Goal: Task Accomplishment & Management: Use online tool/utility

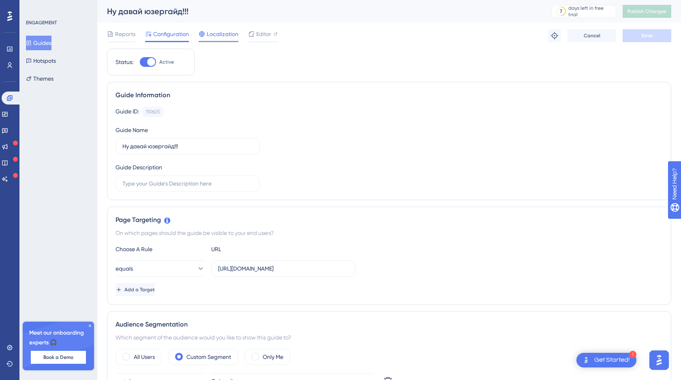
click at [227, 34] on span "Localization" at bounding box center [223, 34] width 32 height 10
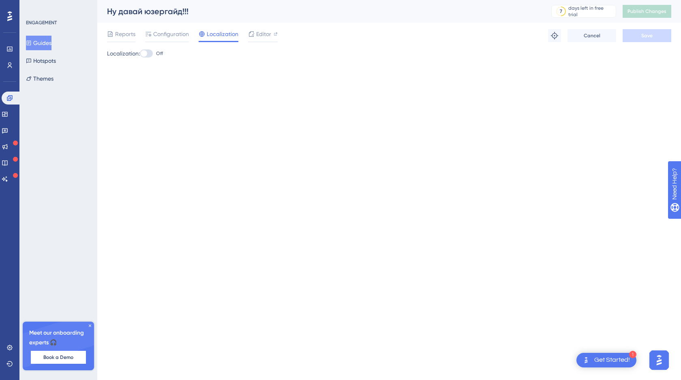
click at [151, 54] on div at bounding box center [146, 53] width 13 height 8
click at [140, 54] on input "Off" at bounding box center [139, 54] width 0 height 0
checkbox input "true"
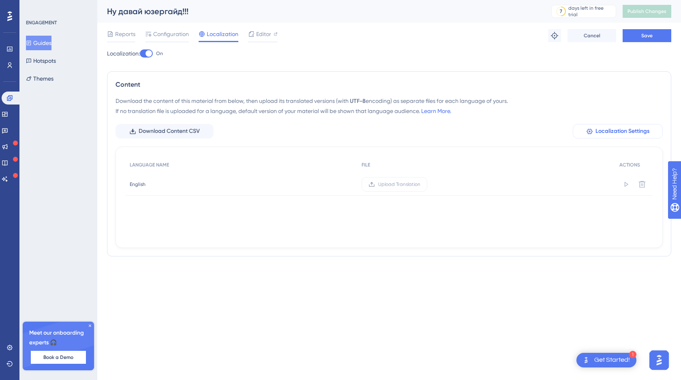
click at [609, 129] on span "Localization Settings" at bounding box center [623, 131] width 54 height 10
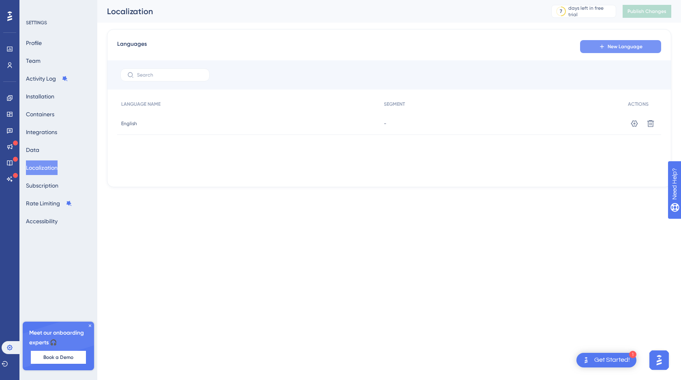
click at [614, 52] on button "New Language" at bounding box center [620, 46] width 81 height 13
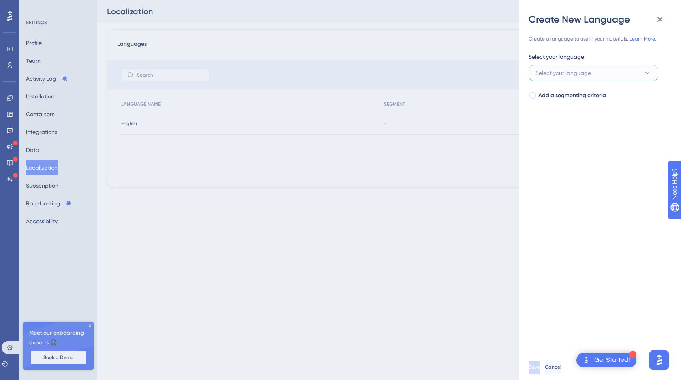
click at [564, 77] on span "Select your language" at bounding box center [564, 73] width 56 height 10
click at [554, 74] on span "Select your language" at bounding box center [564, 73] width 56 height 10
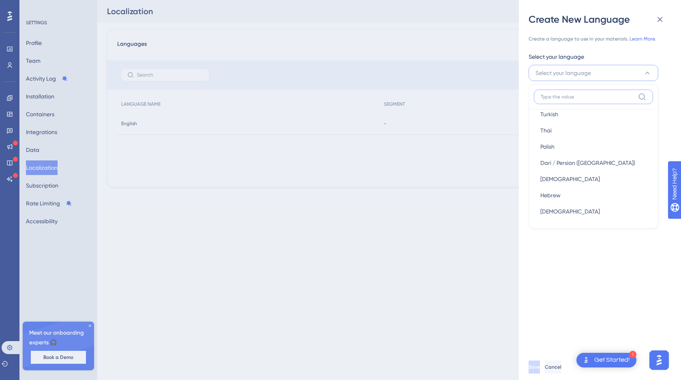
scroll to position [577, 0]
click at [608, 364] on div "Get Started!" at bounding box center [612, 360] width 36 height 9
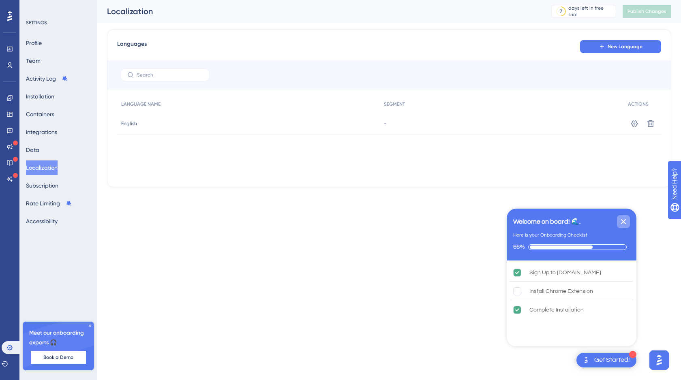
click at [622, 223] on icon "Close Checklist" at bounding box center [623, 221] width 5 height 5
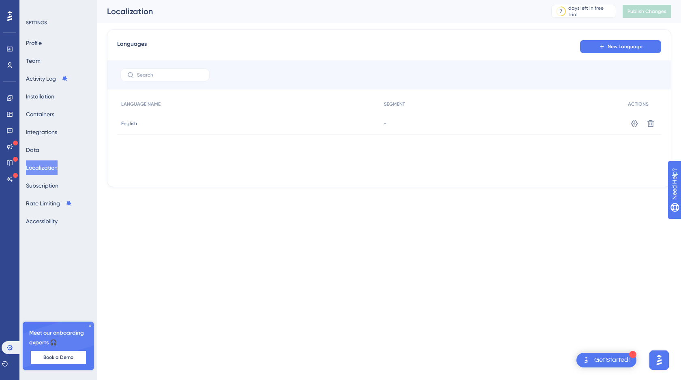
click at [660, 360] on img "Open AI Assistant Launcher" at bounding box center [659, 360] width 15 height 15
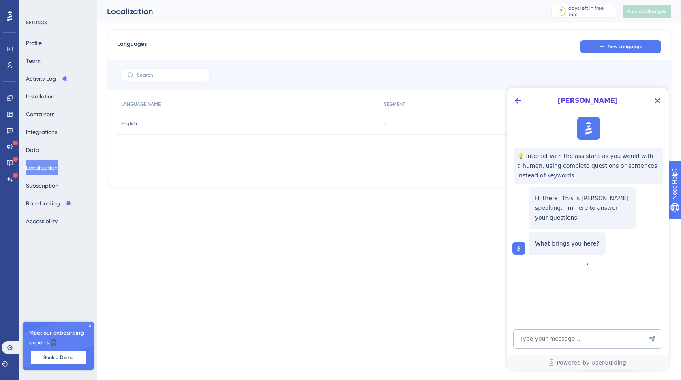
scroll to position [0, 0]
click at [538, 340] on textarea "AI Assistant Text Input" at bounding box center [587, 339] width 149 height 19
click at [519, 101] on icon "Back Button" at bounding box center [518, 101] width 10 height 10
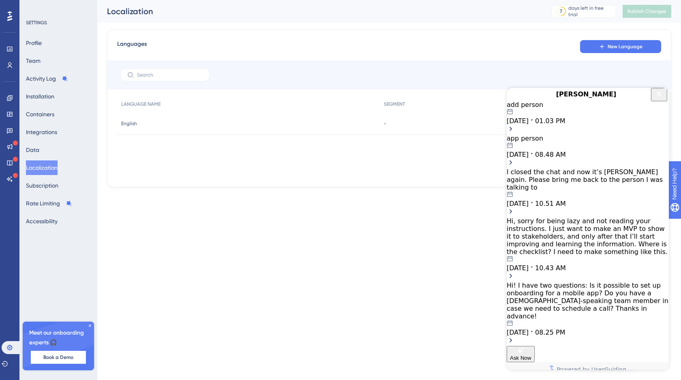
click at [565, 125] on span "01.03 PM" at bounding box center [550, 121] width 30 height 8
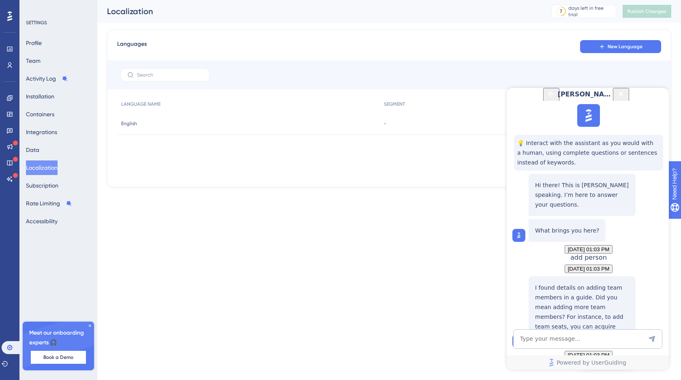
scroll to position [815, 0]
click at [543, 101] on button "Back Button" at bounding box center [551, 94] width 16 height 13
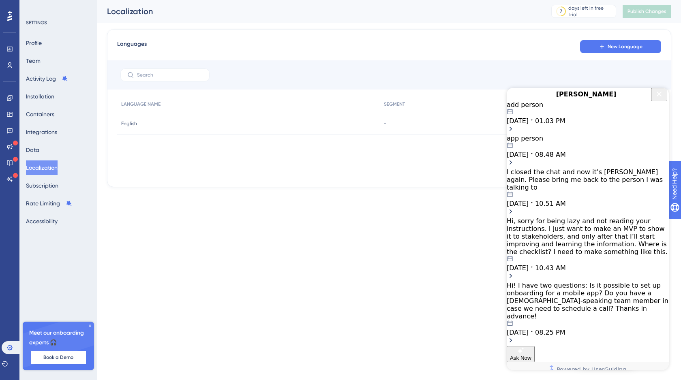
click at [532, 355] on span "Ask Now" at bounding box center [520, 358] width 21 height 6
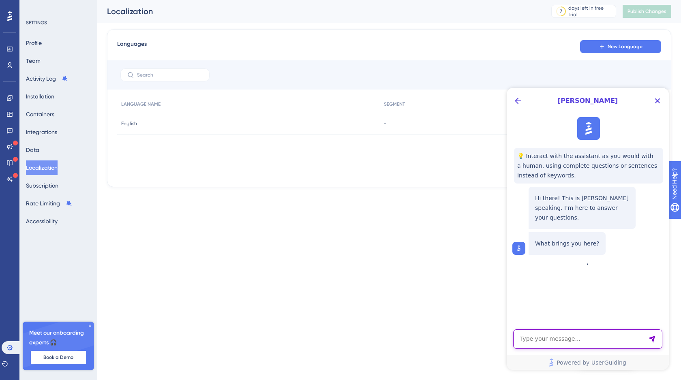
click at [525, 340] on textarea "AI Assistant Text Input" at bounding box center [587, 339] width 149 height 19
paste textarea "Is there a Ukrainian localization available?"
type textarea "Is there a Ukrainian localization available?"
click at [654, 339] on icon "Send Message" at bounding box center [651, 339] width 7 height 7
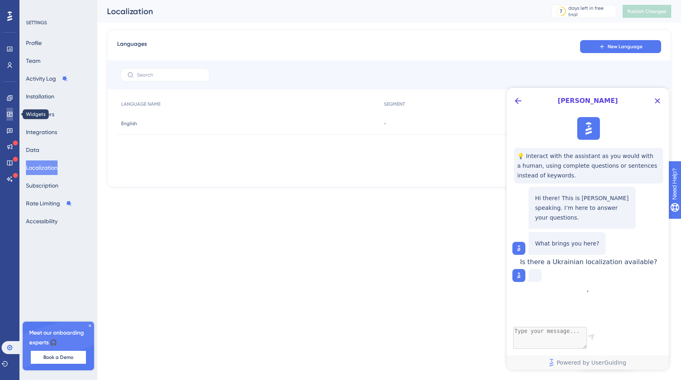
click at [9, 113] on icon at bounding box center [9, 114] width 6 height 6
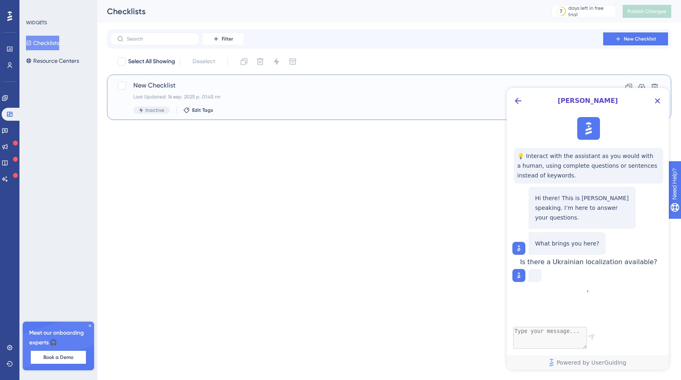
click at [223, 84] on span "New Checklist" at bounding box center [356, 86] width 447 height 10
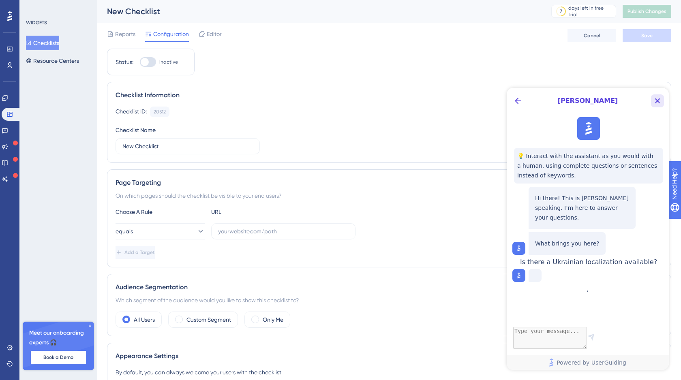
click at [658, 98] on icon "Close Button" at bounding box center [658, 101] width 10 height 10
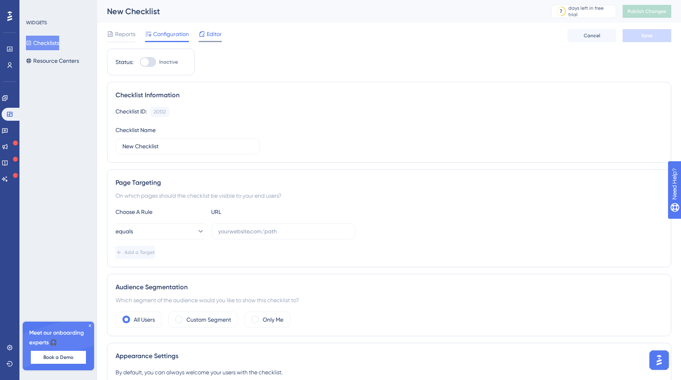
click at [214, 32] on span "Editor" at bounding box center [214, 34] width 15 height 10
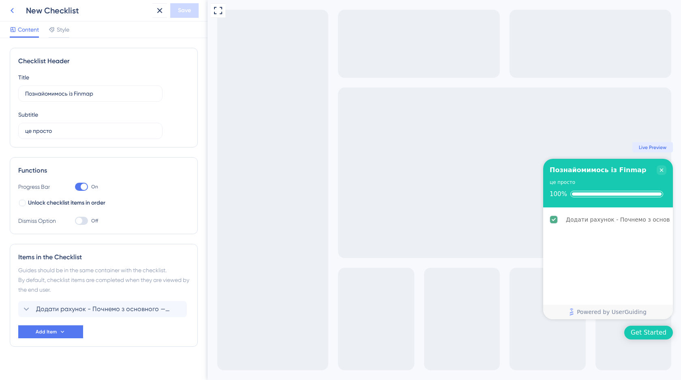
click at [11, 9] on icon at bounding box center [12, 11] width 10 height 10
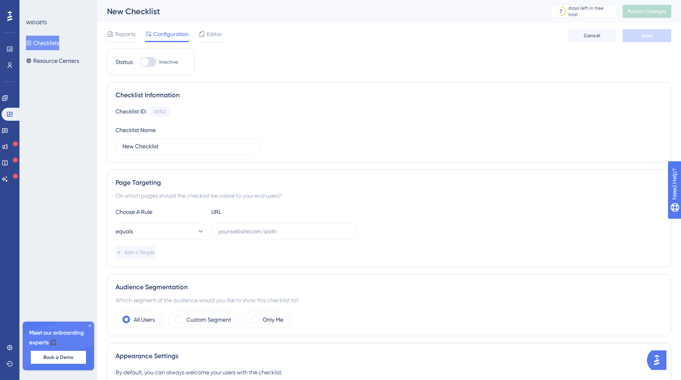
click at [658, 357] on img "Open AI Assistant Launcher" at bounding box center [657, 360] width 15 height 15
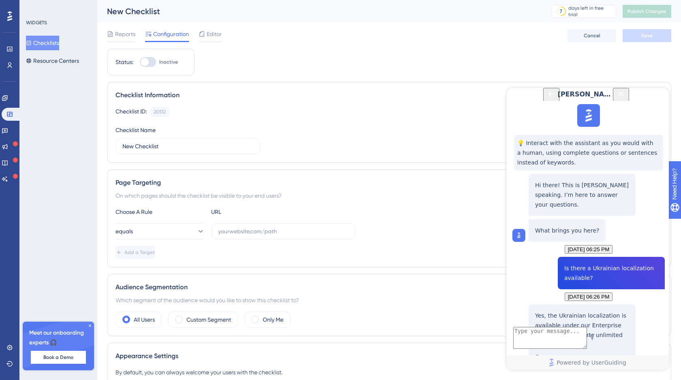
scroll to position [108, 0]
click at [567, 362] on div "Localization and Multiple Language Management" at bounding box center [582, 374] width 94 height 25
click at [533, 339] on textarea "AI Assistant Text Input" at bounding box center [550, 338] width 74 height 22
type textarea "підключи підтримку"
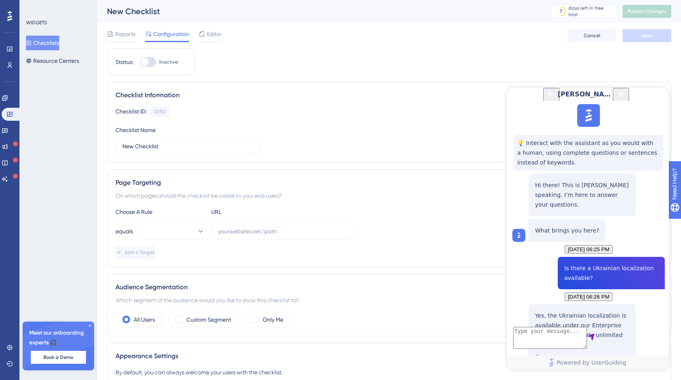
click at [529, 343] on textarea "To enrich screen reader interactions, please activate Accessibility in Grammarl…" at bounding box center [550, 338] width 74 height 22
type textarea "підключи живого менеджера"
drag, startPoint x: 594, startPoint y: 208, endPoint x: 562, endPoint y: 197, distance: 33.5
click at [562, 257] on div "Is there a Ukrainian localization available?" at bounding box center [611, 273] width 107 height 32
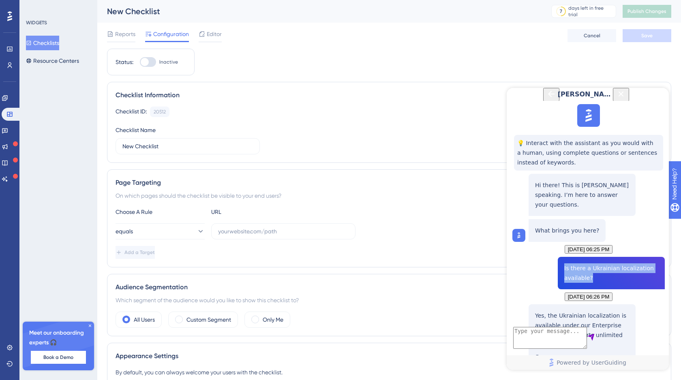
copy span "Is there a Ukrainian localization available?"
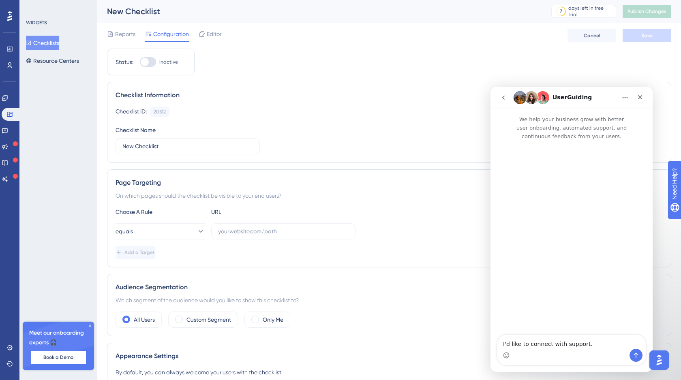
scroll to position [0, 0]
drag, startPoint x: 588, startPoint y: 345, endPoint x: 498, endPoint y: 342, distance: 90.1
click at [498, 342] on textarea "I'd like to connect with support." at bounding box center [571, 342] width 148 height 14
paste textarea "Hello, could you please clarify what localization affects? Also, what is the pr…"
type textarea "Hello, could you please clarify what localization affects? Also, what is the pr…"
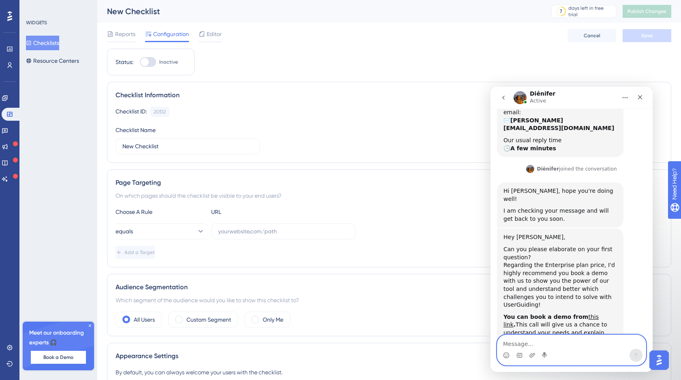
scroll to position [174, 0]
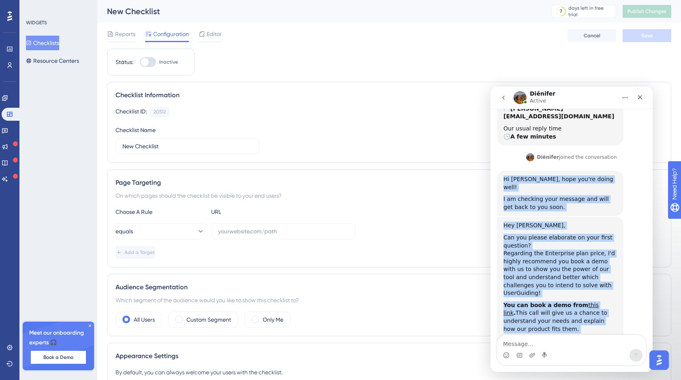
drag, startPoint x: 563, startPoint y: 311, endPoint x: 503, endPoint y: 154, distance: 168.0
click at [503, 154] on div "Hello, could you please clarify what localization affects? Also, what is the pr…" at bounding box center [571, 175] width 149 height 399
copy div "Hi Anna, hope you're doing well! I am checking your message and will get back t…"
click at [547, 346] on link "article" at bounding box center [551, 349] width 18 height 6
click at [549, 346] on link "article" at bounding box center [551, 349] width 18 height 6
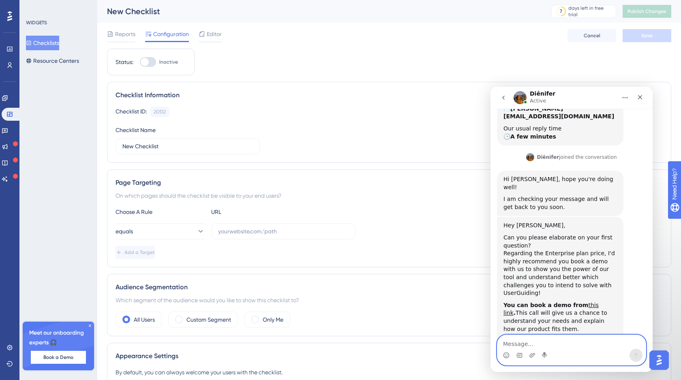
click at [524, 342] on textarea "Message…" at bounding box center [571, 342] width 148 height 14
paste textarea "The article isn’t translating well via Google Translate — I’ll later use GPT to…"
type textarea "The article isn’t translating well via Google Translate — I’ll later use GPT to…"
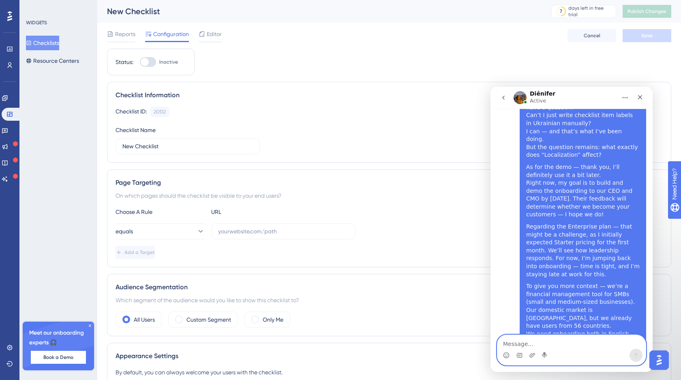
scroll to position [484, 0]
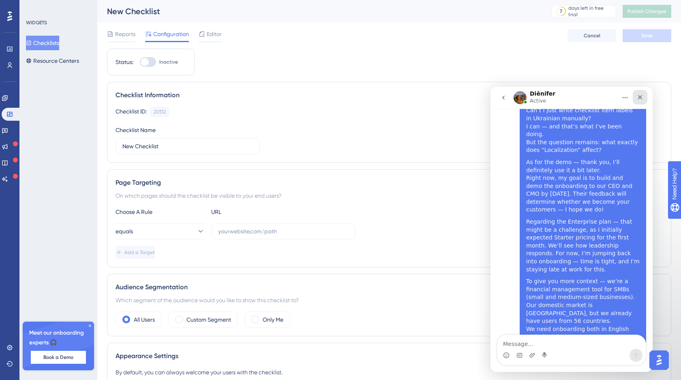
click at [641, 97] on icon "Close" at bounding box center [640, 97] width 6 height 6
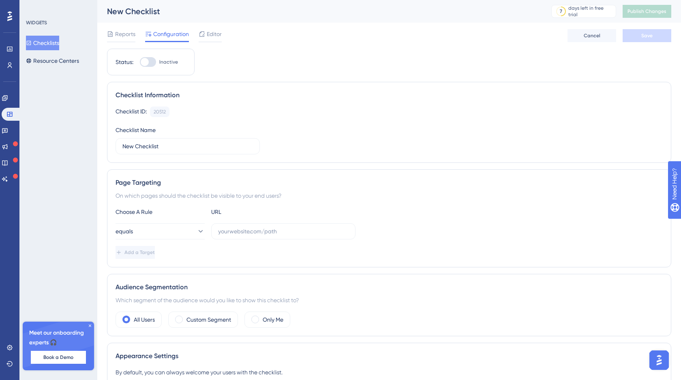
click at [660, 361] on img "Open AI Assistant Launcher" at bounding box center [659, 360] width 15 height 15
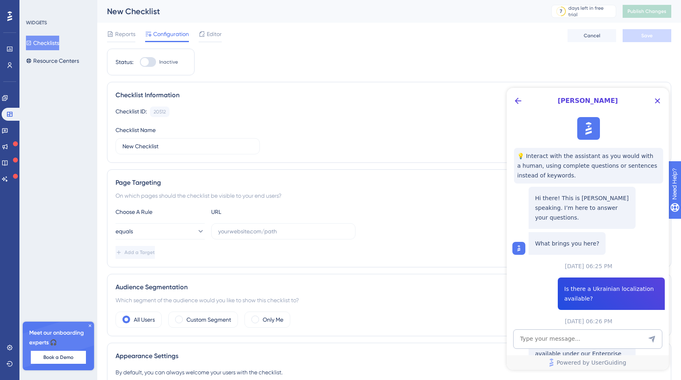
scroll to position [0, 0]
click at [520, 106] on button "Back Button" at bounding box center [518, 100] width 13 height 13
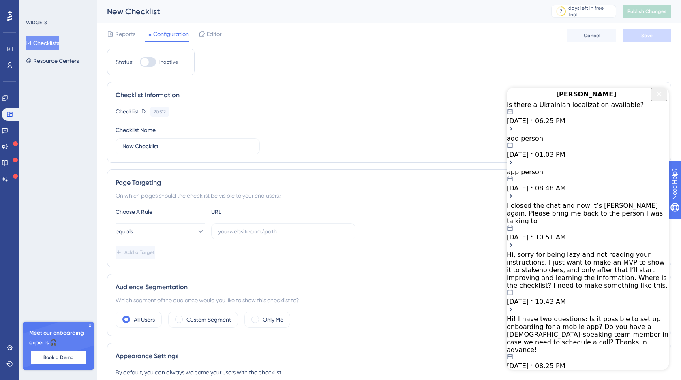
click at [657, 99] on icon "Close Button" at bounding box center [659, 94] width 10 height 10
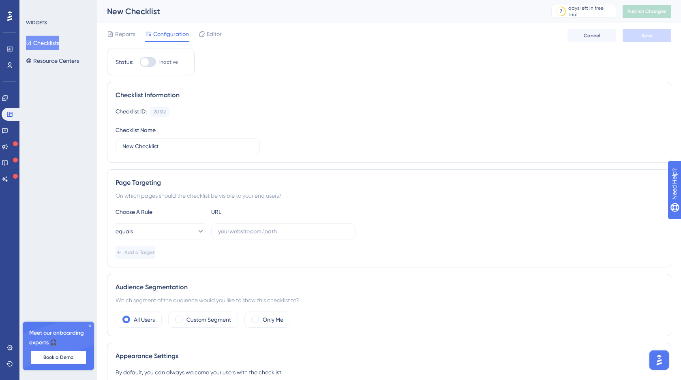
click at [209, 37] on span "Editor" at bounding box center [214, 34] width 15 height 10
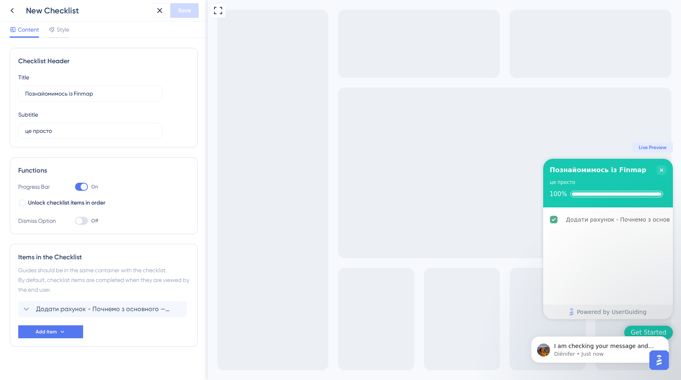
scroll to position [517, 0]
click at [612, 345] on p "I am checking your message and will get back to you soon." at bounding box center [606, 347] width 105 height 8
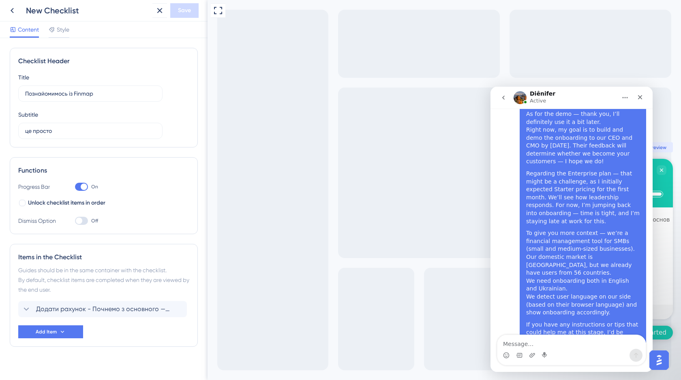
scroll to position [530, 0]
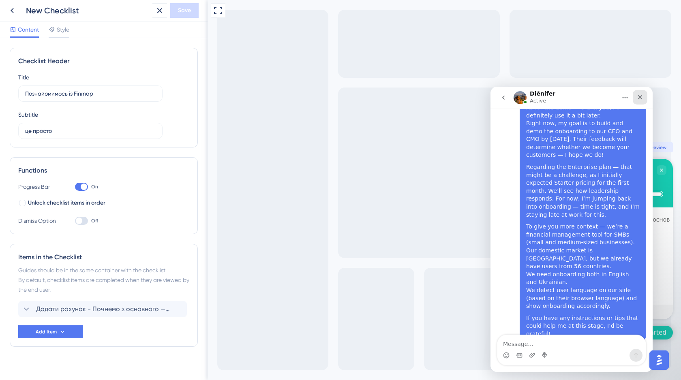
click at [639, 96] on icon "Close" at bounding box center [640, 97] width 4 height 4
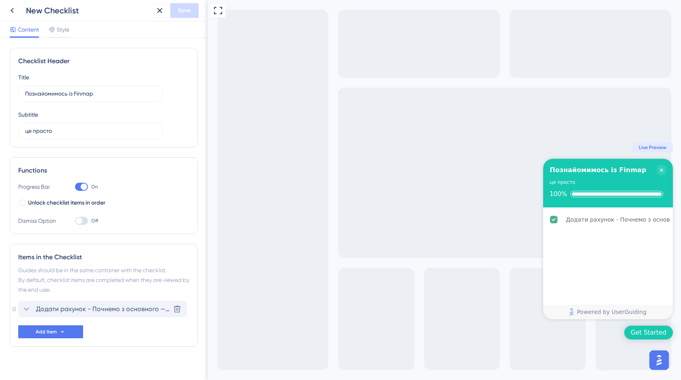
click at [103, 310] on span "Додати рахунок - Почнемо з основного — рахунки. Готівка, картка чи банківський …" at bounding box center [103, 309] width 134 height 10
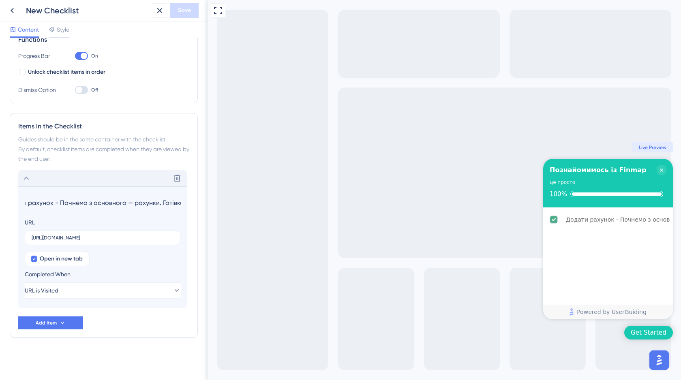
scroll to position [0, 0]
click at [84, 202] on input "Додати рахунок - Почнемо з основного — рахунки. Готівка, картка чи банківський …" at bounding box center [103, 203] width 157 height 13
click at [71, 290] on button "URL is Visited" at bounding box center [103, 291] width 156 height 16
click at [117, 265] on div "Open in new tab Completed When URL is Visited URL is Visited URL is Visited Goa…" at bounding box center [103, 275] width 156 height 47
click at [69, 325] on button "Add Item" at bounding box center [50, 323] width 65 height 13
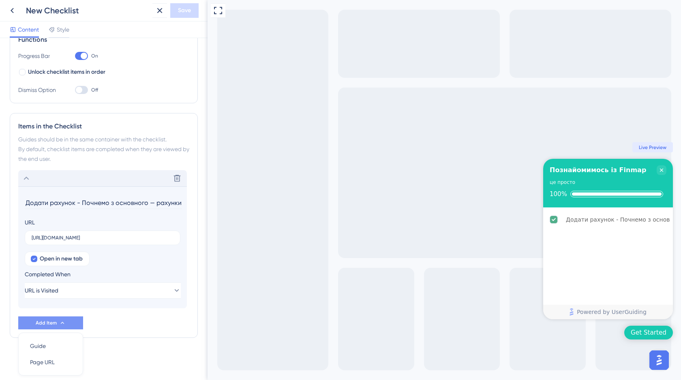
scroll to position [159, 0]
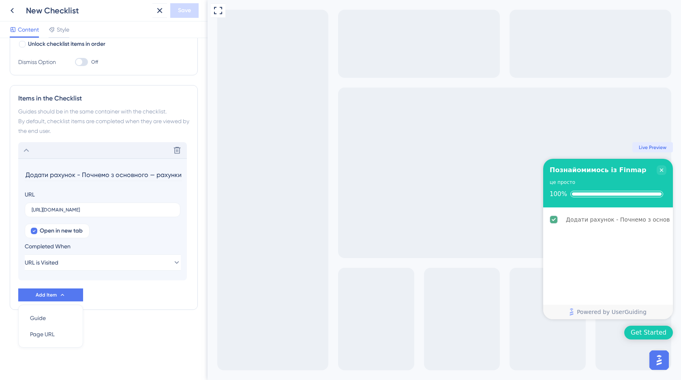
click at [99, 176] on input "Додати рахунок - Почнемо з основного — рахунки. Готівка, картка чи банківський …" at bounding box center [103, 175] width 157 height 13
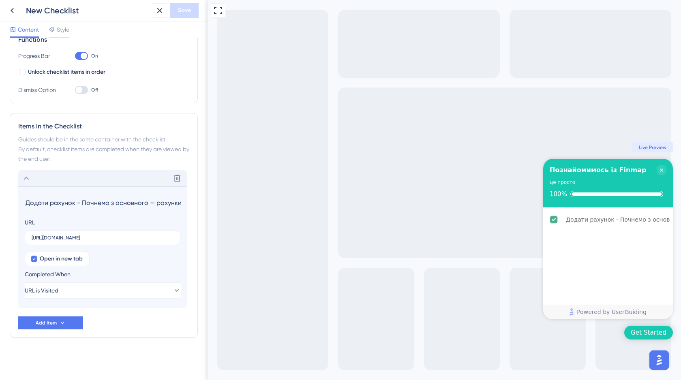
scroll to position [131, 0]
click at [35, 201] on input "Додати рахунок - Почнемо з основного — рахунки. Готівка, картка чи банківський …" at bounding box center [103, 203] width 157 height 13
paste input "Додайте рахунок"
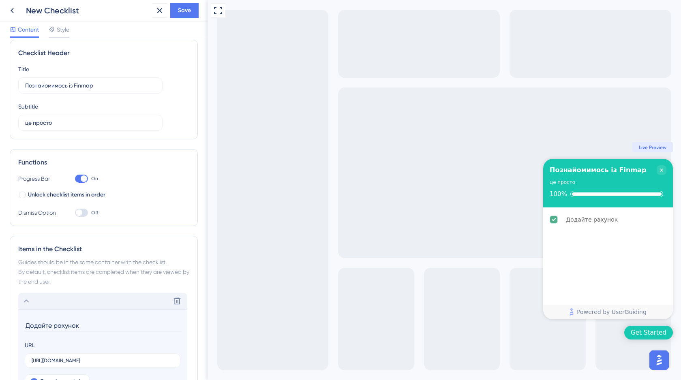
scroll to position [0, 0]
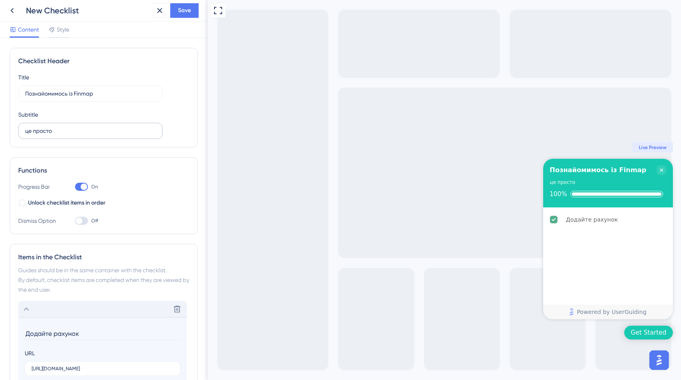
type input "Додайте рахунок"
click at [67, 130] on input "це просто" at bounding box center [90, 130] width 131 height 9
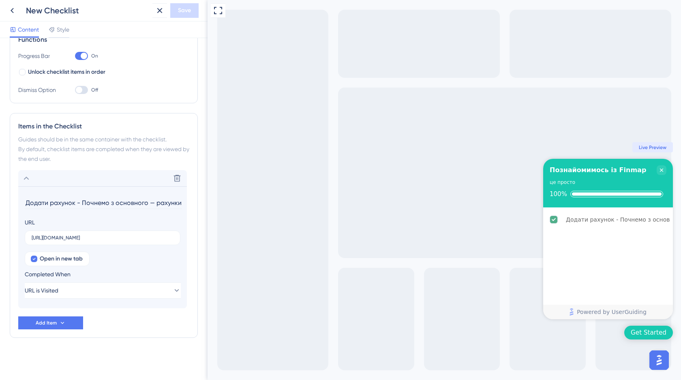
drag, startPoint x: 180, startPoint y: 204, endPoint x: 78, endPoint y: 201, distance: 102.2
click at [78, 201] on input "Додати рахунок - Почнемо з основного — рахунки. Готівка, картка чи банківський …" at bounding box center [103, 203] width 157 height 13
type input "Додати рахунок"
click at [134, 240] on input "http://stage.finmap.to/settings/accounts" at bounding box center [103, 238] width 142 height 6
drag, startPoint x: 131, startPoint y: 240, endPoint x: 29, endPoint y: 232, distance: 102.5
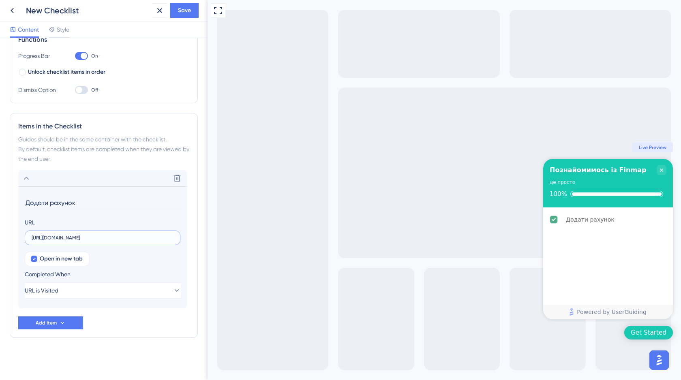
click at [29, 232] on label "http://stage.finmap.to/settings/accounts" at bounding box center [103, 238] width 156 height 15
click at [32, 235] on input "http://stage.finmap.to/settings/accounts" at bounding box center [103, 238] width 142 height 6
click at [178, 179] on icon at bounding box center [177, 178] width 8 height 8
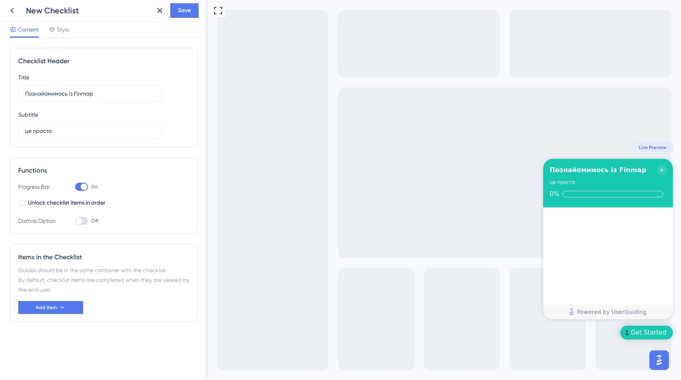
click at [79, 185] on div at bounding box center [81, 187] width 13 height 8
click at [75, 187] on input "On" at bounding box center [75, 187] width 0 height 0
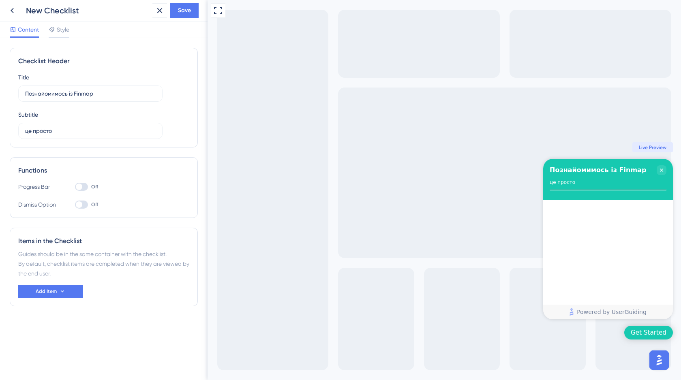
click at [86, 186] on div at bounding box center [81, 187] width 13 height 8
click at [75, 187] on input "Off" at bounding box center [75, 187] width 0 height 0
checkbox input "true"
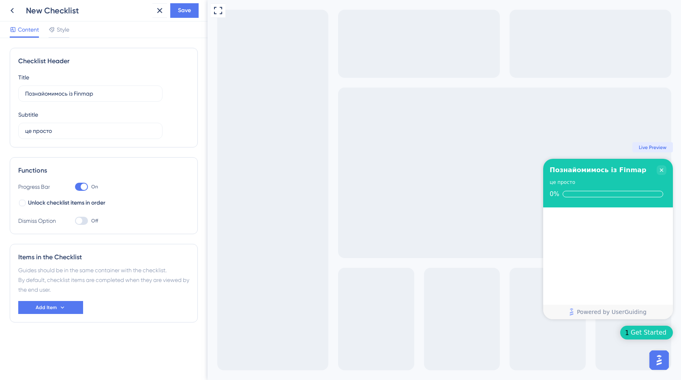
click at [86, 222] on div at bounding box center [81, 221] width 13 height 8
click at [75, 221] on input "Off" at bounding box center [75, 221] width 0 height 0
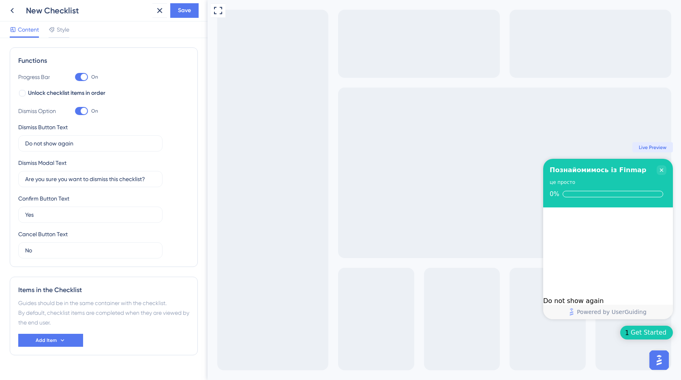
scroll to position [90, 0]
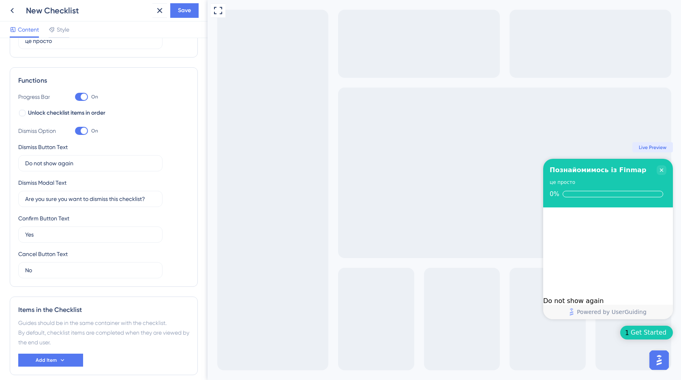
click at [81, 131] on div at bounding box center [84, 131] width 6 height 6
click at [75, 131] on input "On" at bounding box center [75, 131] width 0 height 0
checkbox input "false"
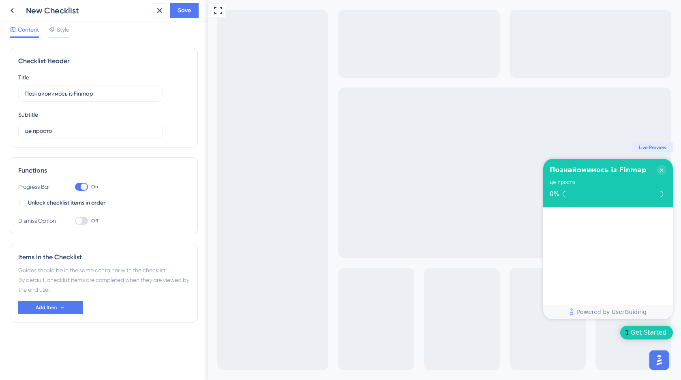
scroll to position [0, 0]
click at [44, 303] on button "Add Item" at bounding box center [50, 307] width 65 height 13
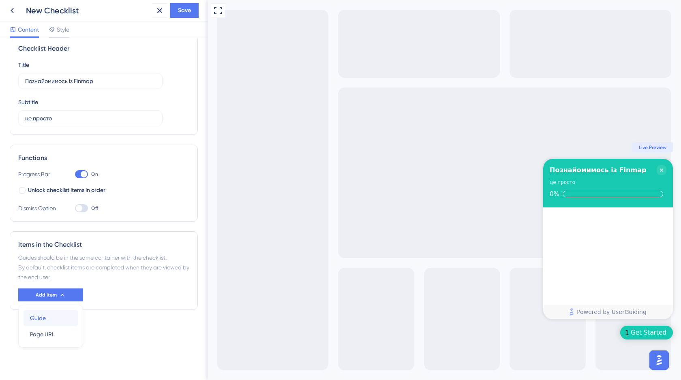
click at [41, 315] on span "Guide" at bounding box center [38, 318] width 16 height 10
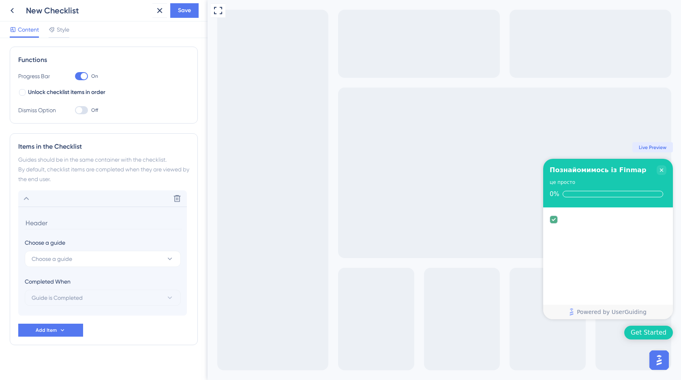
scroll to position [118, 0]
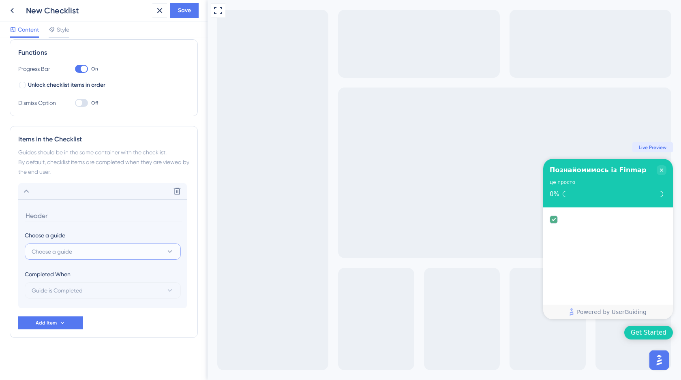
click at [48, 249] on span "Choose a guide" at bounding box center [52, 252] width 41 height 10
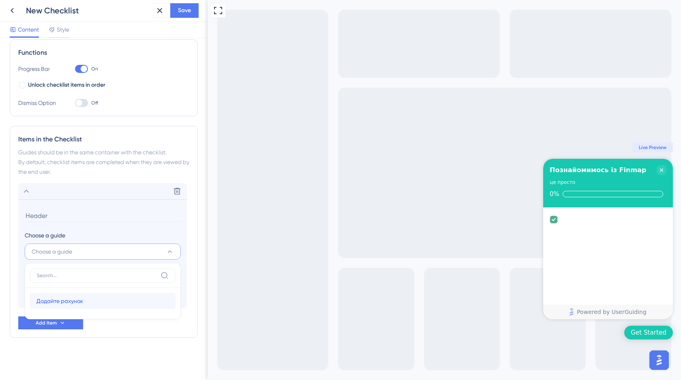
click at [52, 299] on span "Додайте рахунок" at bounding box center [59, 301] width 47 height 10
type input "Додайте рахунок"
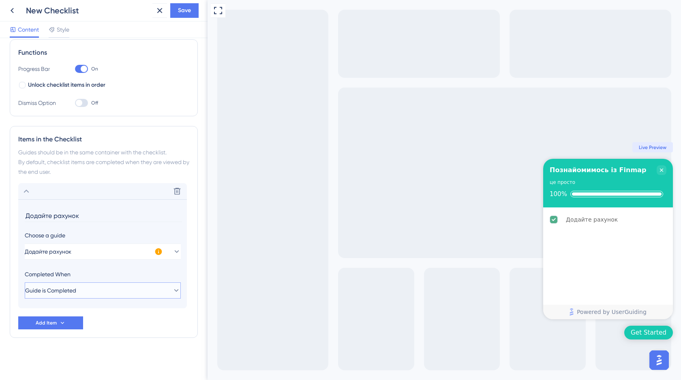
click at [116, 287] on button "Guide is Completed" at bounding box center [103, 291] width 156 height 16
click at [92, 326] on div "Goal is Reached Goal is Reached" at bounding box center [102, 332] width 133 height 16
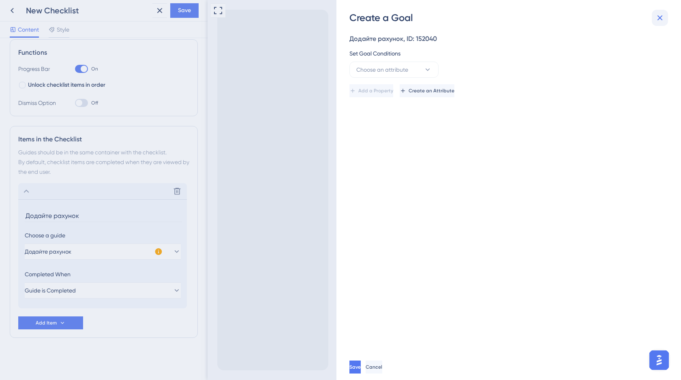
click at [660, 13] on icon at bounding box center [660, 18] width 10 height 10
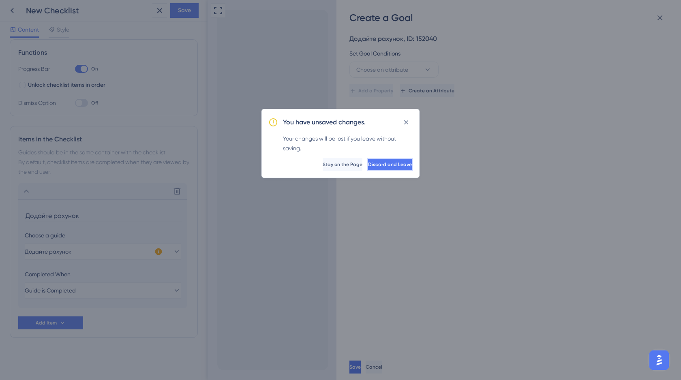
click at [382, 163] on span "Discard and Leave" at bounding box center [390, 164] width 44 height 6
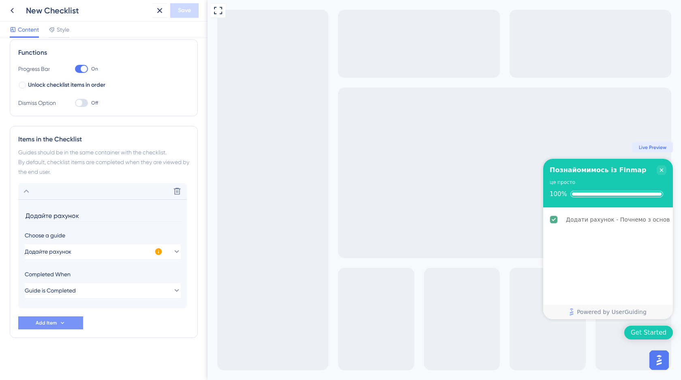
click at [51, 326] on span "Add Item" at bounding box center [46, 323] width 21 height 6
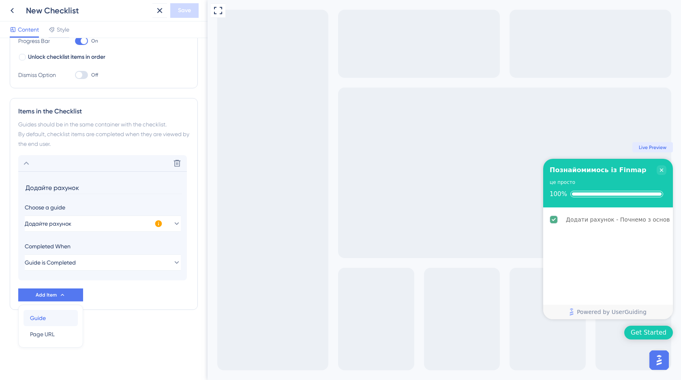
click at [50, 319] on div "Guide Guide" at bounding box center [50, 318] width 41 height 16
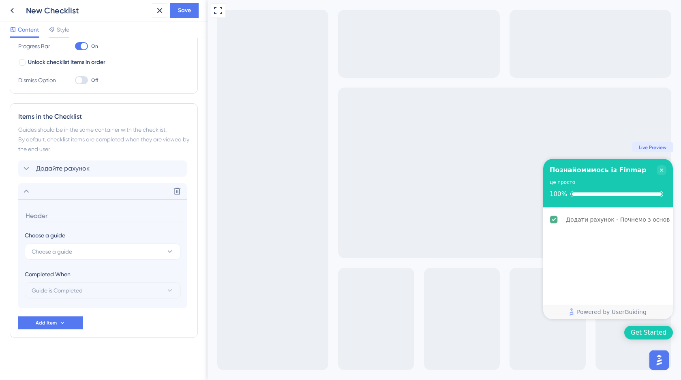
scroll to position [141, 0]
click at [51, 255] on span "Choose a guide" at bounding box center [52, 252] width 41 height 10
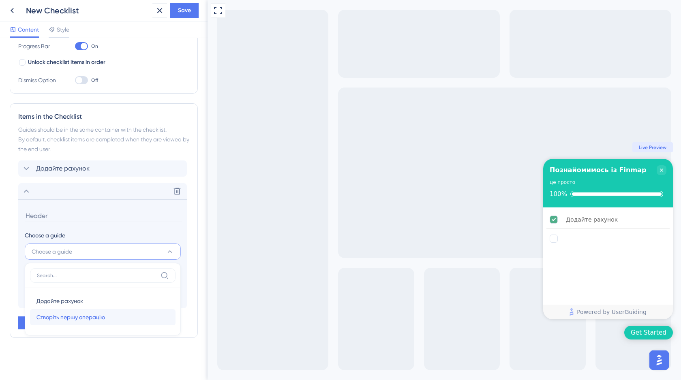
click at [55, 314] on span "Створіть першу операцію" at bounding box center [70, 318] width 69 height 10
type input "Створіть першу операцію"
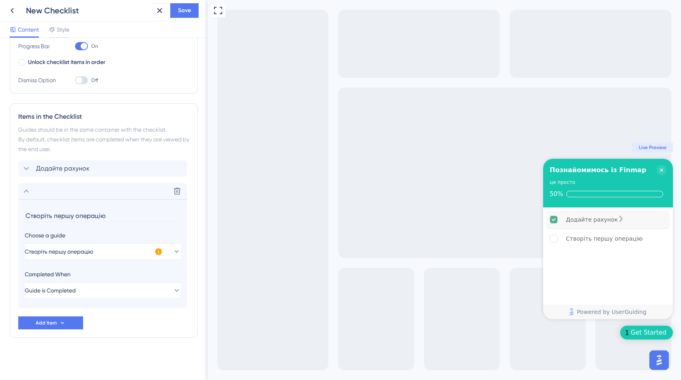
click at [554, 219] on icon "Додайте рахунок is complete." at bounding box center [554, 219] width 4 height 3
click at [185, 8] on span "Save" at bounding box center [184, 11] width 13 height 10
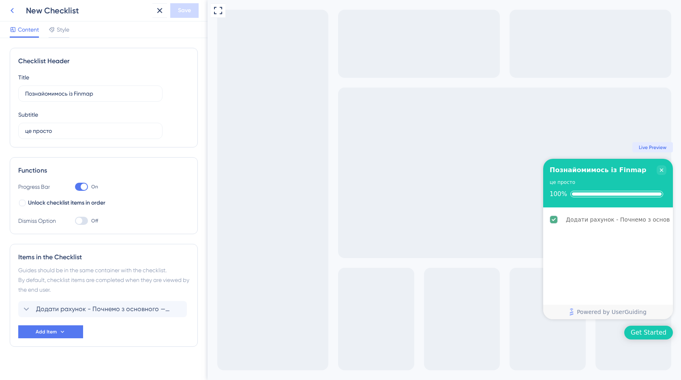
click at [13, 9] on icon at bounding box center [12, 11] width 10 height 10
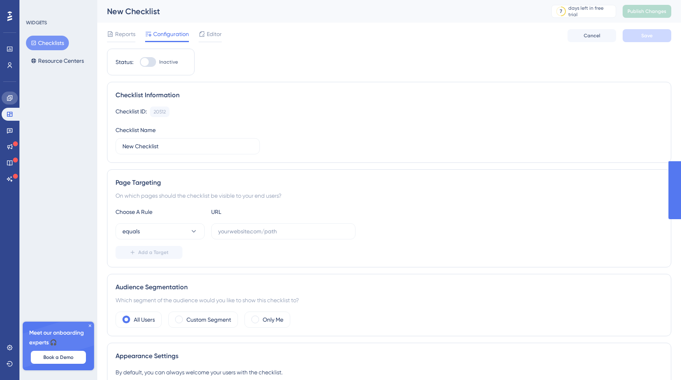
click at [9, 99] on icon at bounding box center [9, 98] width 6 height 6
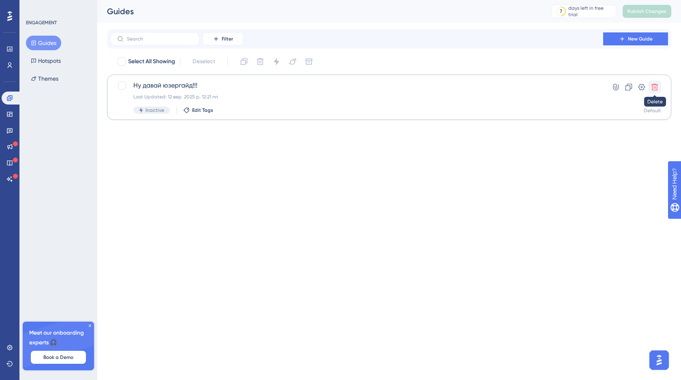
click at [657, 84] on icon at bounding box center [655, 87] width 7 height 7
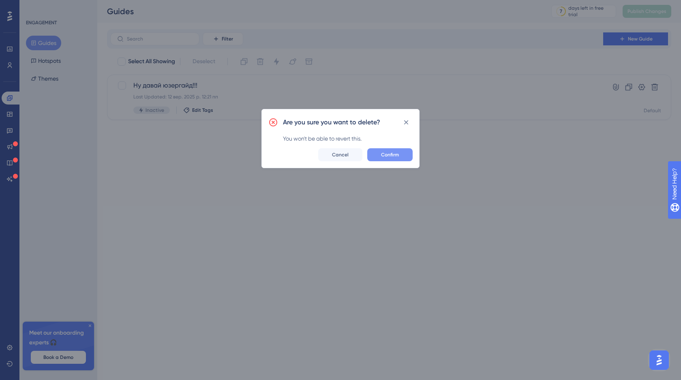
click at [401, 155] on button "Confirm" at bounding box center [389, 154] width 45 height 13
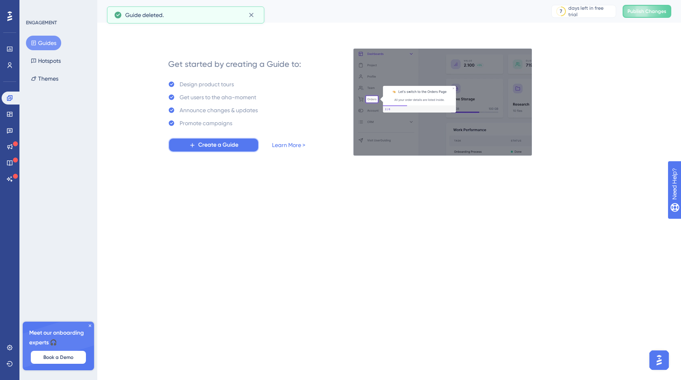
click at [218, 144] on span "Create a Guide" at bounding box center [218, 145] width 40 height 10
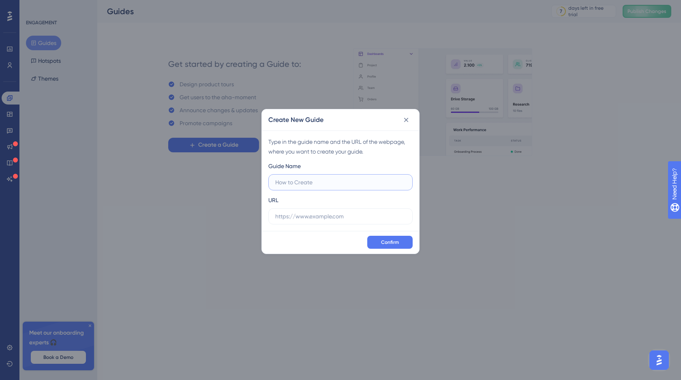
paste input "Додати рахунок"
type input "Додати рахунок"
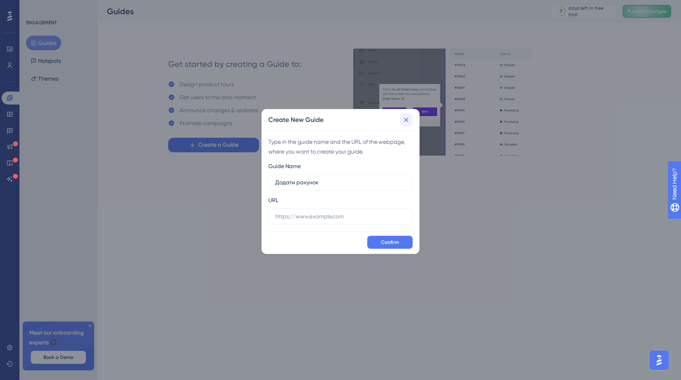
click at [405, 120] on icon at bounding box center [406, 120] width 4 height 4
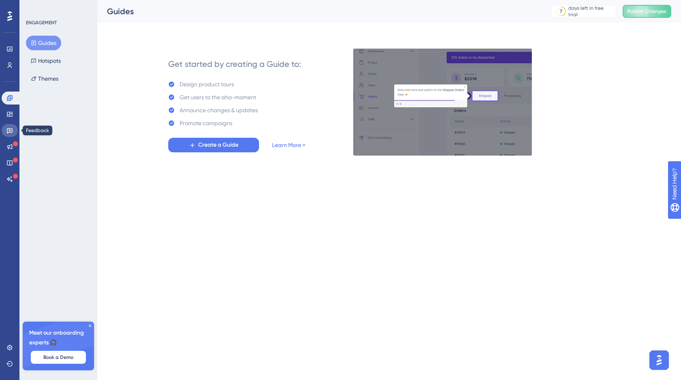
click at [9, 132] on icon at bounding box center [10, 131] width 6 height 5
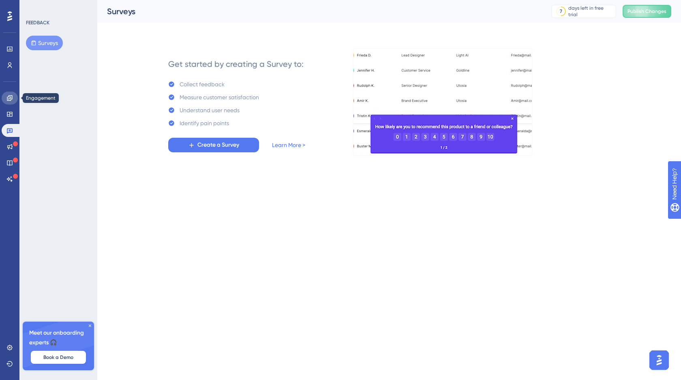
click at [10, 101] on icon at bounding box center [9, 98] width 6 height 6
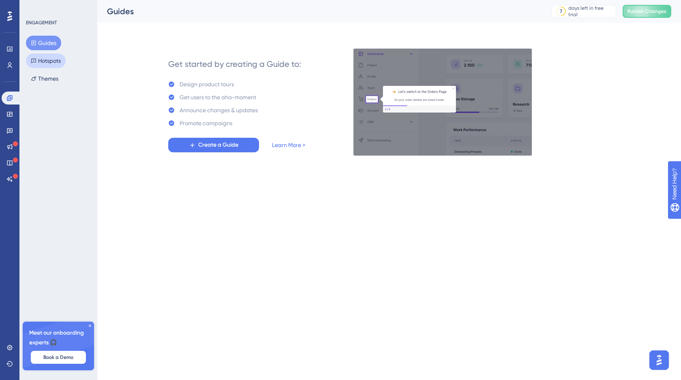
click at [50, 62] on button "Hotspots" at bounding box center [46, 61] width 40 height 15
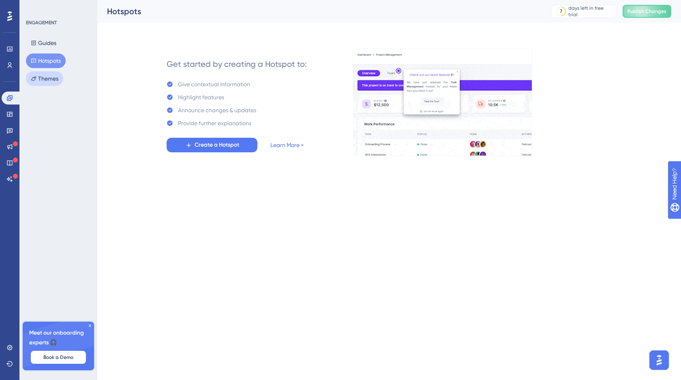
click at [57, 81] on button "Themes" at bounding box center [44, 78] width 37 height 15
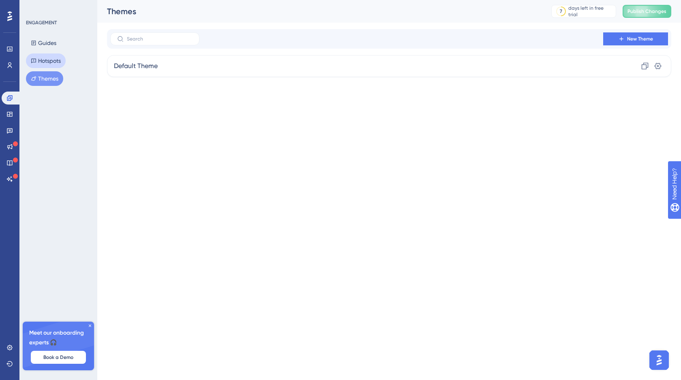
click at [49, 62] on button "Hotspots" at bounding box center [46, 61] width 40 height 15
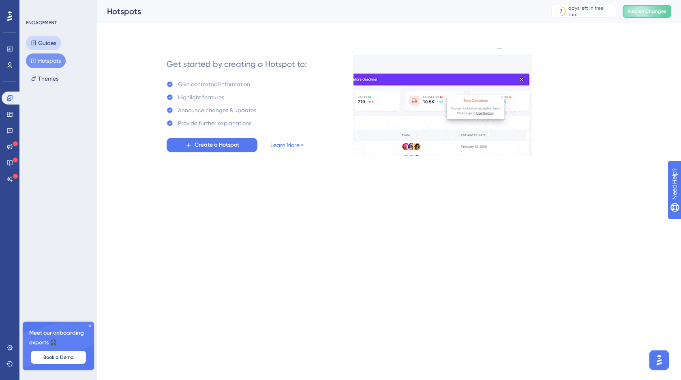
click at [45, 39] on button "Guides" at bounding box center [43, 43] width 35 height 15
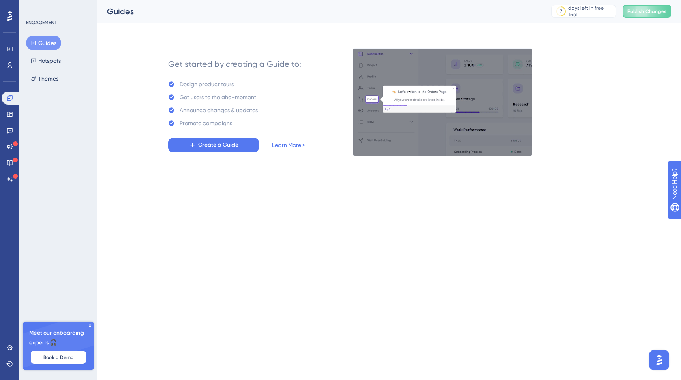
click at [656, 170] on div "Performance Users Engagement Widgets Feedback Product Updates Knowledge Base AI…" at bounding box center [340, 91] width 681 height 182
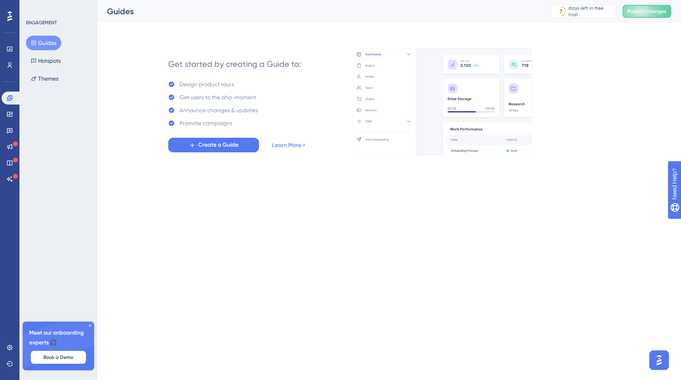
click at [433, 107] on img at bounding box center [442, 102] width 179 height 108
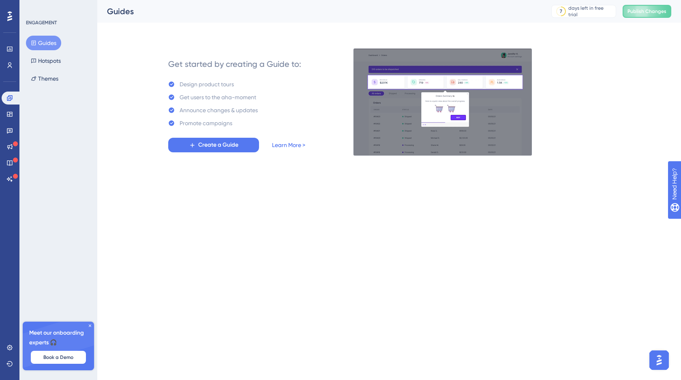
click at [286, 147] on link "Learn More >" at bounding box center [288, 145] width 33 height 10
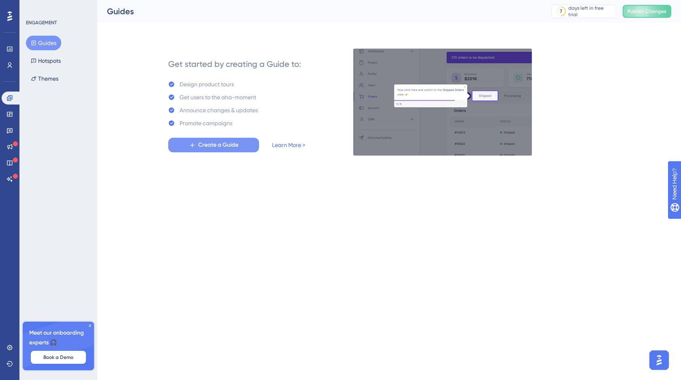
click at [201, 147] on span "Create a Guide" at bounding box center [218, 145] width 40 height 10
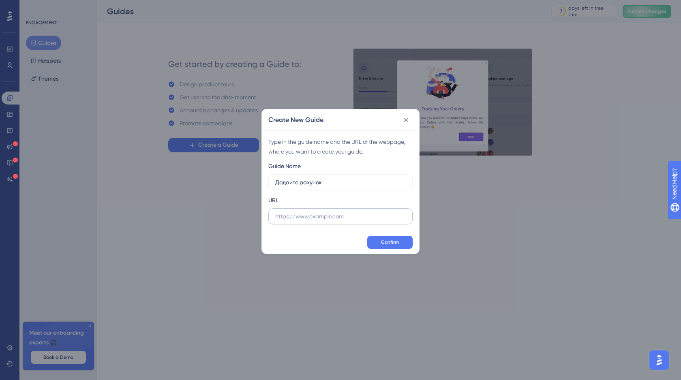
type input "Додайте рахунок"
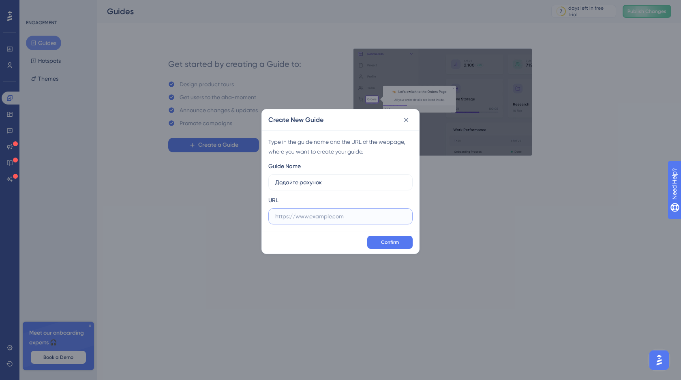
click at [324, 215] on input "text" at bounding box center [340, 216] width 131 height 9
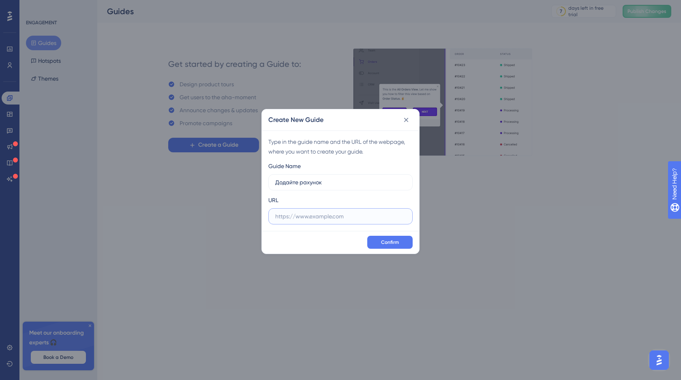
click at [286, 218] on input "text" at bounding box center [340, 216] width 131 height 9
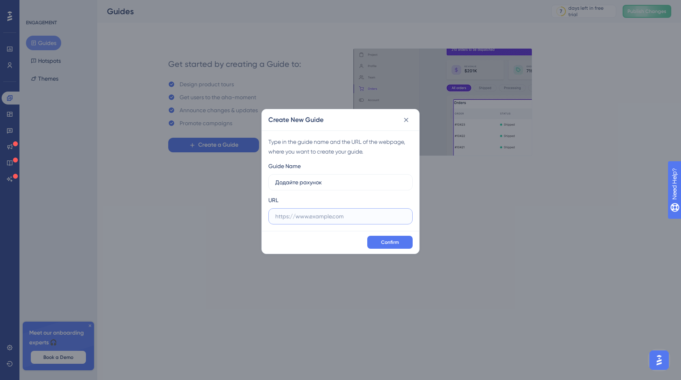
paste input "http://stage.finmap.to/onboarding"
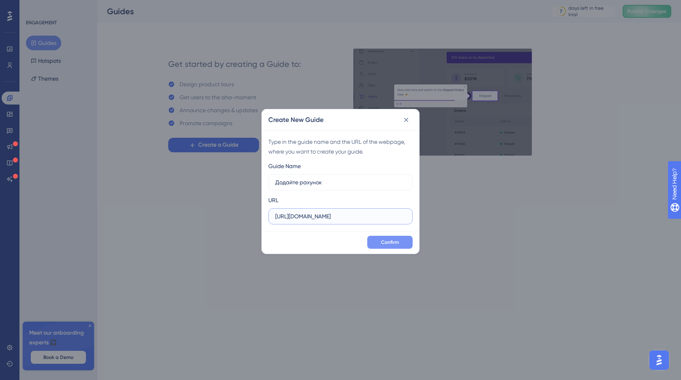
type input "http://stage.finmap.to/onboarding"
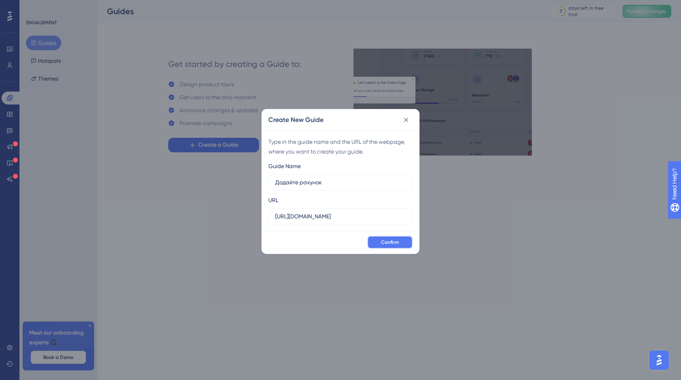
click at [393, 243] on span "Confirm" at bounding box center [390, 242] width 18 height 6
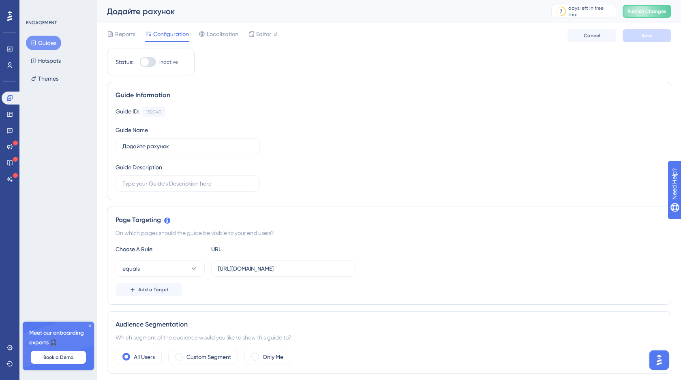
click at [41, 44] on button "Guides" at bounding box center [43, 43] width 35 height 15
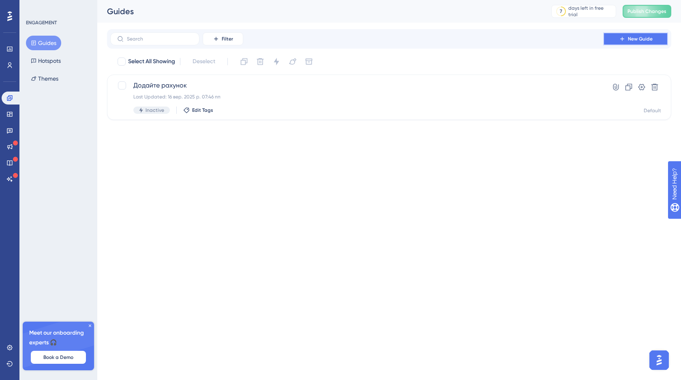
click at [640, 41] on span "New Guide" at bounding box center [640, 39] width 25 height 6
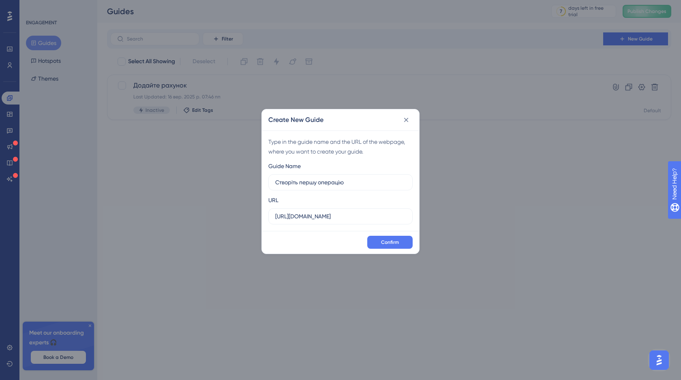
type input "Створіть першу операцію"
click at [319, 219] on input "http://stage.finmap.to" at bounding box center [340, 216] width 131 height 9
drag, startPoint x: 342, startPoint y: 218, endPoint x: 272, endPoint y: 217, distance: 69.3
click at [272, 217] on label "http://stage.finmap.to" at bounding box center [340, 216] width 144 height 16
paste input "/onboarding"
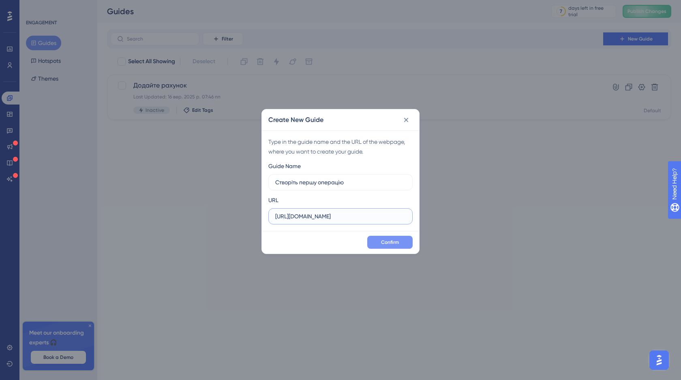
type input "http://stage.finmap.to/onboarding"
click at [385, 238] on button "Confirm" at bounding box center [389, 242] width 45 height 13
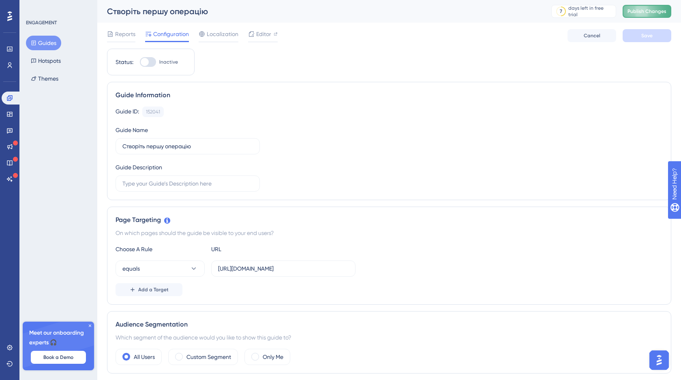
click at [645, 11] on span "Publish Changes" at bounding box center [647, 11] width 39 height 6
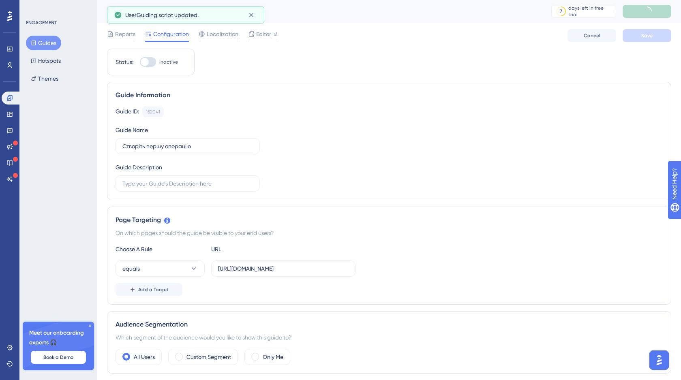
click at [41, 42] on button "Guides" at bounding box center [43, 43] width 35 height 15
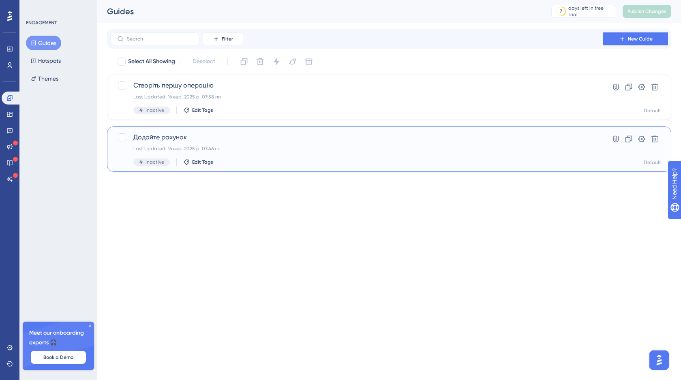
click at [286, 148] on div "Last Updated: 16 вер. 2025 р. 07:46 пп" at bounding box center [356, 149] width 447 height 6
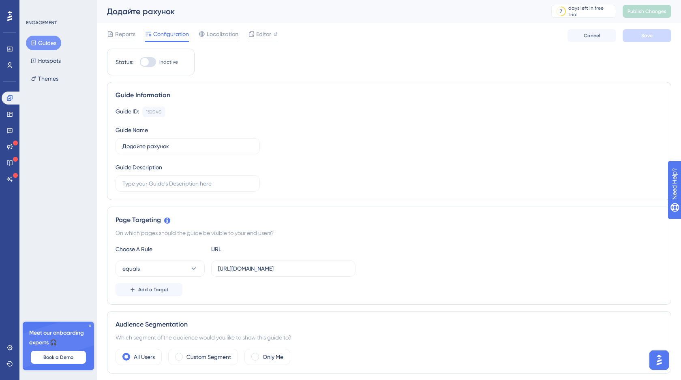
click at [47, 43] on button "Guides" at bounding box center [43, 43] width 35 height 15
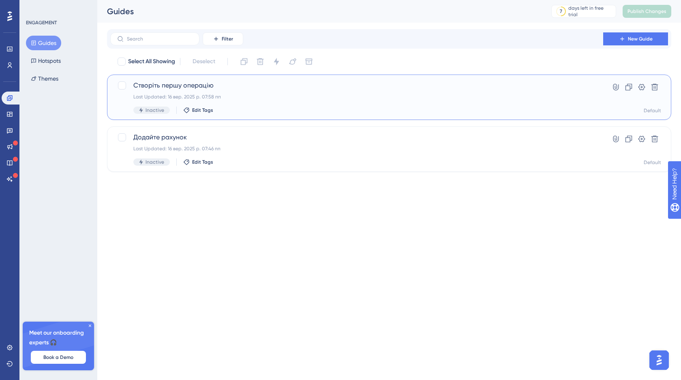
click at [238, 84] on span "Створіть першу операцію" at bounding box center [356, 86] width 447 height 10
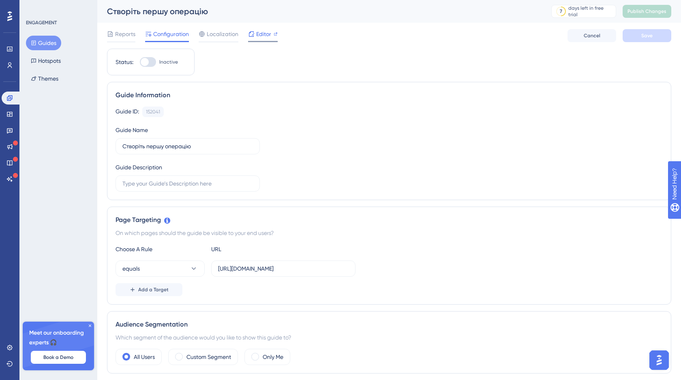
click at [262, 37] on span "Editor" at bounding box center [263, 34] width 15 height 10
click at [39, 39] on button "Guides" at bounding box center [43, 43] width 35 height 15
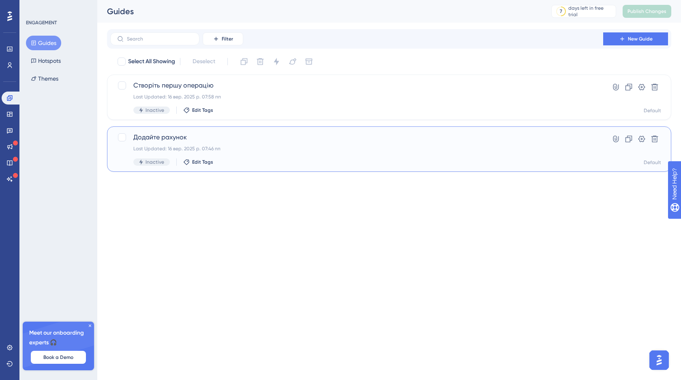
click at [230, 136] on span "Додайте рахунок" at bounding box center [356, 138] width 447 height 10
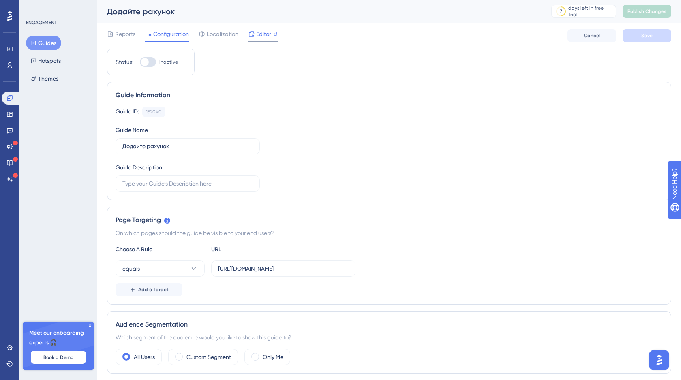
click at [264, 34] on span "Editor" at bounding box center [263, 34] width 15 height 10
click at [652, 14] on span "Publish Changes" at bounding box center [647, 11] width 39 height 6
click at [42, 47] on button "Guides" at bounding box center [43, 43] width 35 height 15
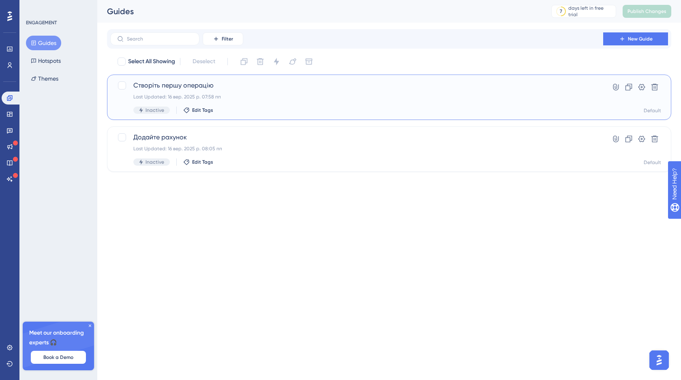
click at [238, 93] on div "Створіть першу операцію Last Updated: 16 вер. 2025 р. 07:58 пп Inactive Edit Ta…" at bounding box center [356, 97] width 447 height 33
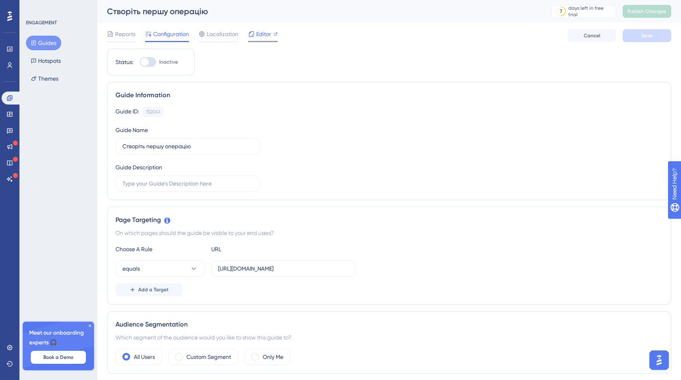
click at [265, 40] on div "Editor" at bounding box center [263, 35] width 30 height 13
click at [643, 13] on span "Publish Changes" at bounding box center [647, 11] width 39 height 6
click at [43, 43] on button "Guides" at bounding box center [43, 43] width 35 height 15
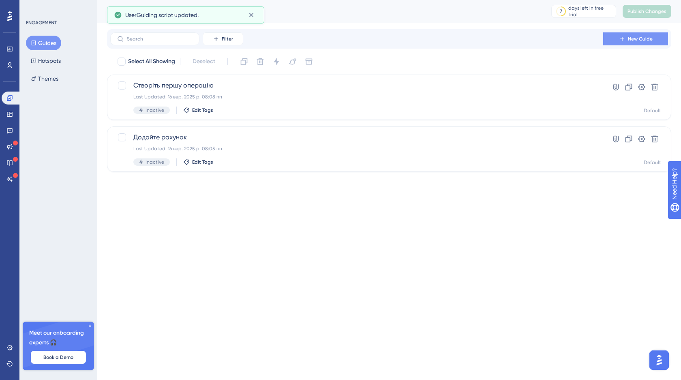
click at [638, 39] on span "New Guide" at bounding box center [640, 39] width 25 height 6
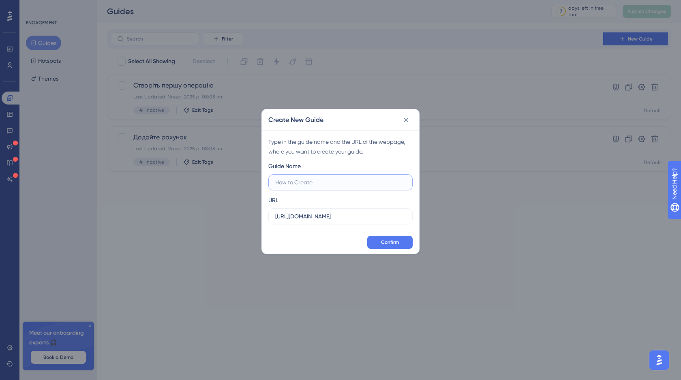
paste input "Категорії і контрагенти"
type input "Категорії і контрагенти"
click at [296, 215] on input "http://stage.finmap.to" at bounding box center [340, 216] width 131 height 9
drag, startPoint x: 335, startPoint y: 215, endPoint x: 275, endPoint y: 217, distance: 60.0
click at [275, 217] on input "http://stage.finmap.to" at bounding box center [340, 216] width 131 height 9
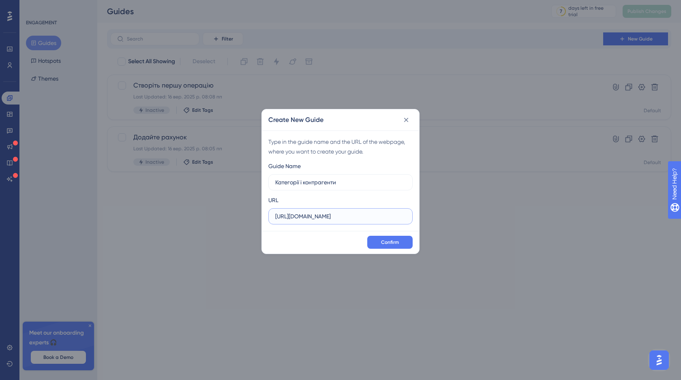
paste input "/settings/categories"
type input "http://stage.finmap.to/settings/categories"
click at [390, 242] on span "Confirm" at bounding box center [390, 242] width 18 height 6
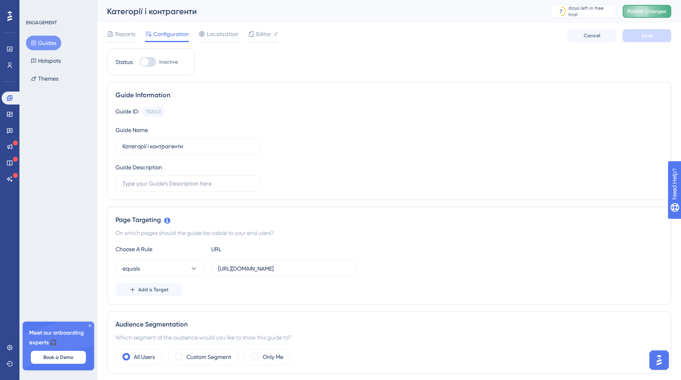
click at [639, 12] on button "Publish Changes" at bounding box center [647, 11] width 49 height 13
click at [173, 12] on div "Категорії і контрагенти" at bounding box center [319, 11] width 424 height 11
click at [263, 38] on span "Editor" at bounding box center [263, 34] width 15 height 10
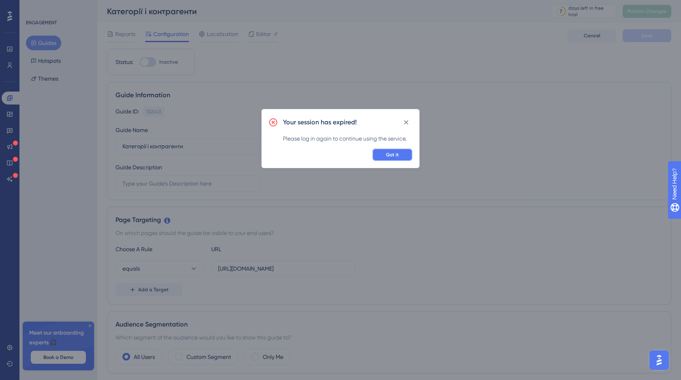
click at [394, 154] on span "Got it" at bounding box center [392, 155] width 13 height 6
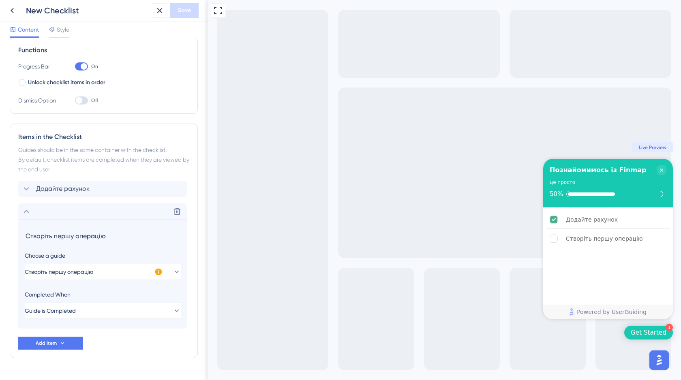
scroll to position [141, 0]
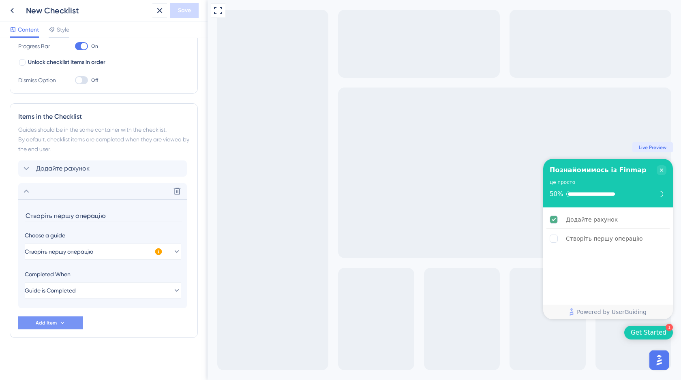
click at [56, 324] on span "Add Item" at bounding box center [46, 323] width 21 height 6
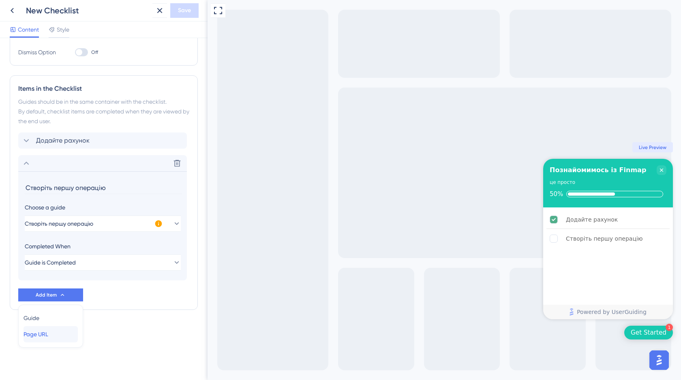
click at [41, 334] on span "Page URL" at bounding box center [36, 335] width 25 height 10
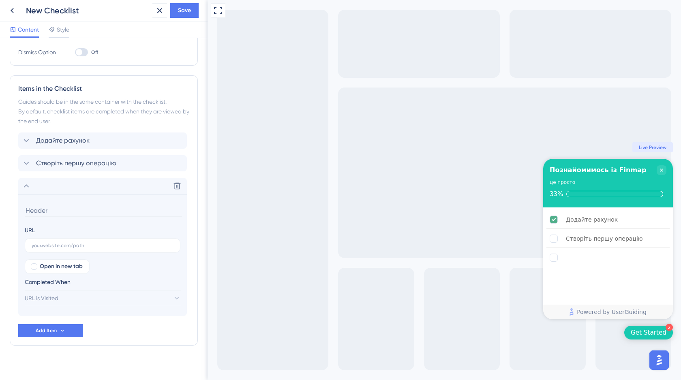
scroll to position [176, 0]
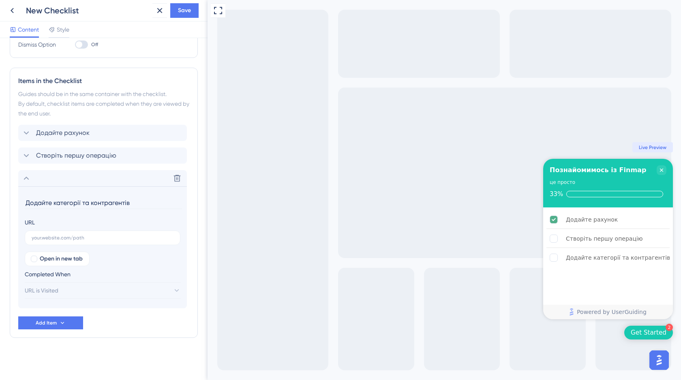
type input "Додайте категорії та контрагентів"
click at [51, 238] on input "text" at bounding box center [103, 238] width 142 height 6
paste input "http://stage.finmap.to/settings/categories"
type input "http://stage.finmap.to/settings/categories"
click at [34, 262] on div at bounding box center [34, 259] width 6 height 6
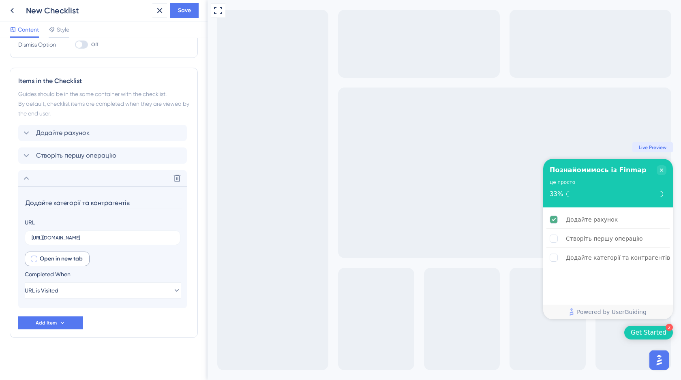
checkbox input "true"
drag, startPoint x: 130, startPoint y: 203, endPoint x: 23, endPoint y: 202, distance: 107.0
click at [23, 202] on section "Додайте категорії та контрагентів URL http://stage.finmap.to/settings/categorie…" at bounding box center [102, 247] width 169 height 122
click at [71, 327] on button "Add Item" at bounding box center [50, 323] width 65 height 13
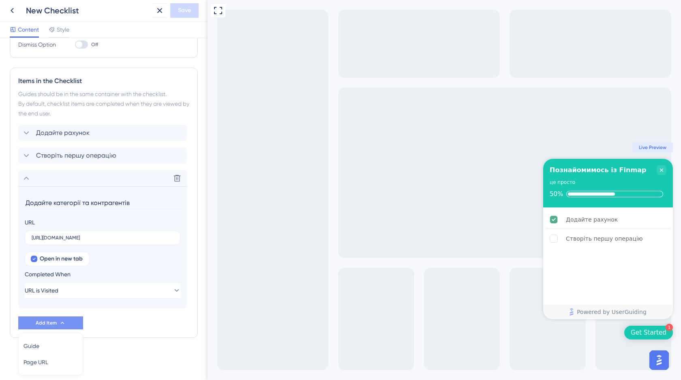
scroll to position [204, 0]
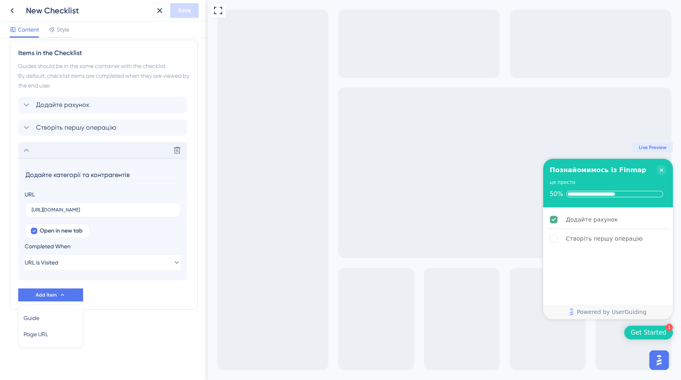
click at [36, 151] on div "Delete" at bounding box center [102, 150] width 169 height 16
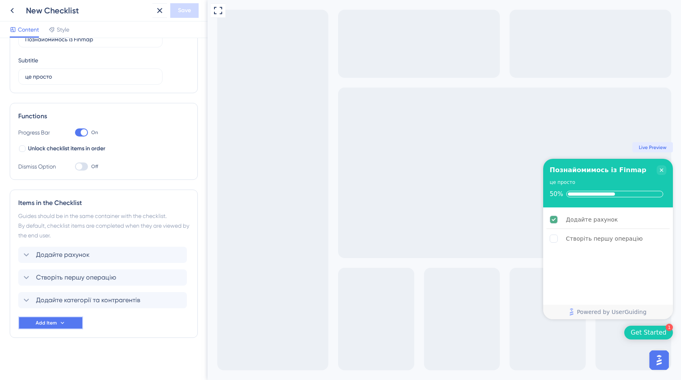
click at [54, 323] on span "Add Item" at bounding box center [46, 323] width 21 height 6
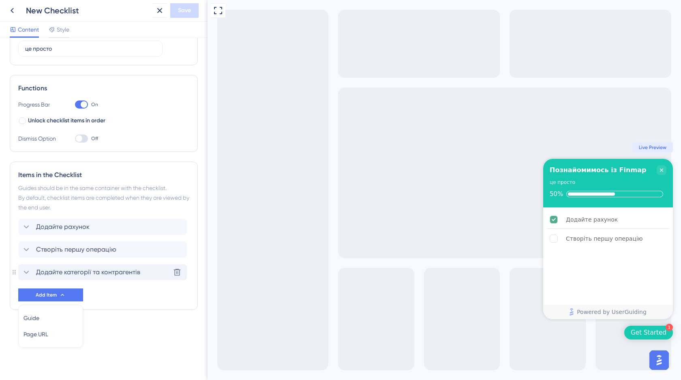
click at [83, 273] on span "Додайте категорії та контрагентів" at bounding box center [88, 273] width 104 height 10
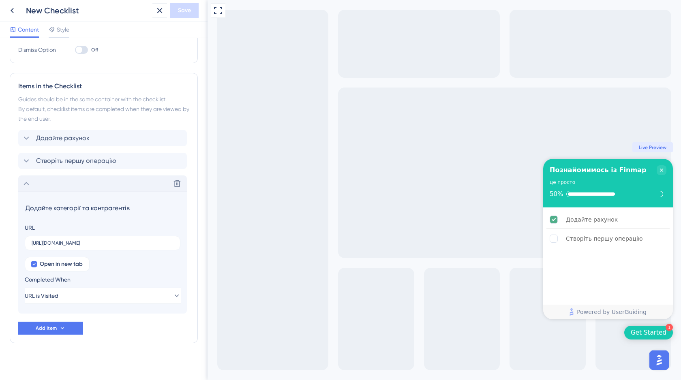
scroll to position [176, 0]
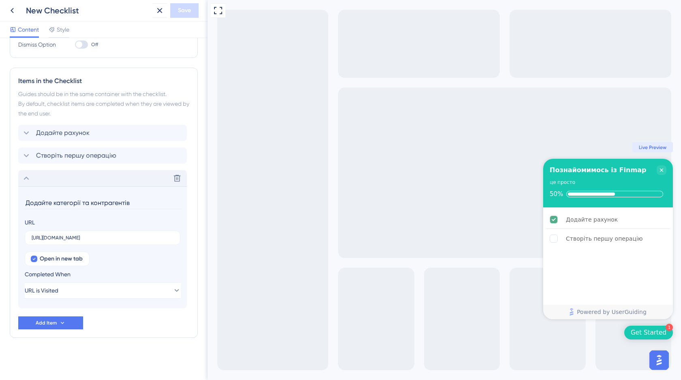
drag, startPoint x: 132, startPoint y: 204, endPoint x: 25, endPoint y: 204, distance: 107.0
click at [25, 204] on input "Додайте категорії та контрагентів" at bounding box center [103, 203] width 157 height 13
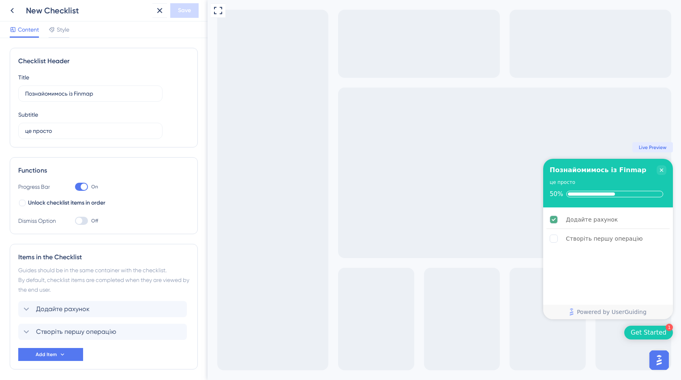
scroll to position [32, 0]
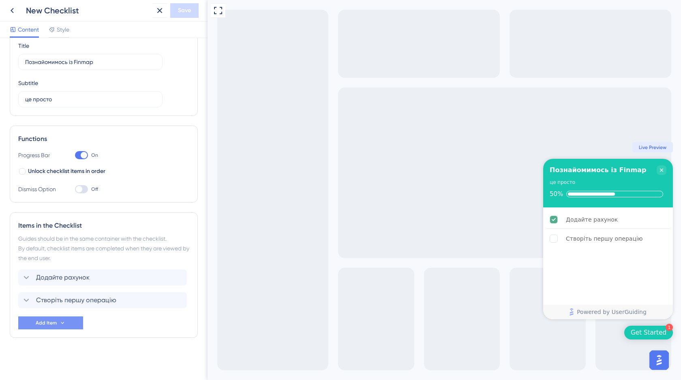
click at [53, 324] on span "Add Item" at bounding box center [46, 323] width 21 height 6
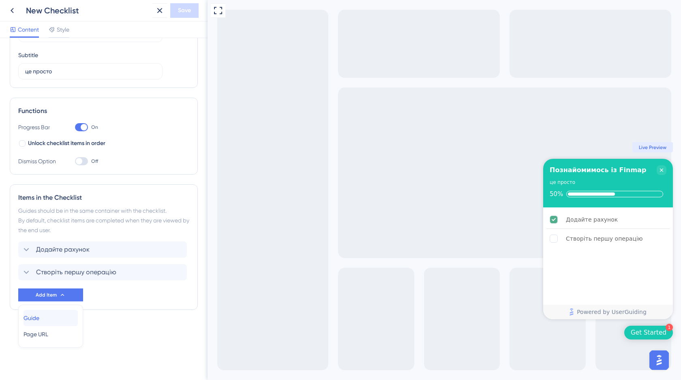
click at [56, 317] on div "Guide Guide" at bounding box center [51, 318] width 54 height 16
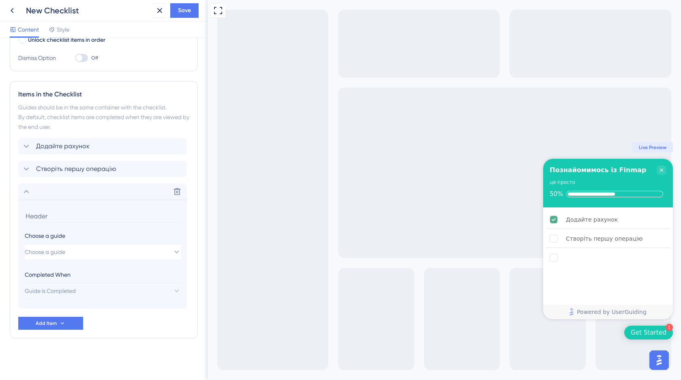
scroll to position [163, 0]
click at [177, 193] on icon at bounding box center [177, 191] width 8 height 8
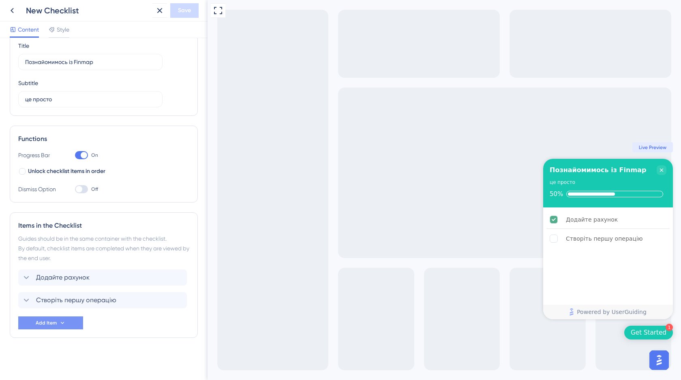
click at [55, 318] on button "Add Item" at bounding box center [50, 323] width 65 height 13
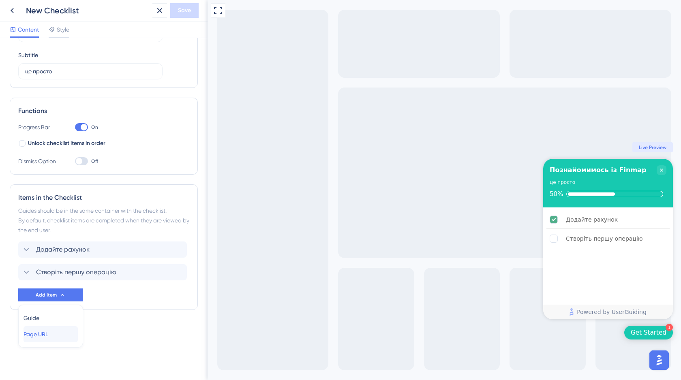
click at [48, 339] on div "Page URL Page URL" at bounding box center [51, 334] width 54 height 16
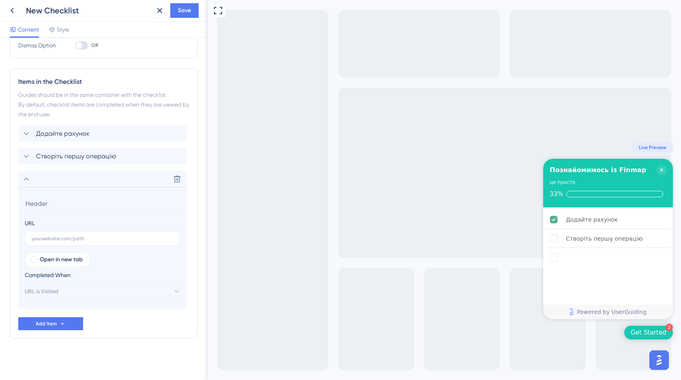
scroll to position [176, 0]
type input "Додайте категорії та контрагентів"
click at [46, 238] on input "text" at bounding box center [103, 238] width 142 height 6
click at [39, 260] on label "Open in new tab" at bounding box center [57, 259] width 65 height 15
checkbox input "true"
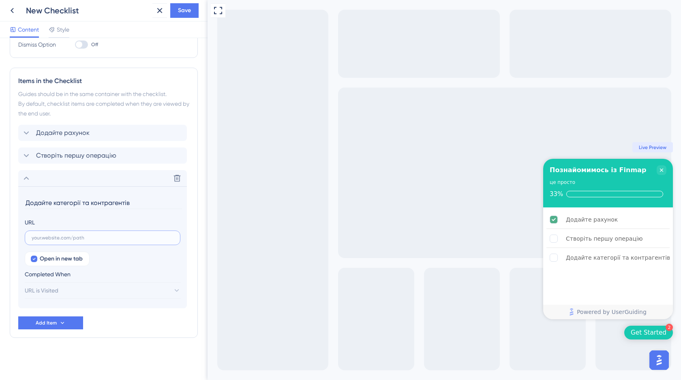
click at [56, 237] on input "text" at bounding box center [103, 238] width 142 height 6
paste input "http://stage.finmap.to/settings/categories"
type input "http://stage.finmap.to/settings/categories"
click at [186, 12] on span "Save" at bounding box center [184, 11] width 13 height 10
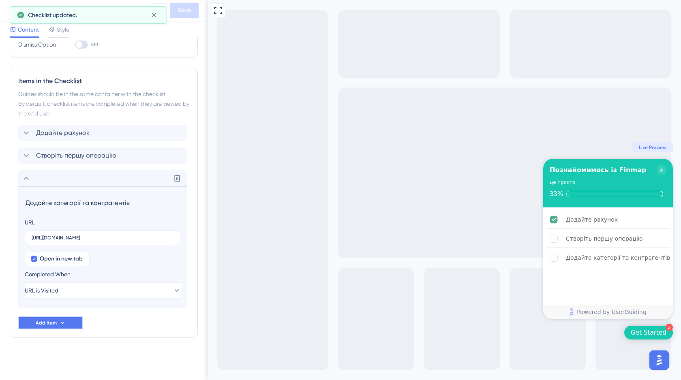
click at [59, 326] on button "Add Item" at bounding box center [50, 323] width 65 height 13
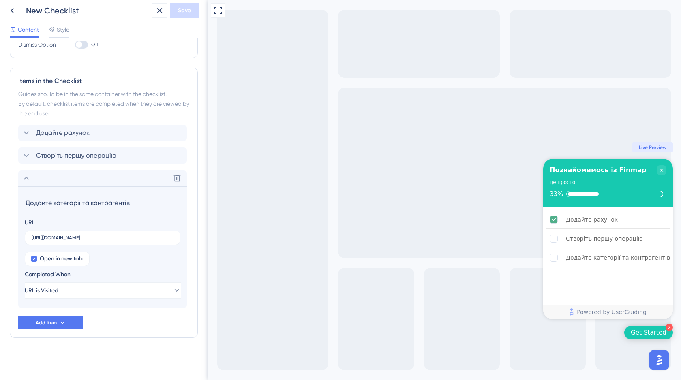
scroll to position [0, 0]
click at [47, 323] on span "Add Item" at bounding box center [46, 323] width 21 height 6
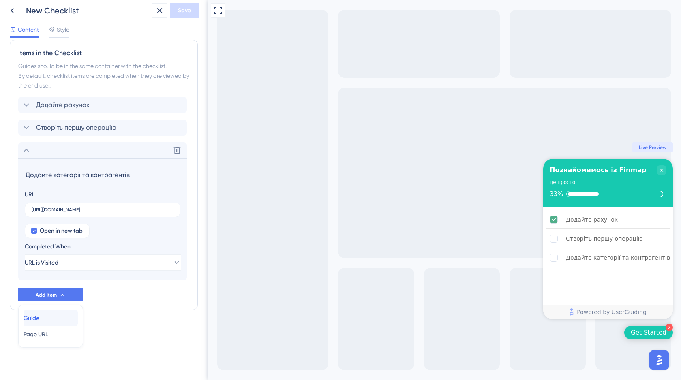
click at [39, 318] on span "Guide" at bounding box center [32, 318] width 16 height 10
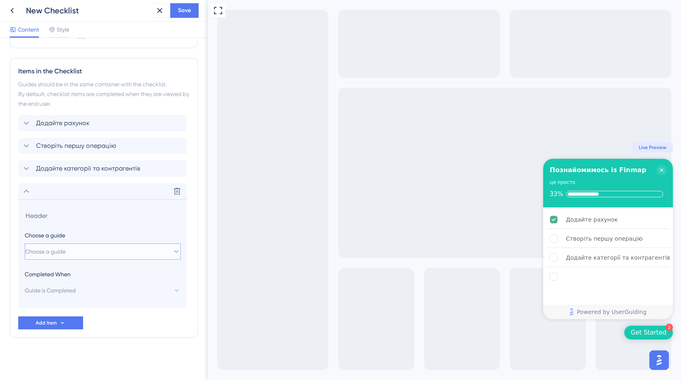
click at [54, 249] on span "Choose a guide" at bounding box center [45, 252] width 41 height 10
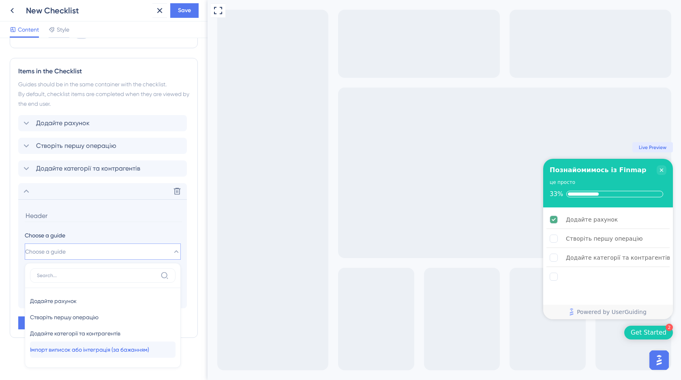
click at [60, 350] on span "Імпорт виписок або інтеграція (за бажанням)" at bounding box center [89, 350] width 119 height 10
type input "Імпорт виписок або інтеграція (за бажанням)"
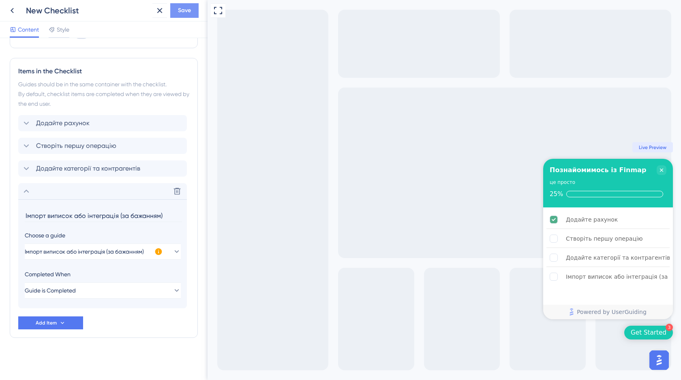
click at [186, 13] on span "Save" at bounding box center [184, 11] width 13 height 10
click at [42, 320] on span "Add Item" at bounding box center [46, 323] width 21 height 6
click at [56, 328] on button "Add Item" at bounding box center [50, 323] width 65 height 13
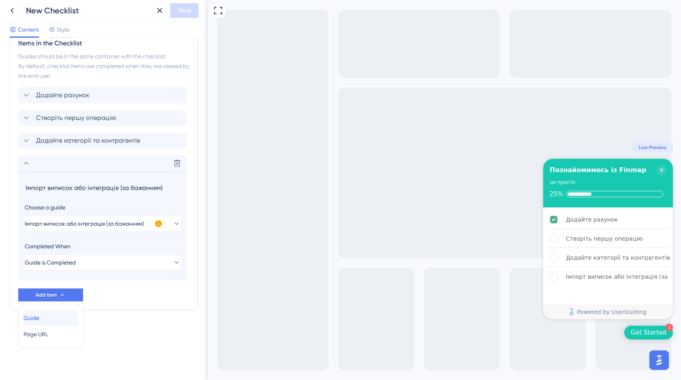
click at [39, 318] on span "Guide" at bounding box center [32, 318] width 16 height 10
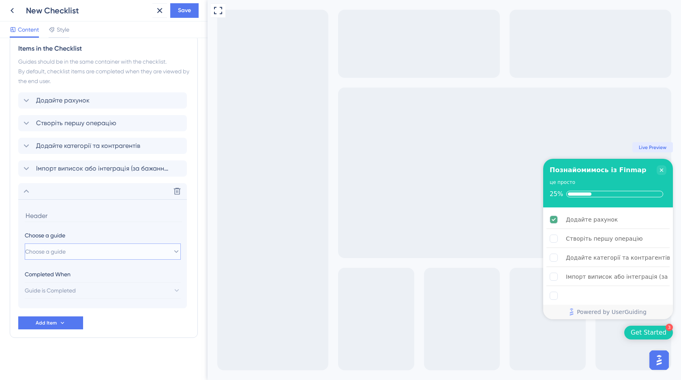
click at [51, 253] on span "Choose a guide" at bounding box center [45, 252] width 41 height 10
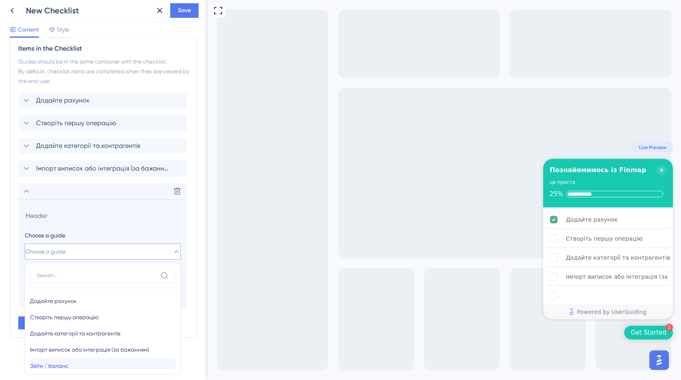
click at [61, 362] on span "Звіти / баланс" at bounding box center [49, 366] width 39 height 10
type input "Звіти / баланс"
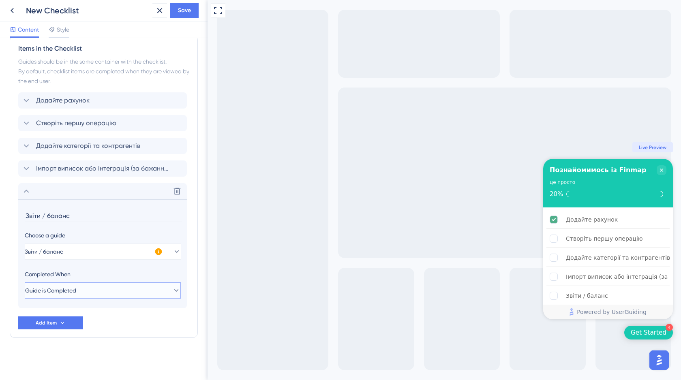
click at [85, 287] on button "Guide is Completed" at bounding box center [103, 291] width 156 height 16
click at [133, 268] on div "Choose a guide Звіти / баланс Completed When Guide is Completed Guide is Comple…" at bounding box center [103, 265] width 156 height 68
click at [126, 204] on section "Звіти / баланс Choose a guide Звіти / баланс Completed When Guide is Completed …" at bounding box center [102, 253] width 169 height 109
click at [56, 325] on span "Add Item" at bounding box center [46, 323] width 21 height 6
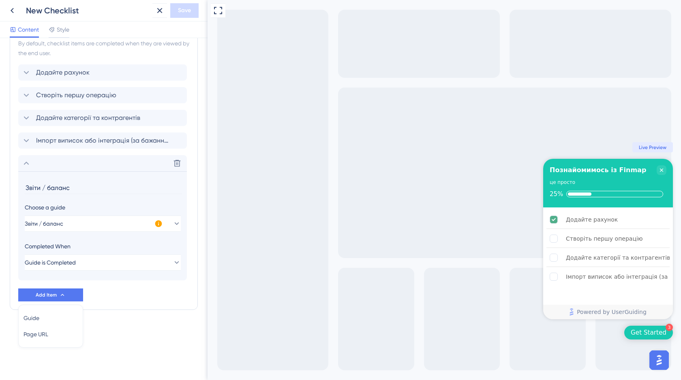
drag, startPoint x: 75, startPoint y: 189, endPoint x: 24, endPoint y: 189, distance: 51.5
click at [24, 189] on section "Звіти / баланс Choose a guide Звіти / баланс Completed When Guide is Completed …" at bounding box center [102, 225] width 169 height 109
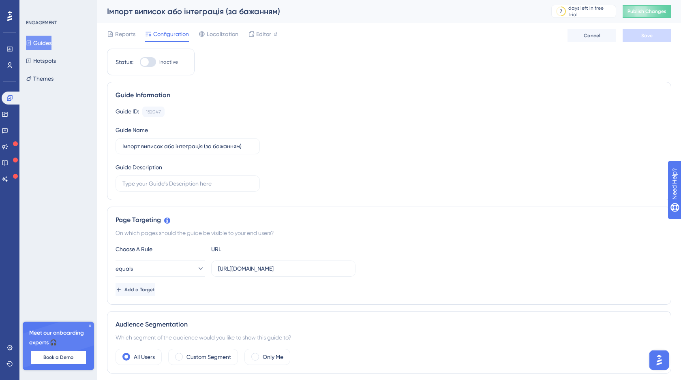
click at [152, 63] on div at bounding box center [148, 62] width 16 height 10
click at [140, 62] on input "Inactive" at bounding box center [139, 62] width 0 height 0
checkbox input "false"
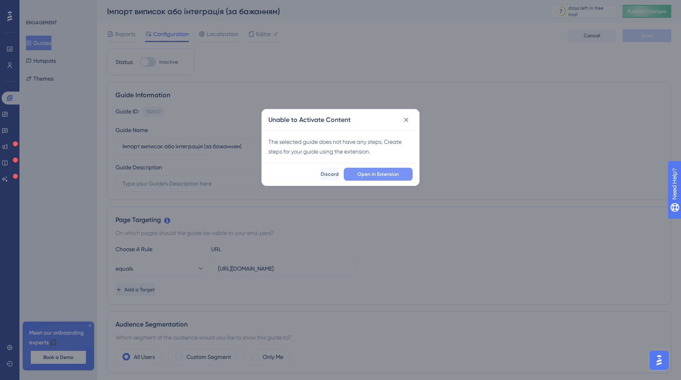
click at [390, 175] on span "Open in Extension" at bounding box center [378, 174] width 41 height 6
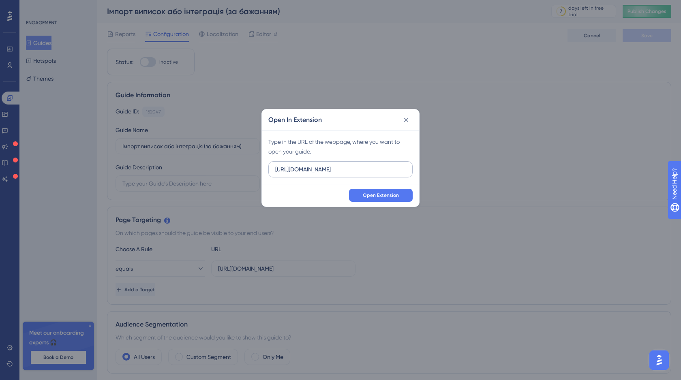
drag, startPoint x: 345, startPoint y: 170, endPoint x: 292, endPoint y: 172, distance: 52.3
click at [292, 172] on input "[URL][DOMAIN_NAME]" at bounding box center [340, 169] width 131 height 9
click at [334, 167] on input "[URL][DOMAIN_NAME]" at bounding box center [340, 169] width 131 height 9
drag, startPoint x: 345, startPoint y: 170, endPoint x: 274, endPoint y: 171, distance: 71.4
click at [274, 171] on label "[URL][DOMAIN_NAME]" at bounding box center [340, 169] width 144 height 16
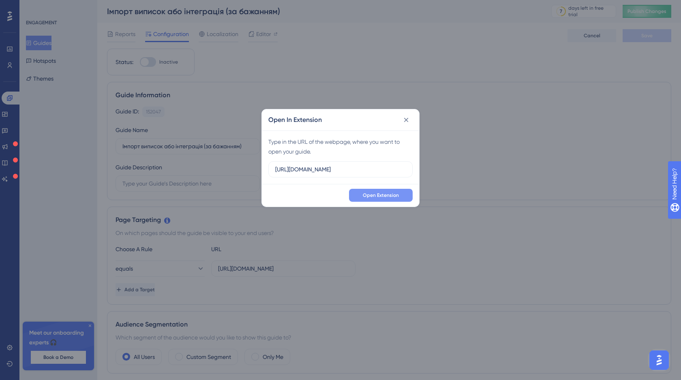
type input "[URL][DOMAIN_NAME]"
click at [384, 197] on span "Open Extension" at bounding box center [381, 195] width 36 height 6
click at [405, 121] on icon at bounding box center [406, 120] width 4 height 4
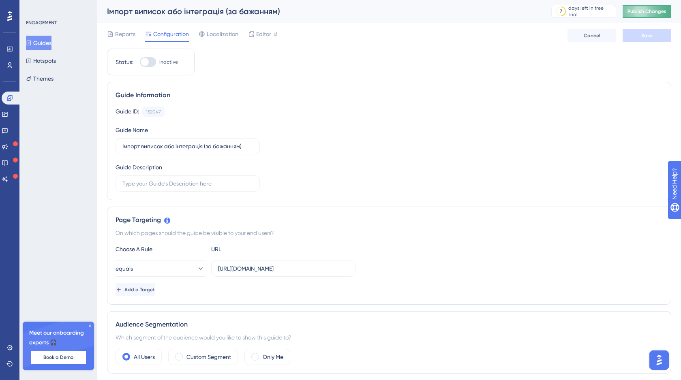
click at [642, 14] on span "Publish Changes" at bounding box center [647, 11] width 39 height 6
click at [47, 41] on button "Guides" at bounding box center [39, 43] width 26 height 15
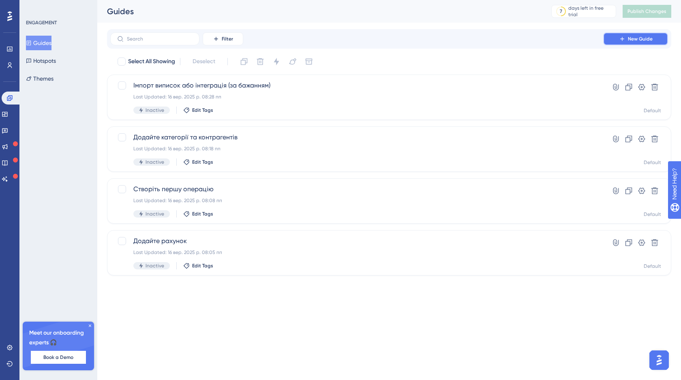
click at [642, 39] on span "New Guide" at bounding box center [640, 39] width 25 height 6
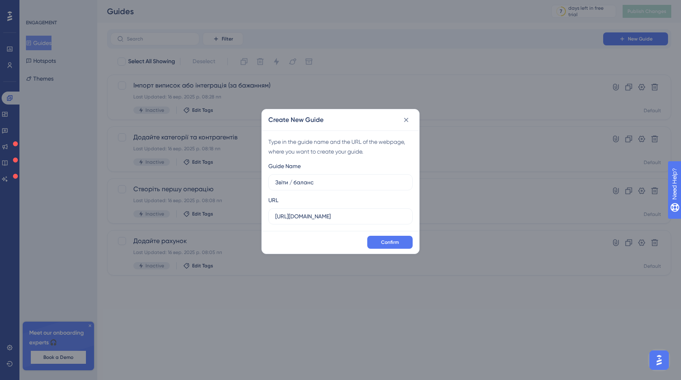
type input "Звіти / баланс"
click at [337, 218] on input "http://stage.finmap.to" at bounding box center [340, 216] width 131 height 9
drag, startPoint x: 347, startPoint y: 216, endPoint x: 271, endPoint y: 217, distance: 76.2
click at [271, 217] on label "http://stage.finmap.to" at bounding box center [340, 216] width 144 height 16
paste input "/analytic"
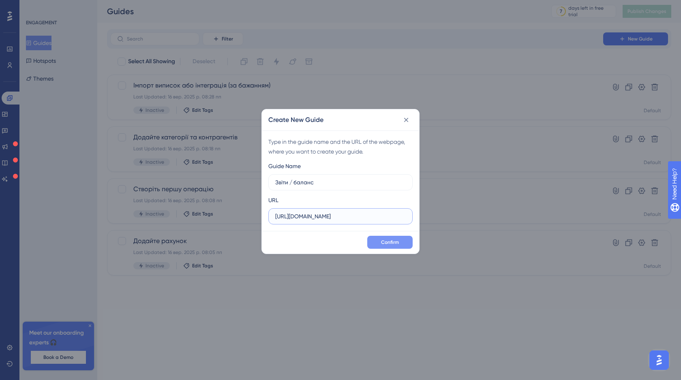
type input "http://stage.finmap.to/analytic"
click at [390, 244] on span "Confirm" at bounding box center [390, 242] width 18 height 6
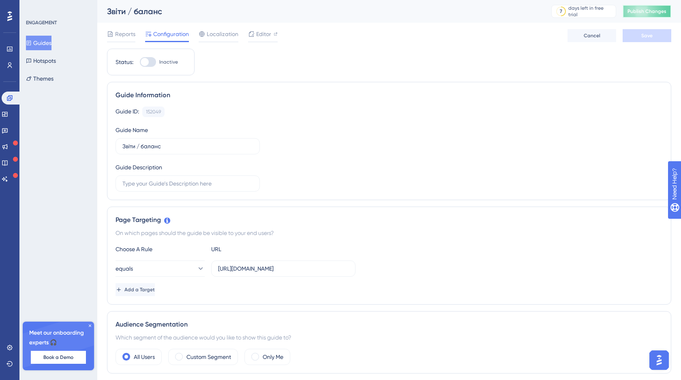
click at [648, 12] on span "Publish Changes" at bounding box center [647, 11] width 39 height 6
click at [266, 38] on span "Editor" at bounding box center [263, 34] width 15 height 10
click at [656, 13] on button "Publish Changes" at bounding box center [647, 11] width 49 height 13
click at [47, 44] on button "Guides" at bounding box center [39, 43] width 26 height 15
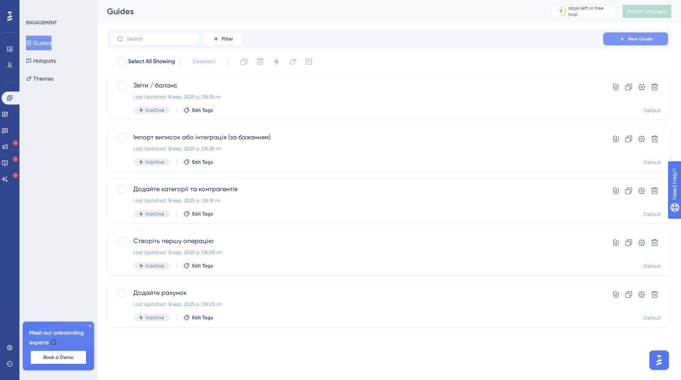
click at [635, 35] on button "New Guide" at bounding box center [635, 38] width 65 height 13
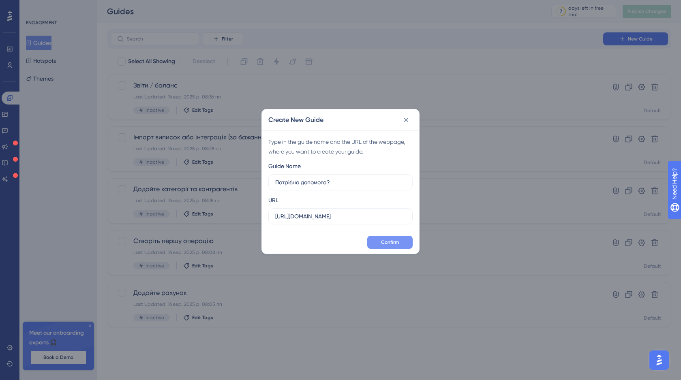
type input "Потрібна допомога?"
click at [390, 241] on span "Confirm" at bounding box center [390, 242] width 18 height 6
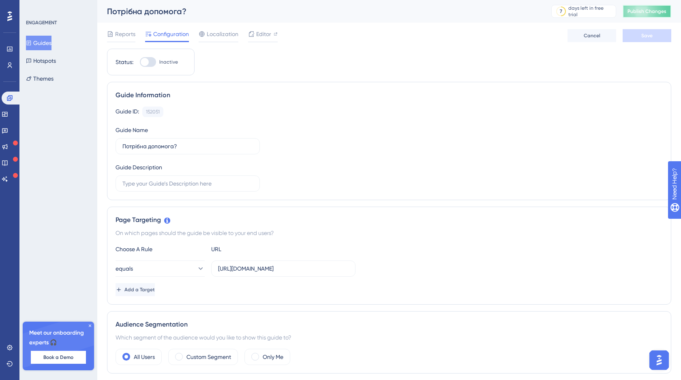
click at [654, 8] on span "Publish Changes" at bounding box center [647, 11] width 39 height 6
click at [8, 115] on icon at bounding box center [5, 114] width 6 height 6
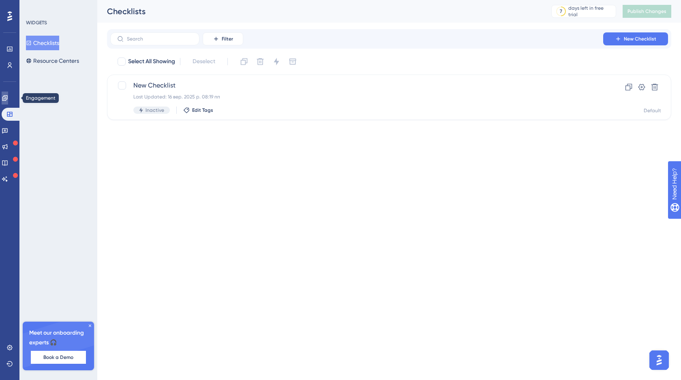
click at [8, 95] on icon at bounding box center [5, 98] width 6 height 6
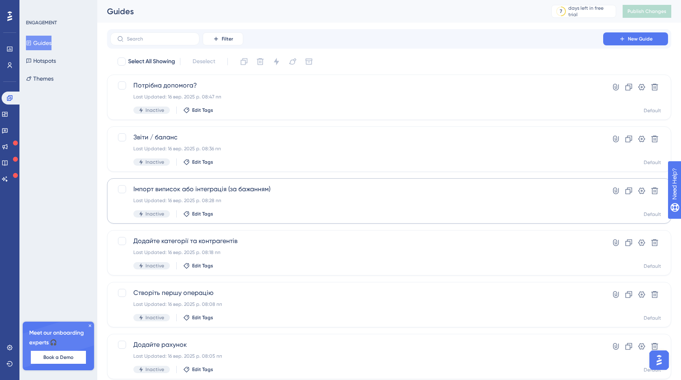
scroll to position [25, 0]
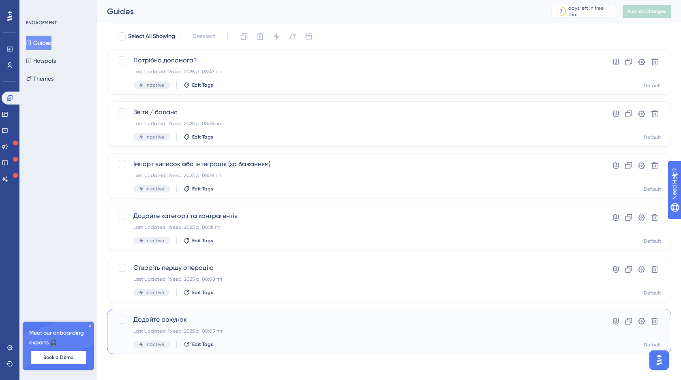
click at [251, 324] on span "Додайте рахунок" at bounding box center [356, 320] width 447 height 10
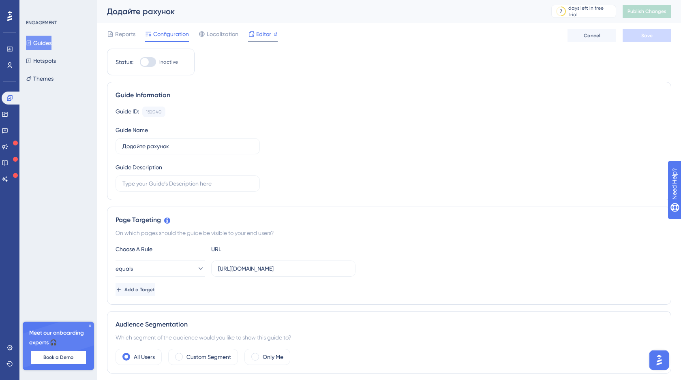
click at [266, 34] on span "Editor" at bounding box center [263, 34] width 15 height 10
click at [262, 35] on span "Editor" at bounding box center [263, 34] width 15 height 10
click at [650, 12] on span "Publish Changes" at bounding box center [647, 11] width 39 height 6
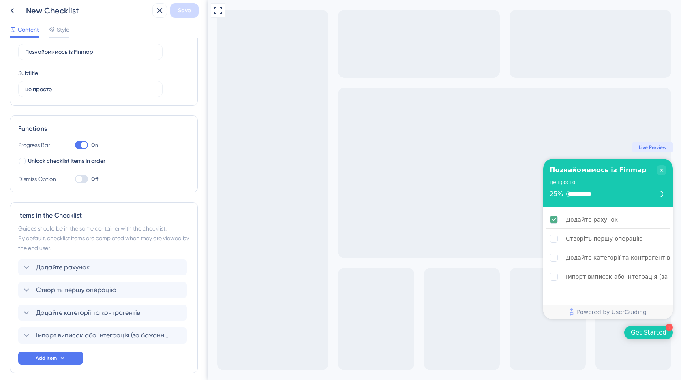
scroll to position [77, 0]
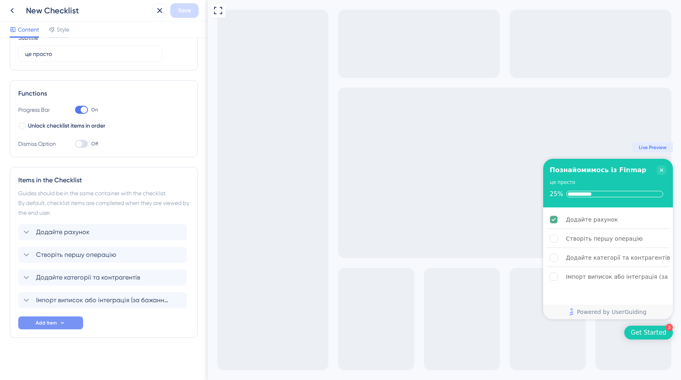
click at [49, 326] on span "Add Item" at bounding box center [46, 323] width 21 height 6
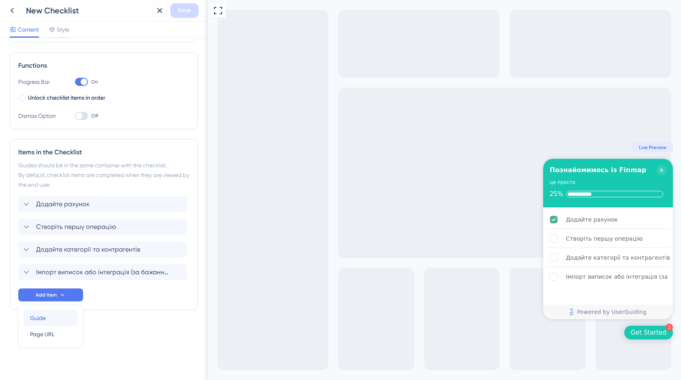
click at [46, 321] on div "Guide Guide" at bounding box center [50, 318] width 41 height 16
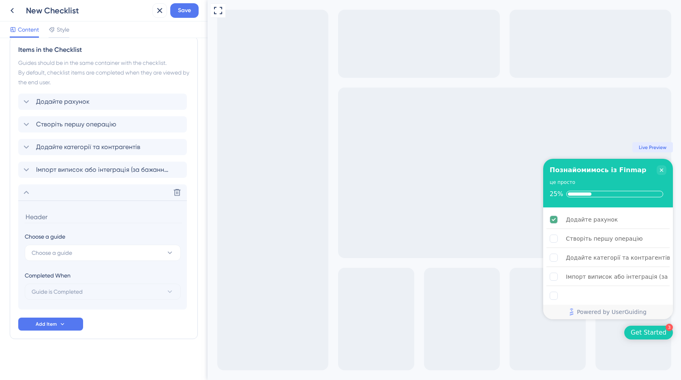
scroll to position [209, 0]
click at [57, 254] on span "Choose a guide" at bounding box center [52, 252] width 41 height 10
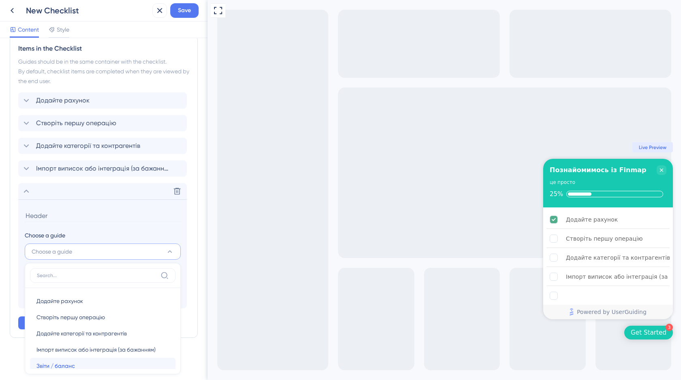
click at [55, 368] on span "Звіти / баланс" at bounding box center [55, 366] width 39 height 10
type input "Звіти / баланс"
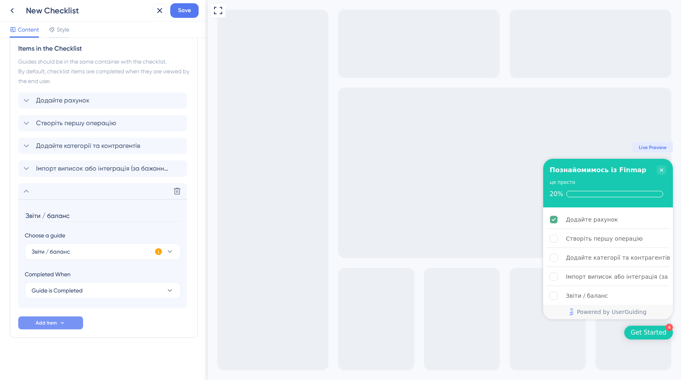
click at [50, 325] on span "Add Item" at bounding box center [46, 323] width 21 height 6
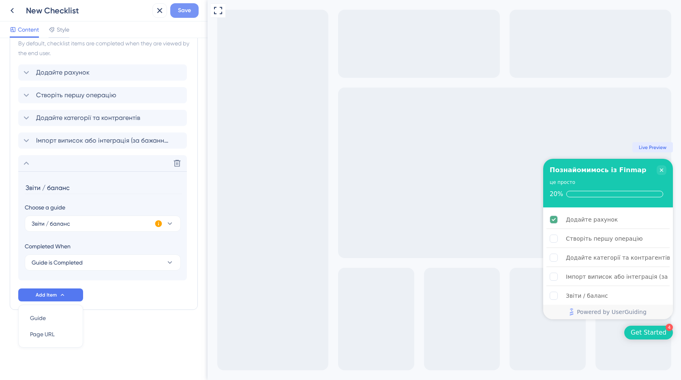
click at [186, 15] on button "Save" at bounding box center [184, 10] width 28 height 15
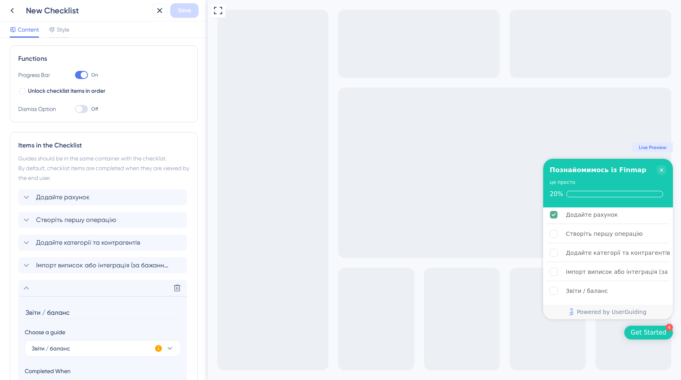
scroll to position [0, 0]
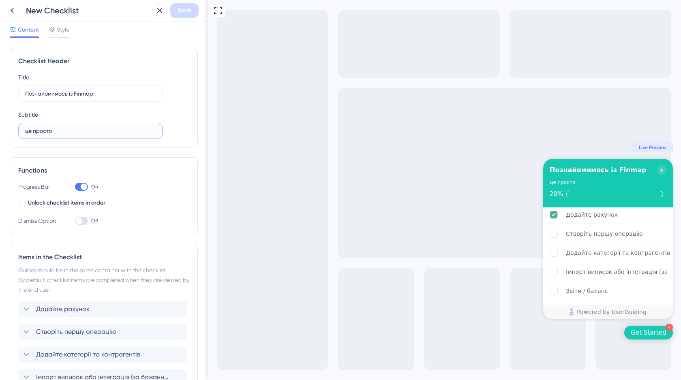
click at [55, 132] on input "це просто" at bounding box center [90, 130] width 131 height 9
drag, startPoint x: 62, startPoint y: 132, endPoint x: 21, endPoint y: 132, distance: 40.9
click at [21, 132] on label "це просто" at bounding box center [90, 131] width 144 height 16
paste input "Пояснимо все без складних термінів"
click at [28, 132] on input "Пояснимо все без складних термінів" at bounding box center [90, 130] width 131 height 9
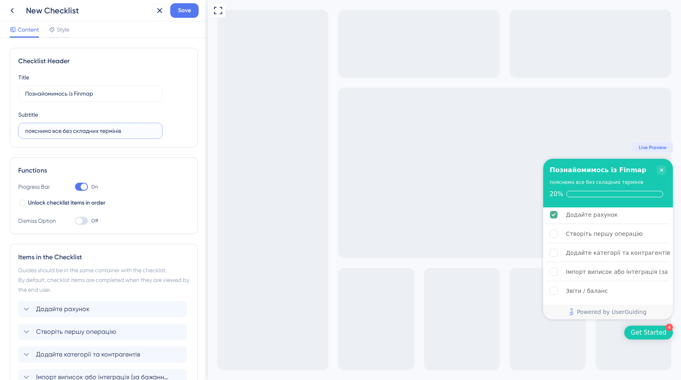
type input "пояснимо все без складних термінів"
click at [196, 126] on div "Checklist Header Title Познайомимось із Finmap Subtitle пояснимо все без складн…" at bounding box center [104, 98] width 188 height 100
click at [183, 15] on span "Save" at bounding box center [184, 11] width 13 height 10
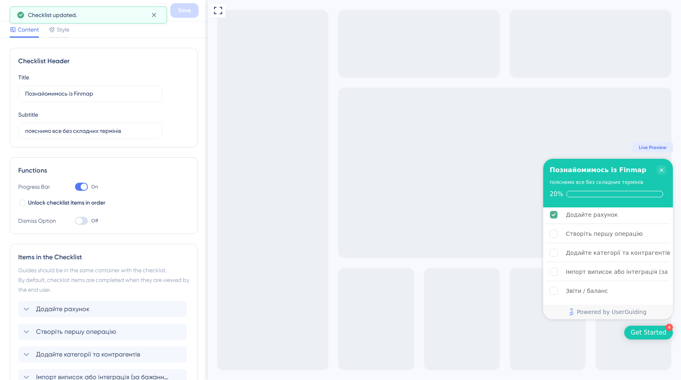
scroll to position [209, 0]
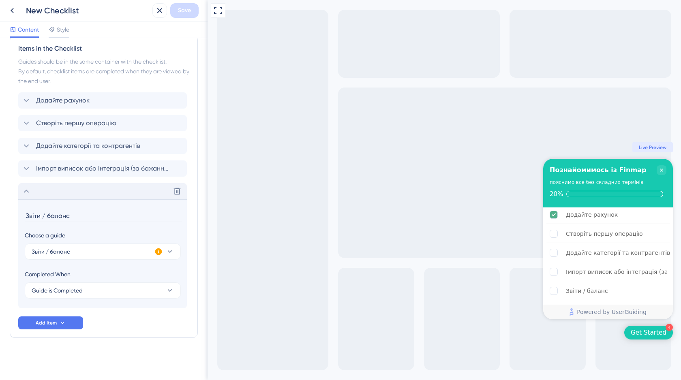
click at [88, 196] on div "Delete" at bounding box center [102, 191] width 169 height 16
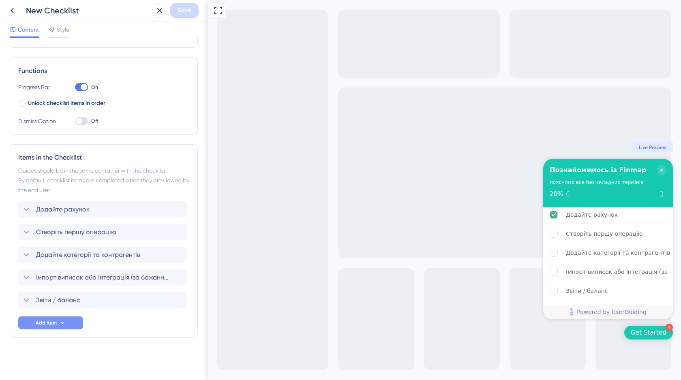
click at [63, 323] on icon at bounding box center [62, 323] width 6 height 6
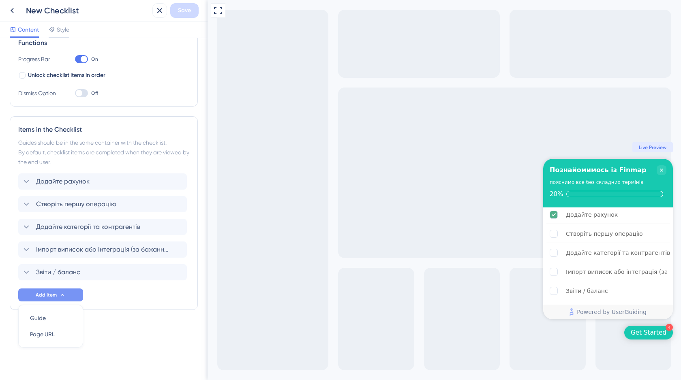
click at [107, 300] on div "Додайте рахунок Створіть першу операцію Додайте категорії та контрагентів Імпор…" at bounding box center [103, 238] width 171 height 128
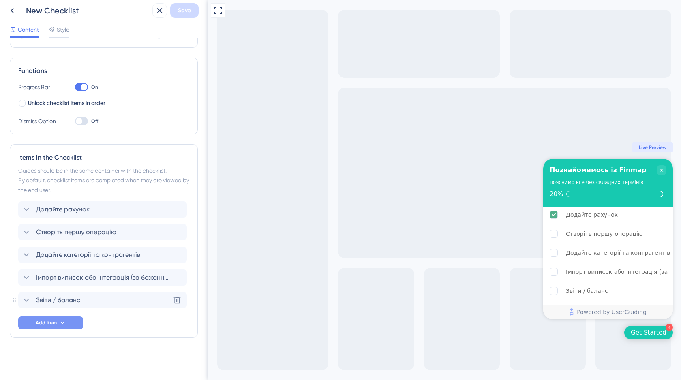
scroll to position [100, 0]
click at [160, 13] on icon at bounding box center [160, 11] width 10 height 10
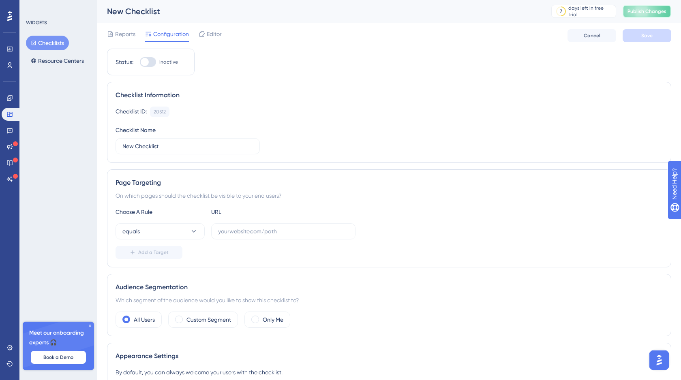
click at [651, 11] on span "Publish Changes" at bounding box center [647, 11] width 39 height 6
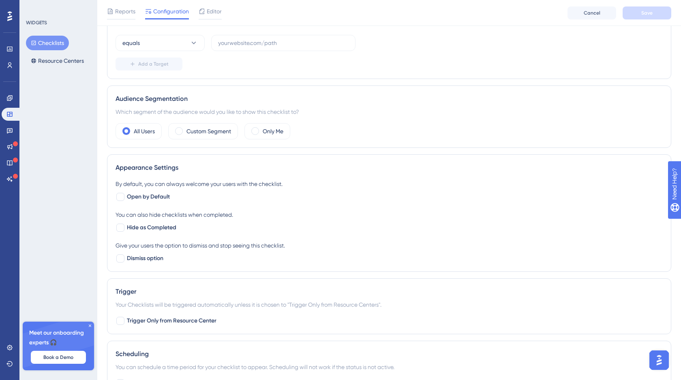
scroll to position [240, 0]
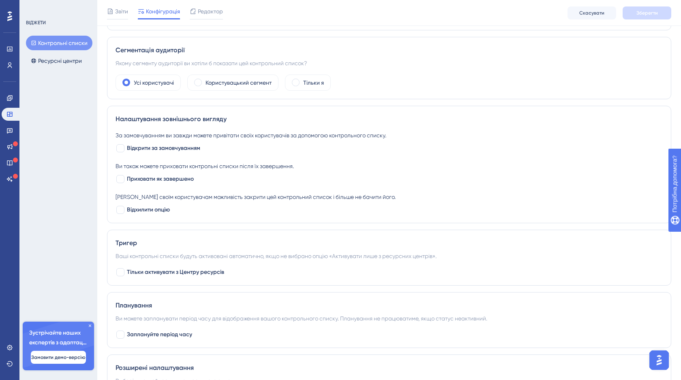
click at [421, 172] on div "Ви також можете приховати контрольні списки після їх завершення. Приховати як з…" at bounding box center [389, 172] width 547 height 23
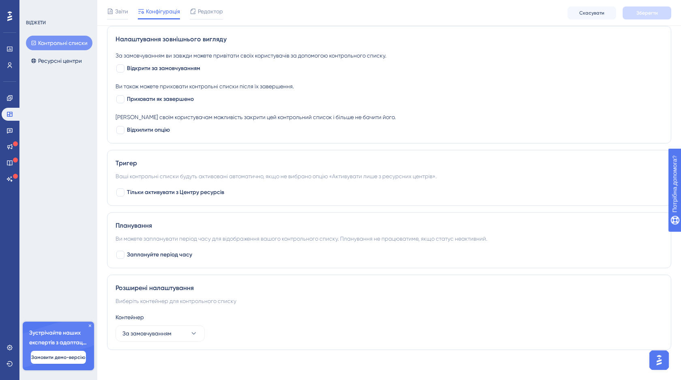
scroll to position [323, 0]
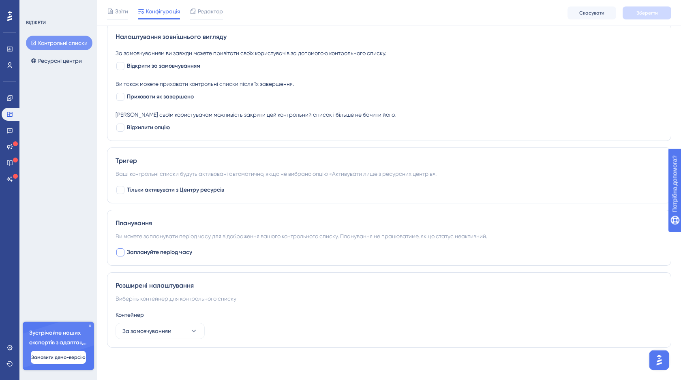
click at [120, 251] on div at bounding box center [120, 253] width 8 height 8
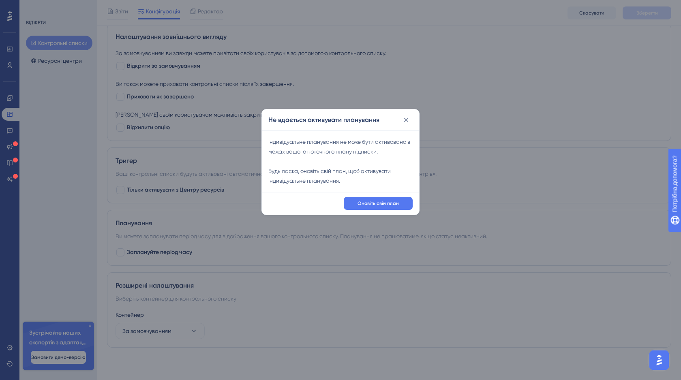
click at [406, 120] on icon at bounding box center [406, 120] width 8 height 8
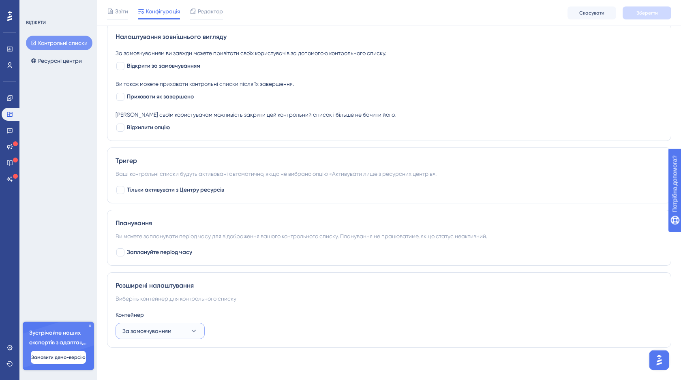
click at [188, 331] on button "За замовчуванням" at bounding box center [160, 331] width 89 height 16
click at [171, 350] on div "За замовчуванням За замовчуванням" at bounding box center [160, 356] width 66 height 16
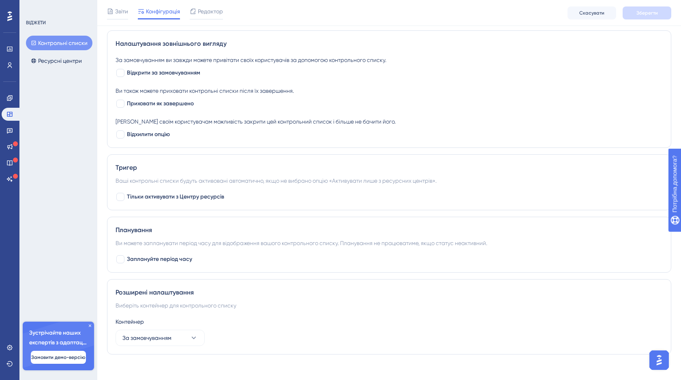
scroll to position [0, 0]
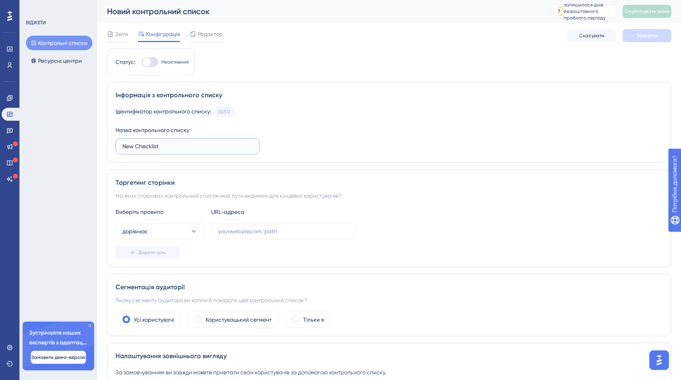
click at [165, 150] on input "New Checklist" at bounding box center [187, 146] width 131 height 9
drag, startPoint x: 169, startPoint y: 147, endPoint x: 120, endPoint y: 148, distance: 48.3
click at [120, 148] on label "New Checklist" at bounding box center [188, 146] width 144 height 16
type input "А"
type input "Finmap"
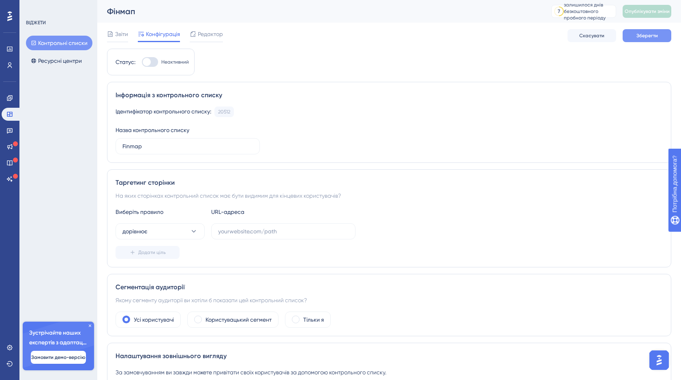
click at [649, 38] on font "Зберегти" at bounding box center [647, 36] width 21 height 6
click at [152, 145] on input "Finmap" at bounding box center [187, 146] width 131 height 9
click at [652, 42] on button "Зберегти" at bounding box center [647, 35] width 49 height 13
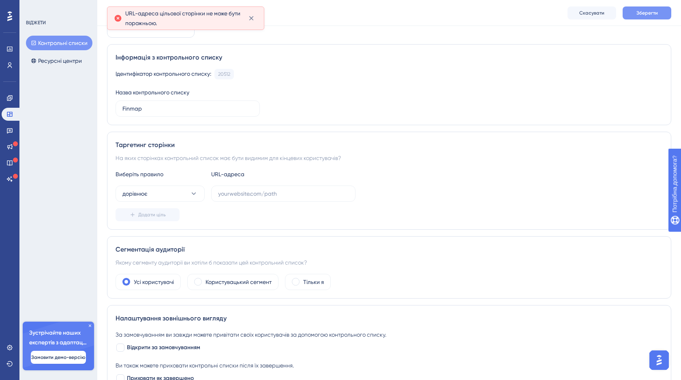
scroll to position [41, 0]
click at [292, 107] on div "Ідентифікатор контрольного списку: 20512 Копіювати Назва контрольного списку Fi…" at bounding box center [389, 93] width 547 height 48
click at [251, 192] on input "text" at bounding box center [283, 193] width 131 height 9
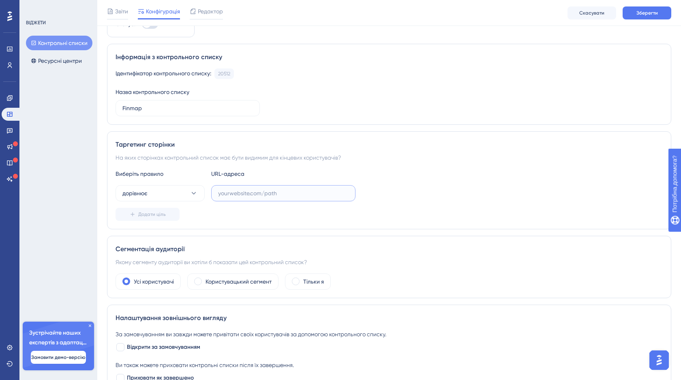
paste input "http://stage.finmap.to/onboarding"
type input "http://stage.finmap.to/onboarding"
click at [641, 16] on button "Зберегти" at bounding box center [647, 12] width 49 height 13
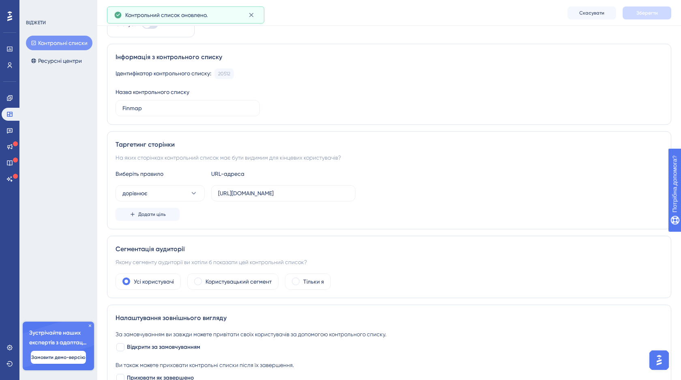
scroll to position [0, 0]
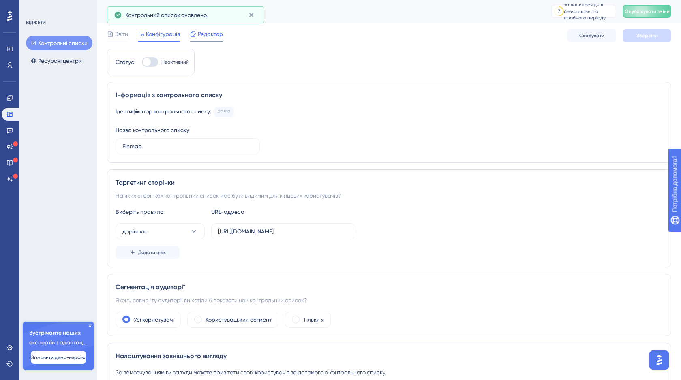
click at [209, 37] on span "Редактор" at bounding box center [210, 34] width 25 height 10
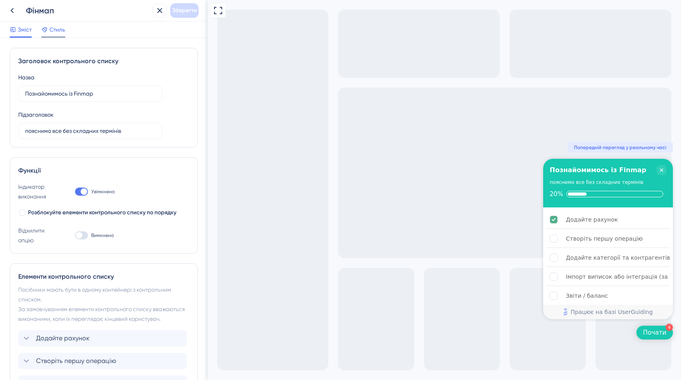
click at [59, 30] on font "Стиль" at bounding box center [57, 29] width 16 height 6
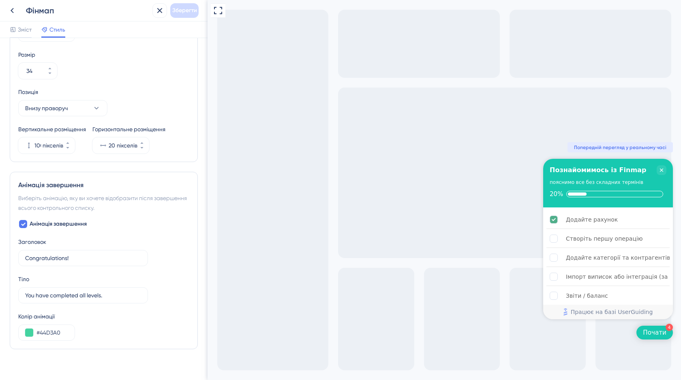
scroll to position [353, 0]
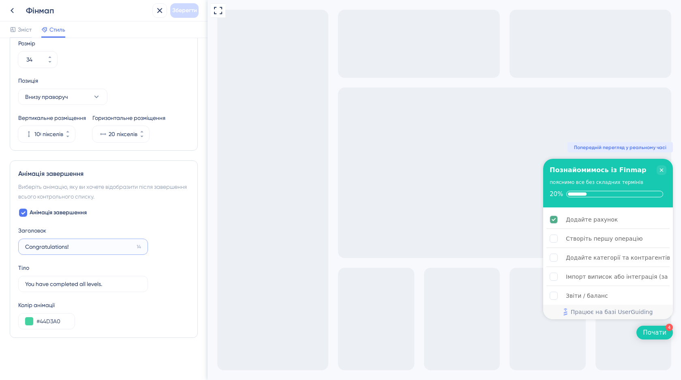
drag, startPoint x: 77, startPoint y: 248, endPoint x: 23, endPoint y: 251, distance: 54.9
click at [23, 251] on label "Congratulations! 14" at bounding box center [83, 247] width 130 height 16
click at [25, 251] on input "Congratulations!" at bounding box center [79, 246] width 108 height 9
click at [81, 249] on input "Congratulations!" at bounding box center [79, 246] width 108 height 9
drag, startPoint x: 79, startPoint y: 246, endPoint x: 25, endPoint y: 246, distance: 53.5
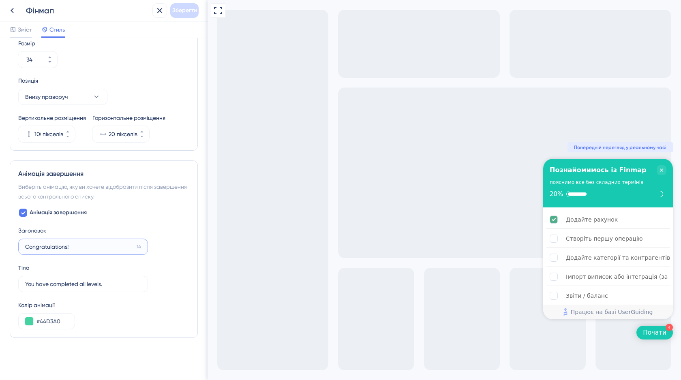
click at [25, 246] on input "Congratulations!" at bounding box center [79, 246] width 108 height 9
paste input "Ви молодець"
type input "Ви молодець!"
click at [62, 287] on input "You have completed all levels." at bounding box center [79, 284] width 108 height 9
drag, startPoint x: 112, startPoint y: 284, endPoint x: 24, endPoint y: 285, distance: 88.0
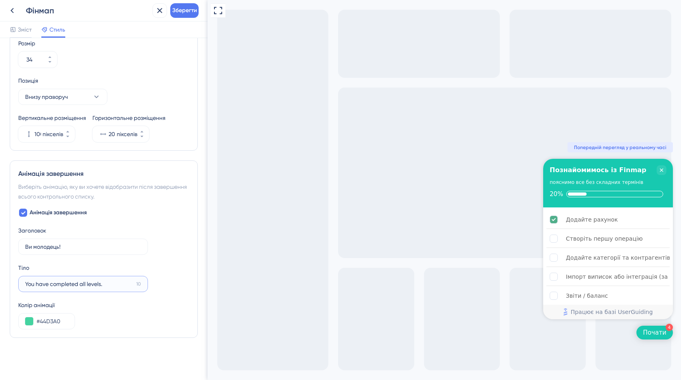
click at [24, 285] on label "You have completed all levels. 10" at bounding box center [83, 284] width 130 height 16
paste input "Спробували, протестили, зробили перші к"
type input "Спробували, протестили, зробили перші к"
click at [83, 253] on label "Ви молодець! 18 років" at bounding box center [83, 247] width 130 height 16
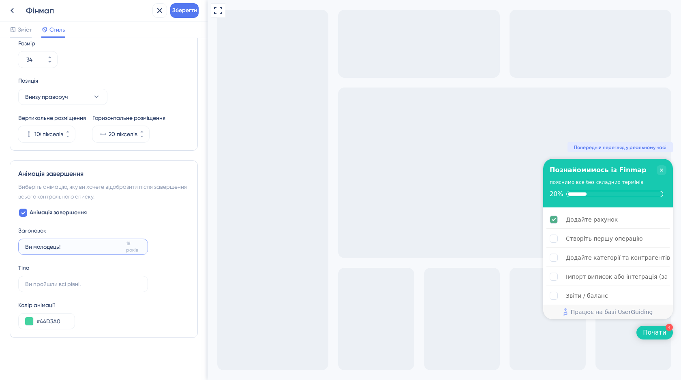
click at [83, 251] on input "Ви молодець!" at bounding box center [74, 246] width 98 height 9
click at [89, 248] on input "Ви молодець!" at bounding box center [74, 246] width 98 height 9
paste input "Спробували, протес"
type input "Ви молодець!"
click at [83, 282] on input "text" at bounding box center [83, 284] width 116 height 9
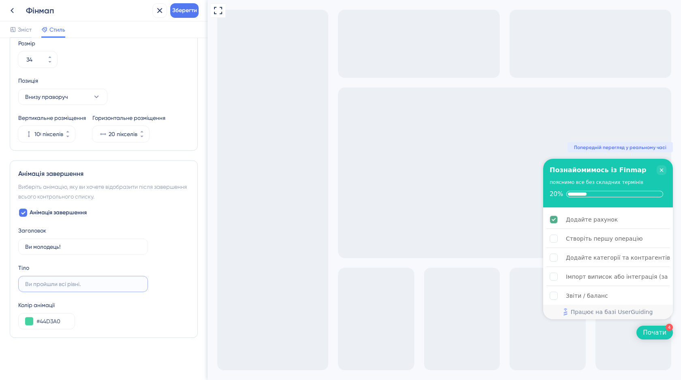
click at [41, 281] on input "text" at bounding box center [83, 284] width 116 height 9
paste input "зробили перші кроки. Далі буде легше — м"
drag, startPoint x: 79, startPoint y: 285, endPoint x: 22, endPoint y: 284, distance: 57.6
click at [22, 284] on label "зробили перші кроки. Далі буде легше — м 0" at bounding box center [83, 284] width 130 height 16
click at [85, 285] on input "Далі буде легше — м" at bounding box center [78, 284] width 107 height 9
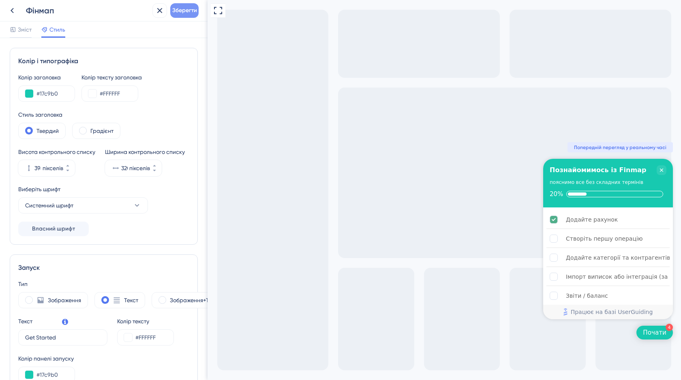
type input "Далі буде легше — ми поруч!"
click at [184, 11] on font "Зберегти" at bounding box center [184, 10] width 25 height 7
click at [29, 30] on font "Зміст" at bounding box center [25, 29] width 14 height 6
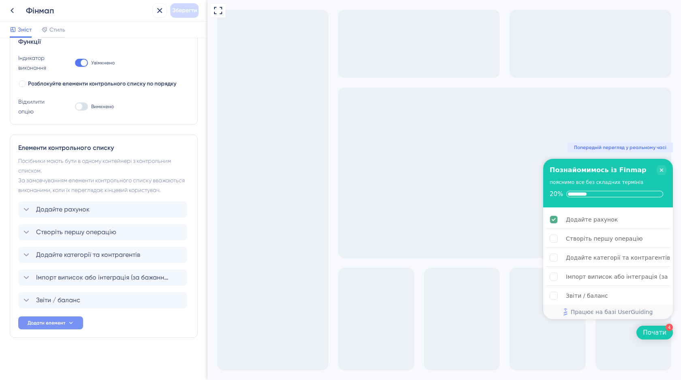
click at [53, 325] on font "Додати елемент" at bounding box center [47, 323] width 38 height 6
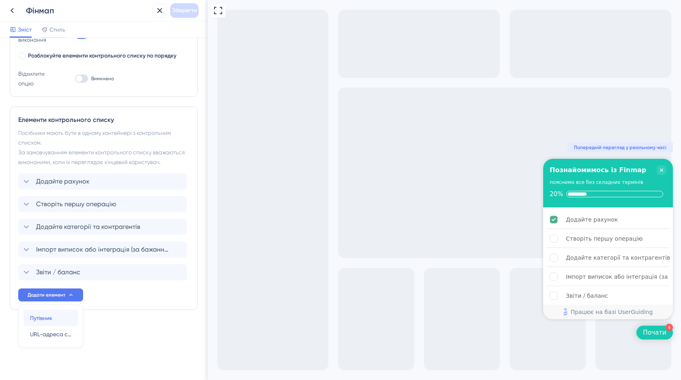
click at [45, 320] on font "Путівник" at bounding box center [41, 318] width 22 height 6
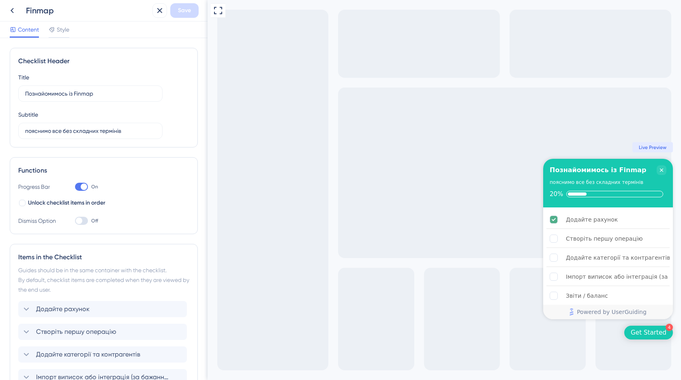
scroll to position [232, 0]
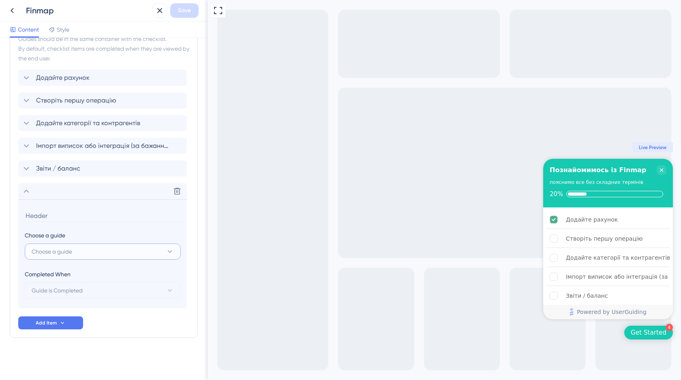
click at [57, 253] on span "Choose a guide" at bounding box center [52, 252] width 41 height 10
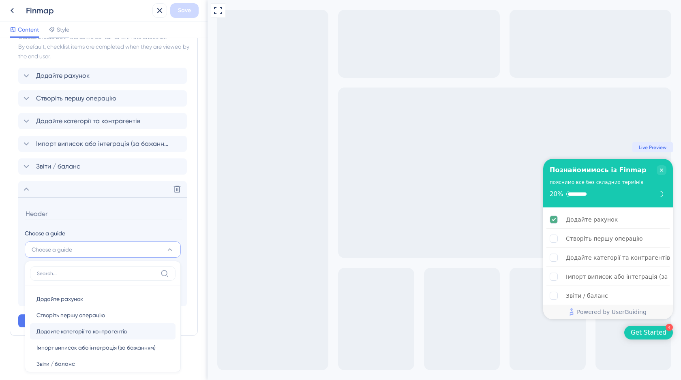
scroll to position [26, 0]
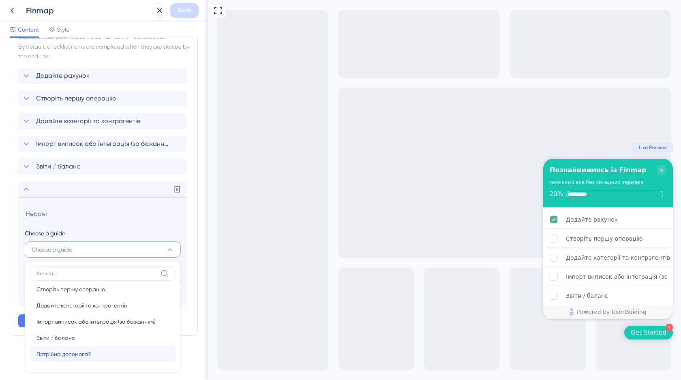
click at [60, 351] on span "Потрібна допомога?" at bounding box center [63, 354] width 55 height 10
type input "Потрібна допомога?"
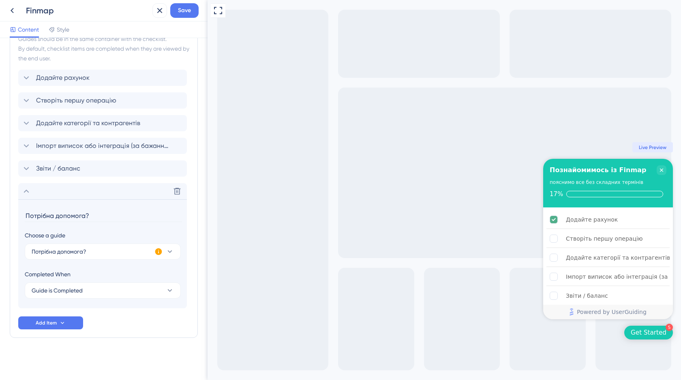
scroll to position [232, 0]
click at [184, 11] on span "Save" at bounding box center [184, 11] width 13 height 10
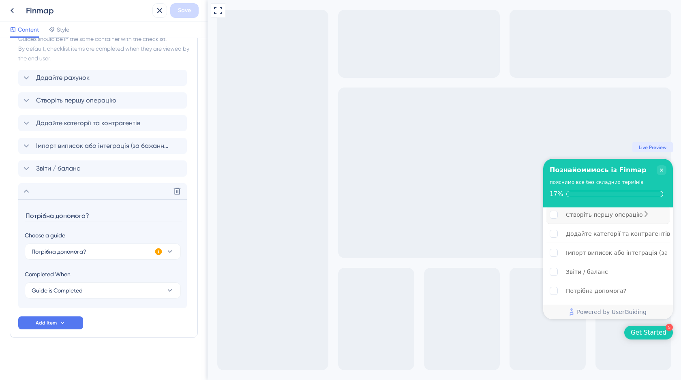
scroll to position [0, 0]
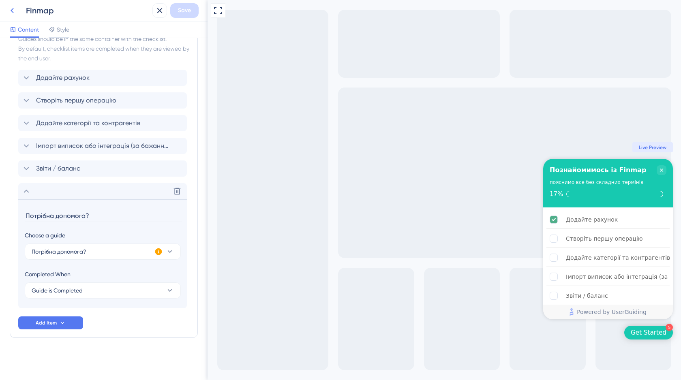
click at [11, 17] on button at bounding box center [12, 10] width 15 height 15
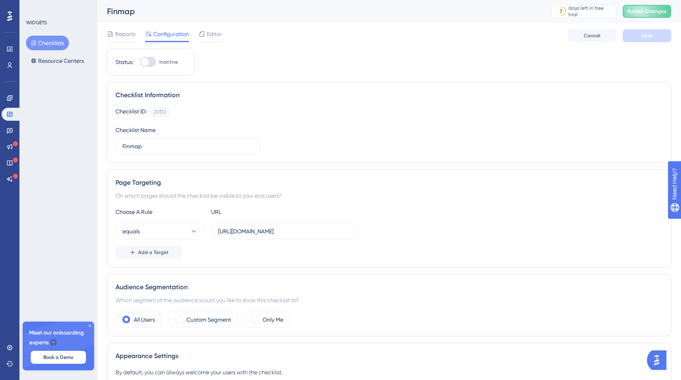
click at [89, 325] on icon at bounding box center [90, 326] width 2 height 2
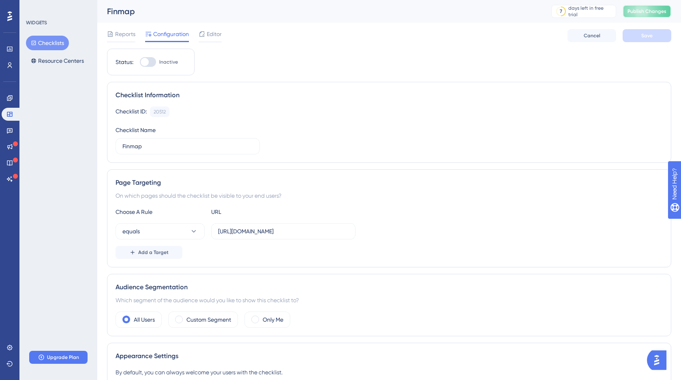
click at [633, 13] on span "Publish Changes" at bounding box center [647, 11] width 39 height 6
click at [216, 38] on span "Editor" at bounding box center [214, 34] width 15 height 10
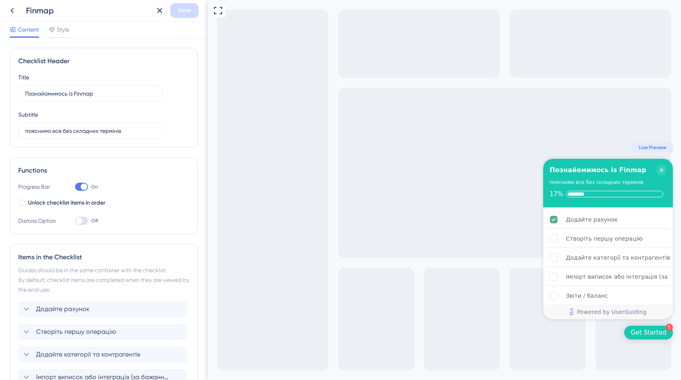
click at [656, 333] on div "Get Started" at bounding box center [649, 333] width 36 height 8
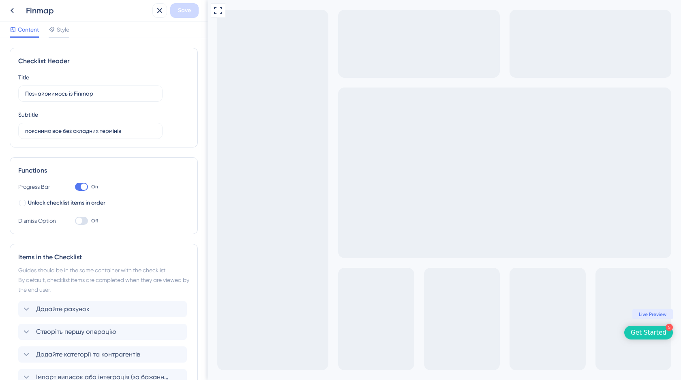
click at [655, 313] on span "Live Preview" at bounding box center [653, 314] width 28 height 6
click at [654, 334] on div "Get Started" at bounding box center [649, 333] width 36 height 8
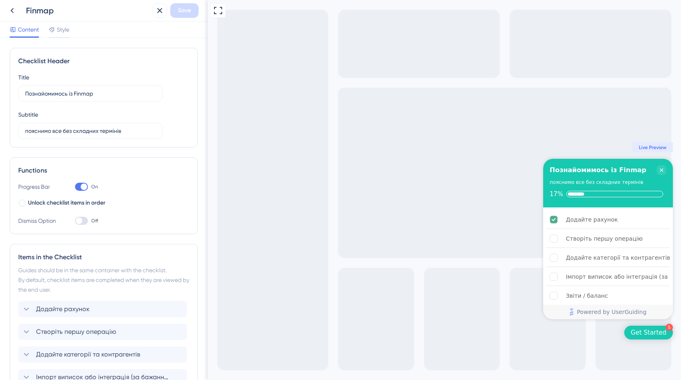
click at [654, 146] on span "Live Preview" at bounding box center [653, 147] width 28 height 6
click at [13, 9] on icon at bounding box center [12, 11] width 10 height 10
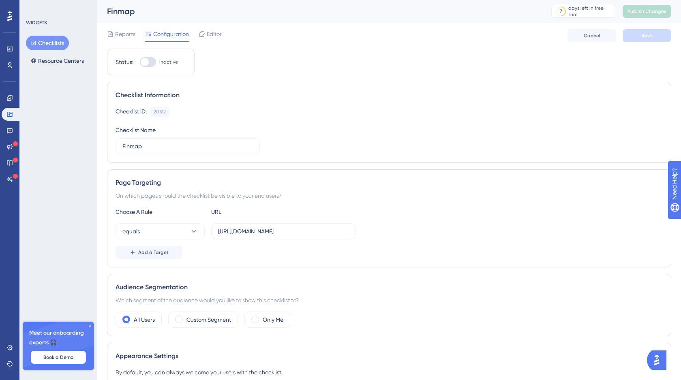
click at [153, 61] on div at bounding box center [148, 62] width 16 height 10
click at [140, 62] on input "Inactive" at bounding box center [139, 62] width 0 height 0
checkbox input "true"
click at [647, 38] on span "Save" at bounding box center [646, 35] width 11 height 6
click at [647, 11] on span "Publish Changes" at bounding box center [647, 11] width 39 height 6
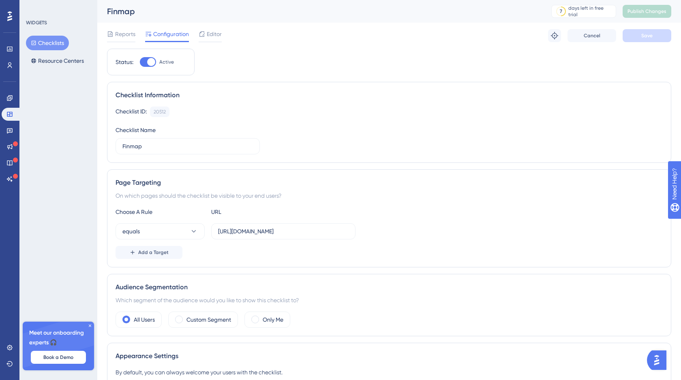
click at [46, 46] on button "Checklists" at bounding box center [47, 43] width 43 height 15
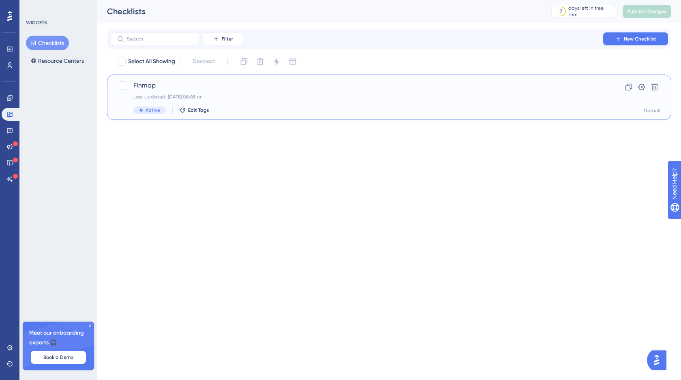
click at [265, 111] on div "Active Edit Tags" at bounding box center [356, 110] width 447 height 7
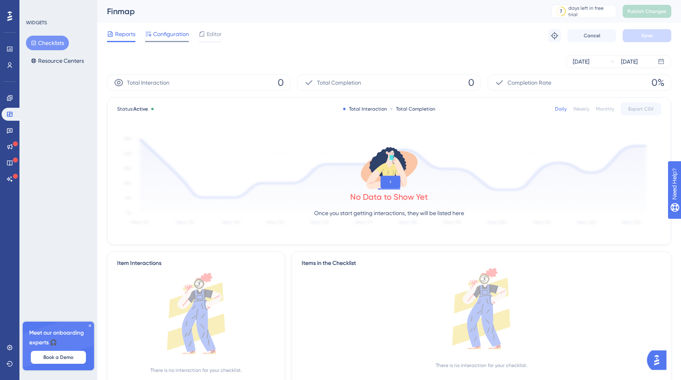
click at [169, 34] on span "Configuration" at bounding box center [171, 34] width 36 height 10
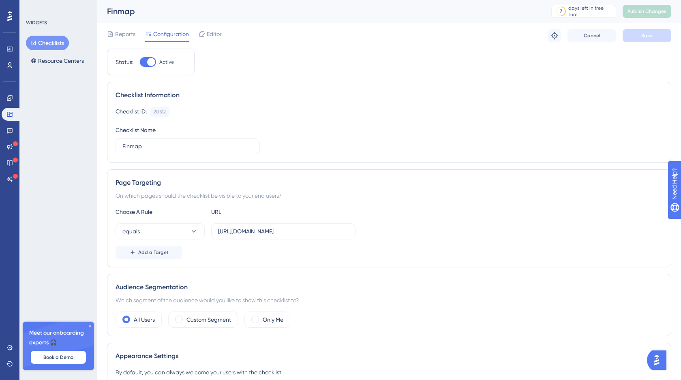
click at [142, 61] on div at bounding box center [148, 62] width 16 height 10
click at [140, 62] on input "Active" at bounding box center [139, 62] width 0 height 0
checkbox input "false"
click at [214, 35] on span "Editor" at bounding box center [214, 34] width 15 height 10
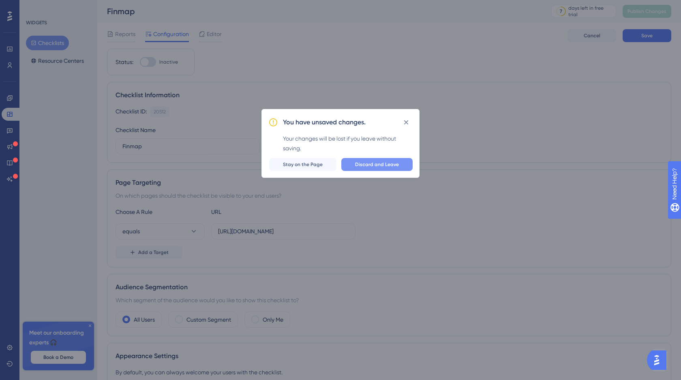
click at [377, 163] on span "Discard and Leave" at bounding box center [377, 164] width 44 height 6
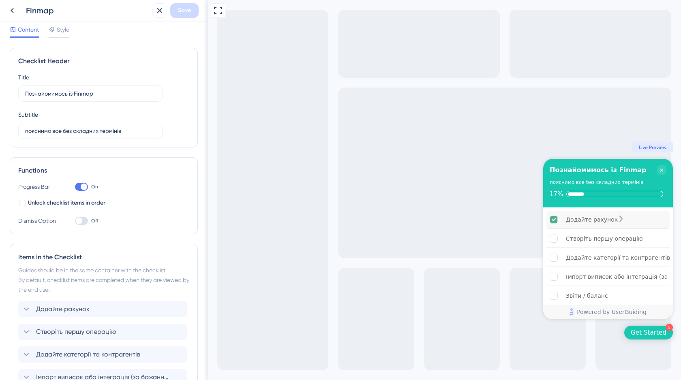
click at [578, 219] on div "Додайте рахунок" at bounding box center [592, 220] width 52 height 10
click at [654, 335] on div "Get Started" at bounding box center [649, 333] width 36 height 8
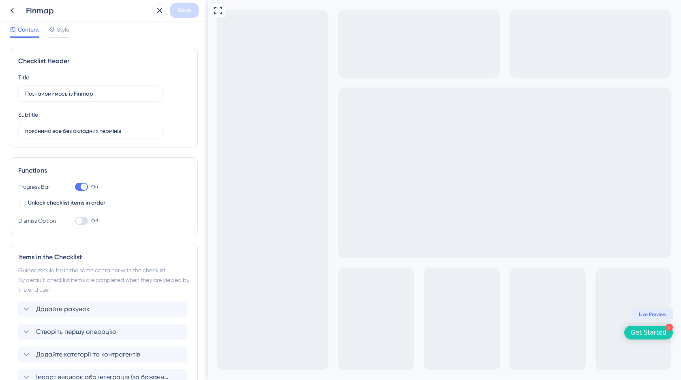
click at [658, 333] on div "Get Started" at bounding box center [649, 333] width 36 height 8
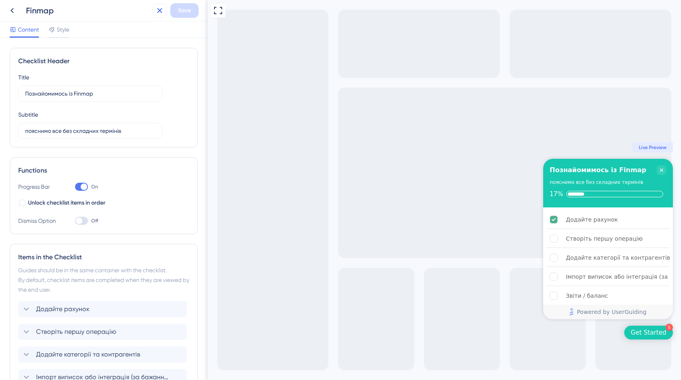
click at [159, 13] on icon at bounding box center [160, 11] width 10 height 10
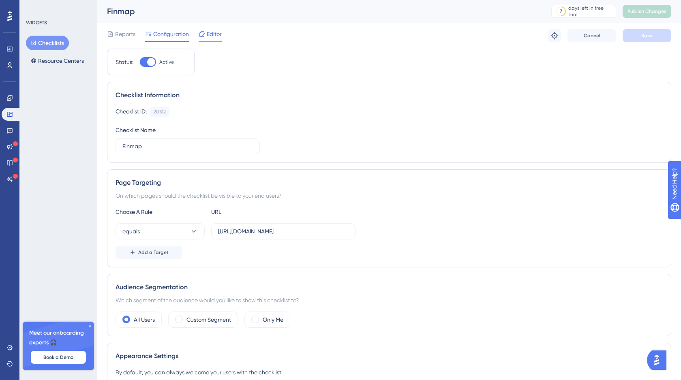
click at [217, 32] on span "Editor" at bounding box center [214, 34] width 15 height 10
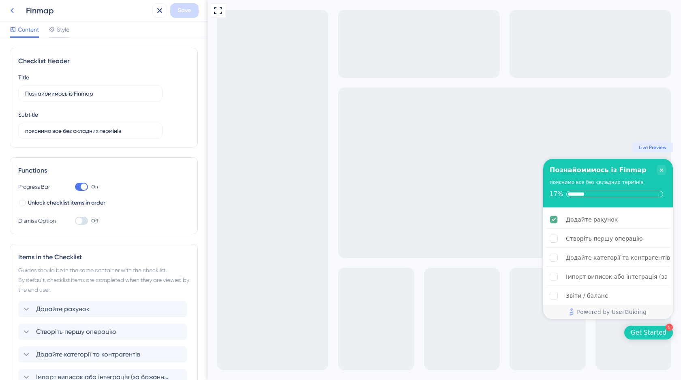
click at [12, 10] on icon at bounding box center [12, 10] width 3 height 5
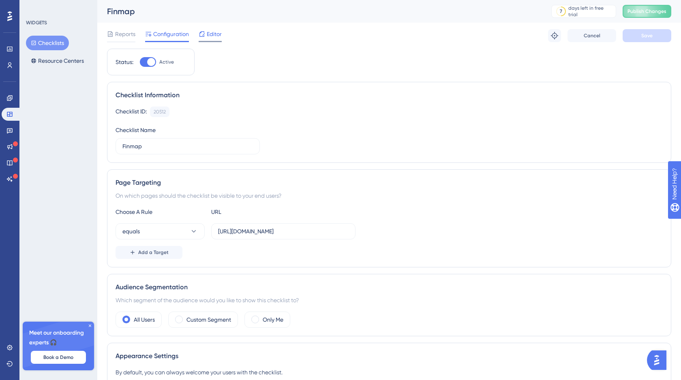
click at [213, 34] on span "Editor" at bounding box center [214, 34] width 15 height 10
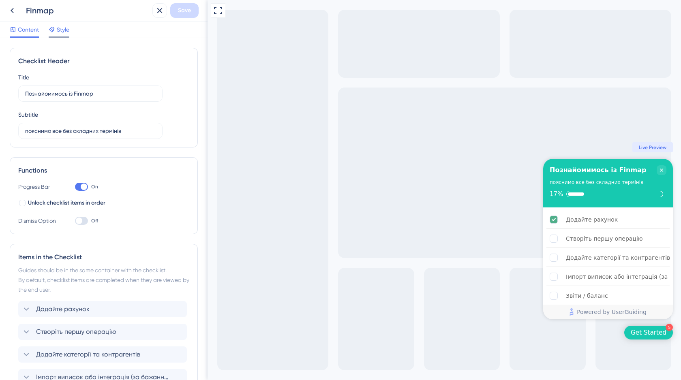
click at [66, 30] on span "Style" at bounding box center [63, 30] width 13 height 10
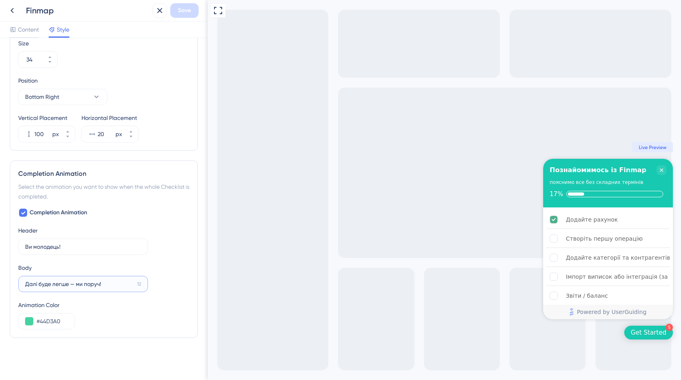
click at [78, 284] on input "Далі буде легше — ми поруч!" at bounding box center [79, 284] width 109 height 9
click at [69, 138] on icon at bounding box center [67, 136] width 5 height 5
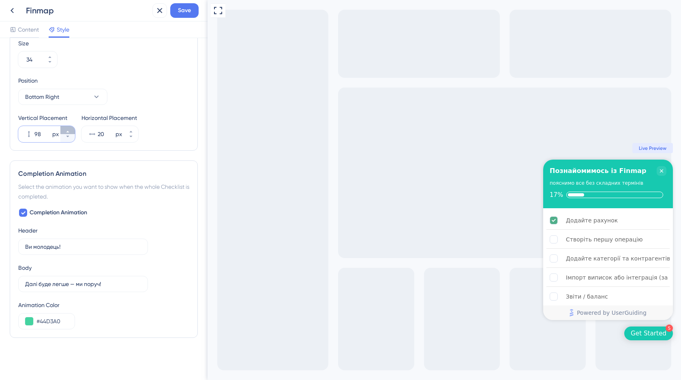
click at [67, 129] on button "98 px" at bounding box center [67, 130] width 15 height 8
click at [67, 129] on button "99 px" at bounding box center [67, 130] width 15 height 8
click at [67, 129] on button "100 px" at bounding box center [67, 130] width 15 height 8
click at [67, 129] on button "101 px" at bounding box center [67, 130] width 15 height 8
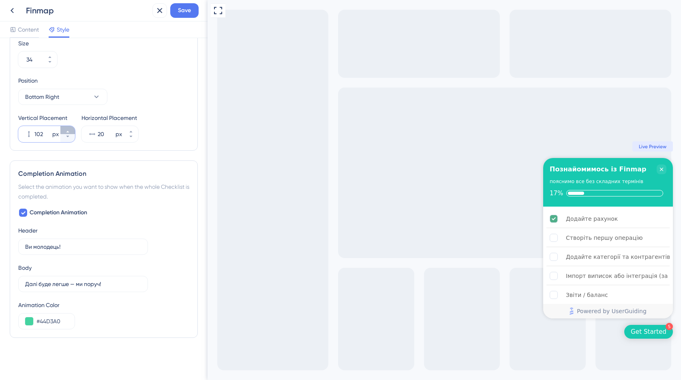
click at [67, 129] on button "102 px" at bounding box center [67, 130] width 15 height 8
click at [67, 129] on button "103 px" at bounding box center [67, 130] width 15 height 8
click at [67, 129] on button "104 px" at bounding box center [67, 130] width 15 height 8
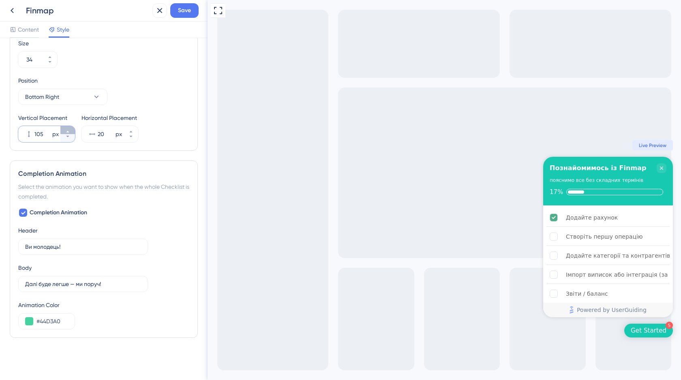
click at [67, 129] on button "105 px" at bounding box center [67, 130] width 15 height 8
click at [67, 129] on button "106 px" at bounding box center [67, 130] width 15 height 8
click at [67, 129] on button "107 px" at bounding box center [67, 130] width 15 height 8
type input "108"
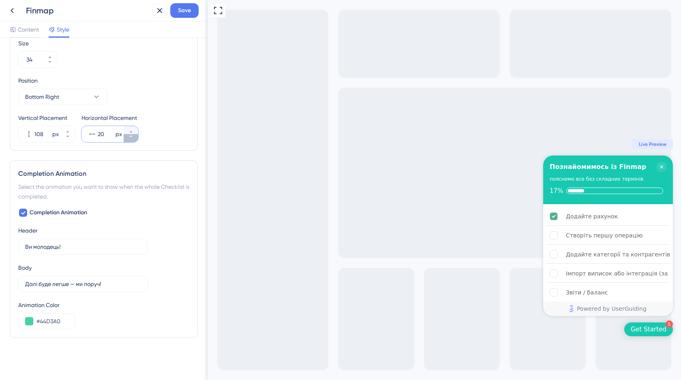
click at [132, 139] on button "20 px" at bounding box center [131, 138] width 15 height 8
click at [132, 139] on button "19 px" at bounding box center [131, 138] width 15 height 8
click at [132, 139] on button "18 px" at bounding box center [131, 138] width 15 height 8
click at [132, 139] on button "16 px" at bounding box center [131, 138] width 15 height 8
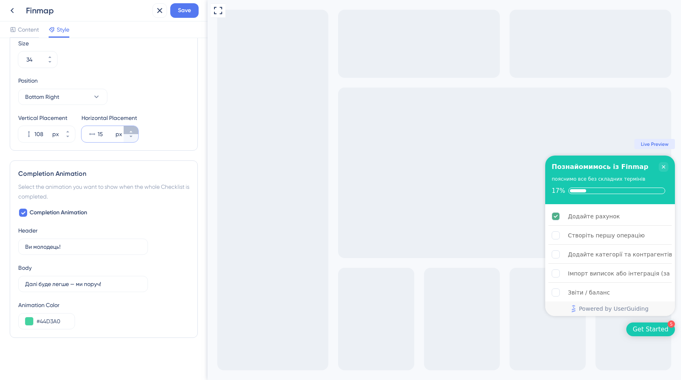
click at [131, 131] on icon at bounding box center [130, 132] width 3 height 2
click at [131, 131] on icon at bounding box center [131, 131] width 5 height 5
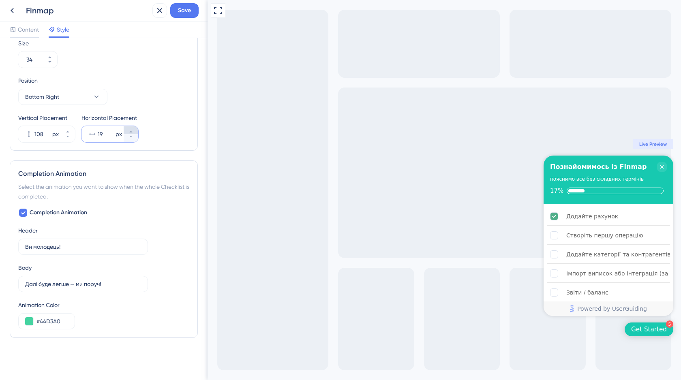
type input "20"
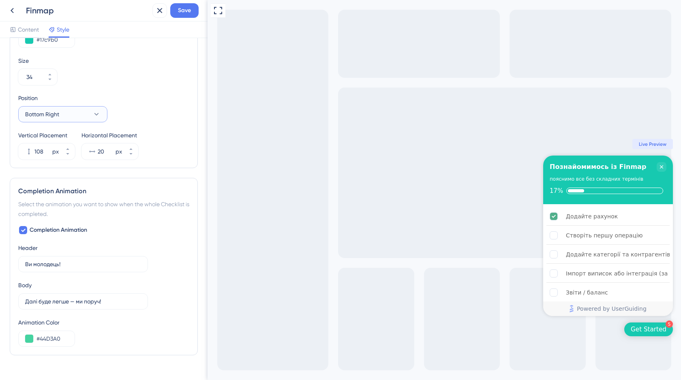
click at [95, 114] on icon at bounding box center [96, 114] width 8 height 8
click at [54, 152] on div "Left Left" at bounding box center [63, 155] width 66 height 16
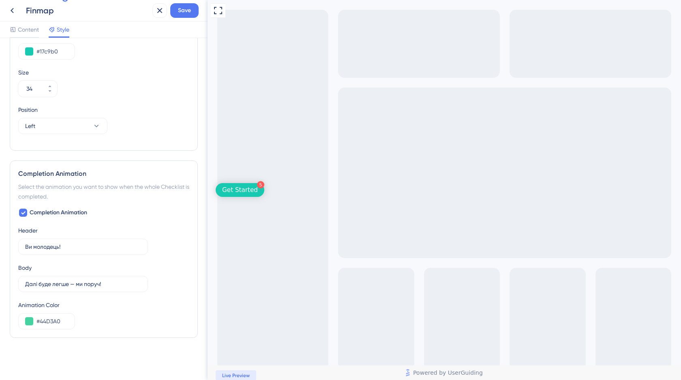
scroll to position [324, 0]
click at [44, 125] on button "Left" at bounding box center [62, 126] width 89 height 16
click at [48, 178] on span "Bottom Right" at bounding box center [47, 183] width 34 height 10
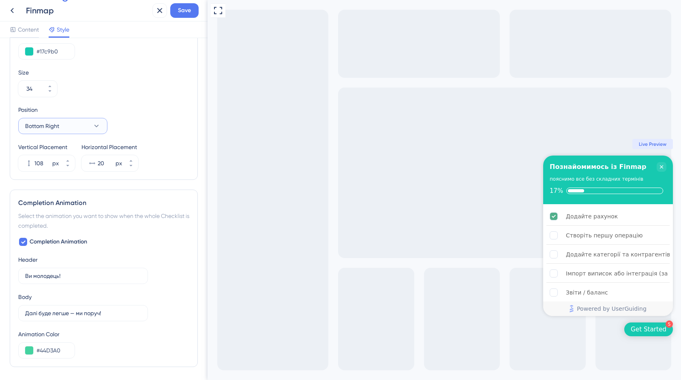
click at [48, 124] on span "Bottom Right" at bounding box center [42, 126] width 34 height 10
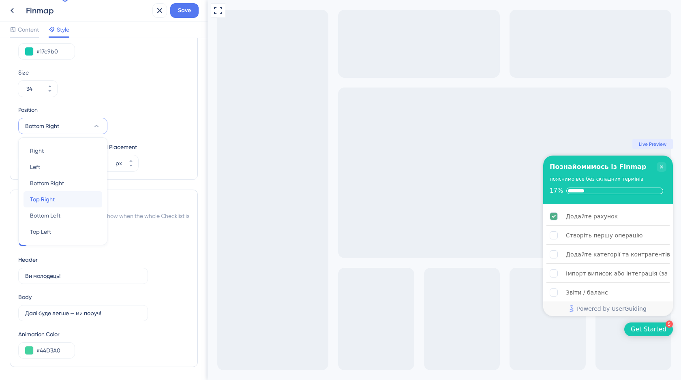
click at [45, 202] on span "Top Right" at bounding box center [42, 200] width 25 height 10
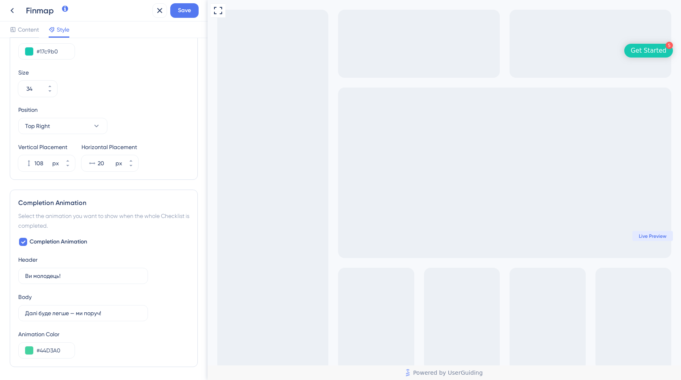
scroll to position [290, 0]
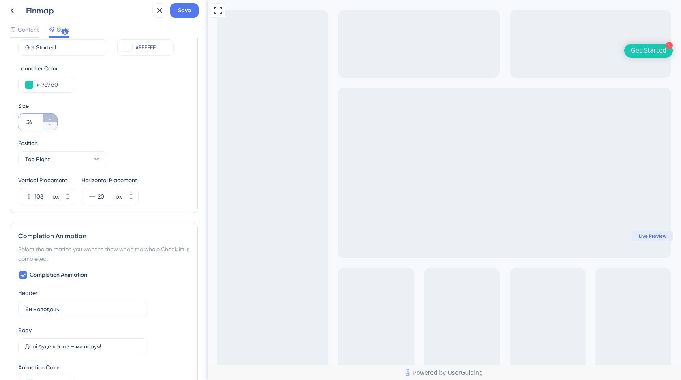
click at [50, 120] on icon at bounding box center [49, 120] width 3 height 2
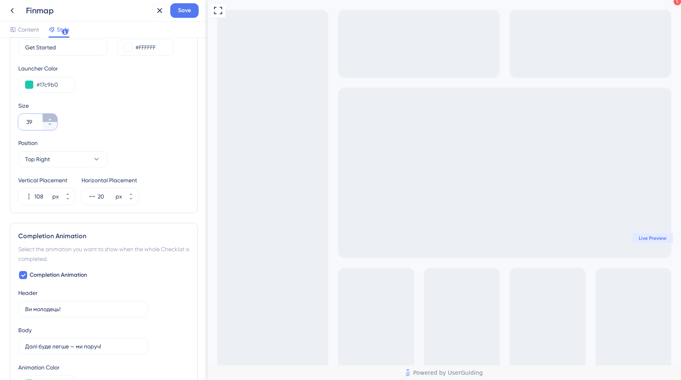
click at [50, 120] on icon at bounding box center [49, 120] width 3 height 2
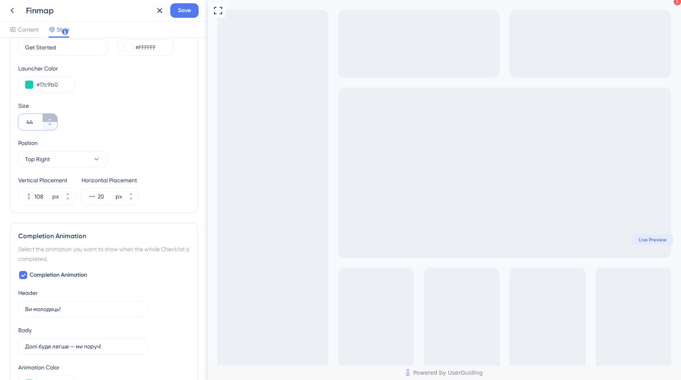
click at [50, 120] on icon at bounding box center [49, 120] width 3 height 2
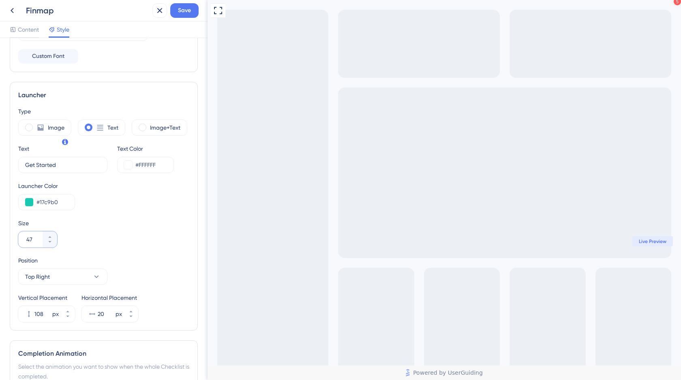
scroll to position [159, 0]
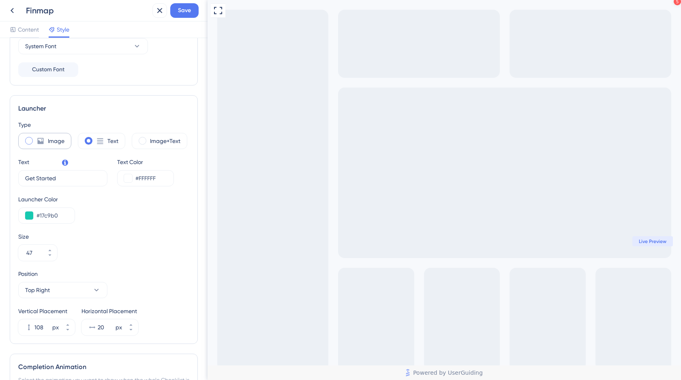
click at [38, 143] on icon at bounding box center [41, 141] width 6 height 6
click at [94, 143] on div "Text" at bounding box center [101, 141] width 47 height 16
click at [34, 139] on div "Image" at bounding box center [44, 141] width 53 height 16
click at [105, 140] on div "Text" at bounding box center [101, 141] width 47 height 16
click at [166, 143] on label "Image+Text" at bounding box center [165, 141] width 30 height 10
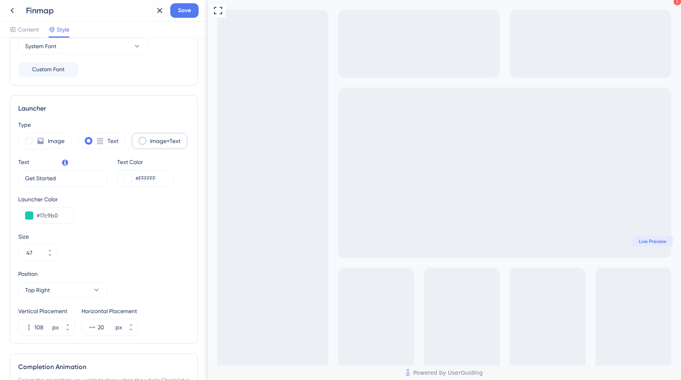
type input "34"
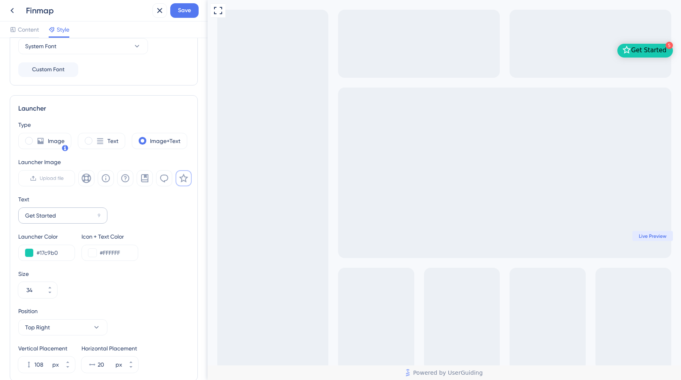
scroll to position [195, 0]
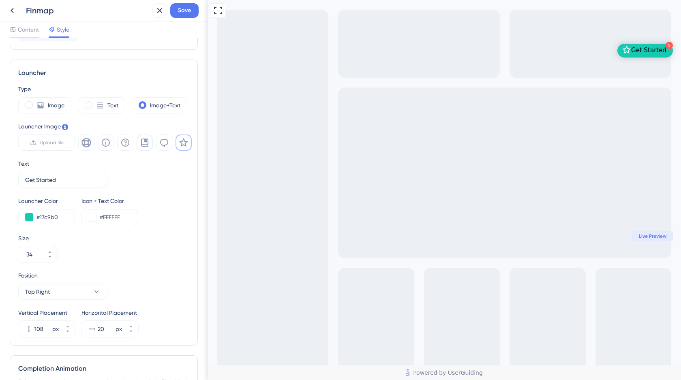
click at [144, 146] on icon at bounding box center [144, 143] width 7 height 8
click at [183, 145] on icon at bounding box center [183, 142] width 9 height 9
click at [166, 144] on icon at bounding box center [164, 143] width 10 height 10
click at [121, 144] on icon at bounding box center [125, 143] width 8 height 8
click at [86, 144] on icon at bounding box center [86, 143] width 10 height 10
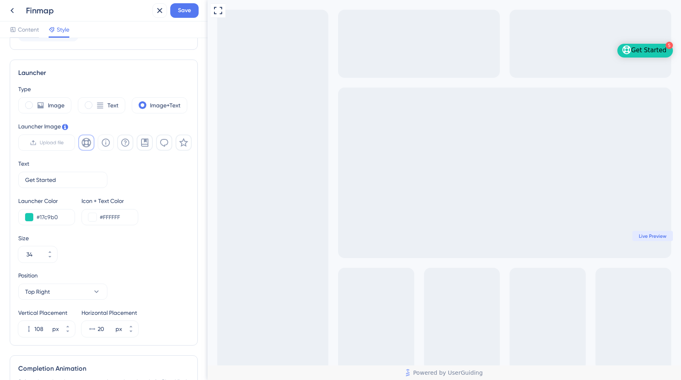
click at [122, 144] on icon at bounding box center [125, 143] width 8 height 8
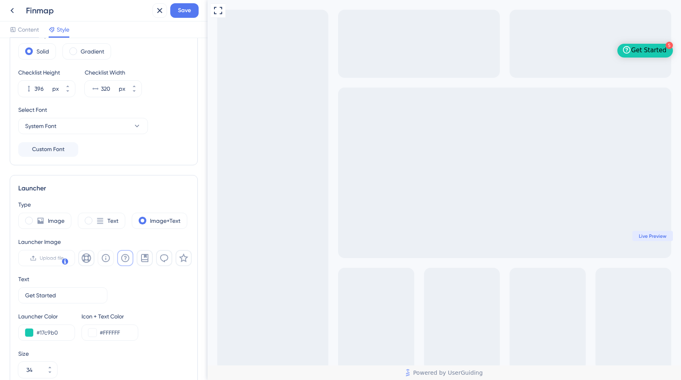
scroll to position [60, 0]
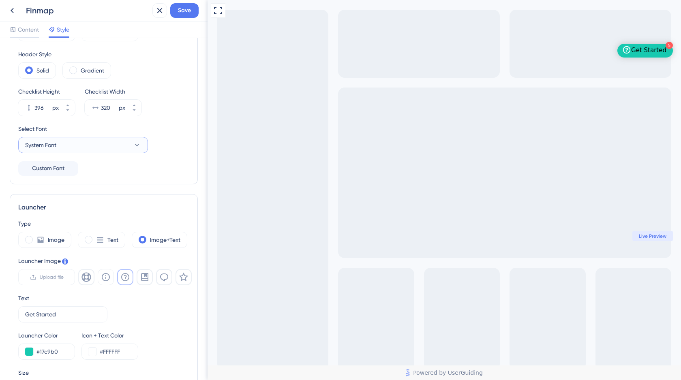
click at [133, 146] on icon at bounding box center [137, 145] width 8 height 8
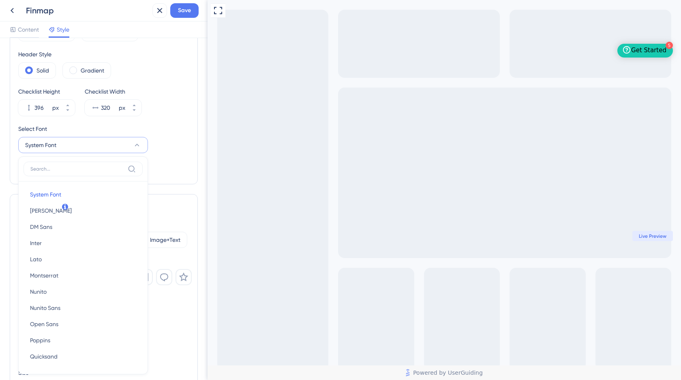
scroll to position [115, 0]
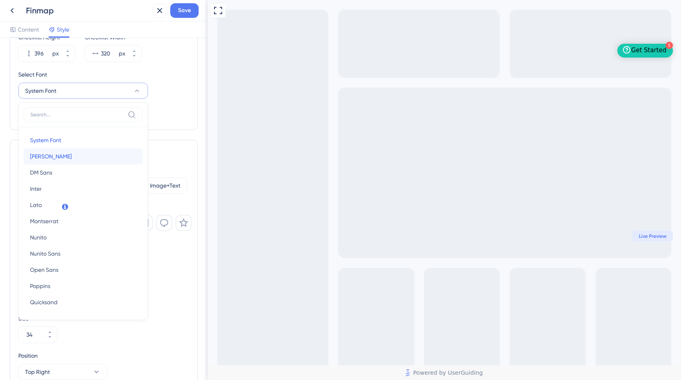
click at [71, 159] on button "Barlow Barlow" at bounding box center [83, 156] width 119 height 16
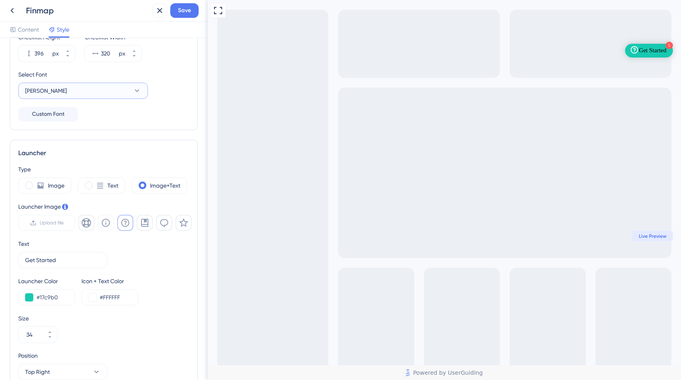
click at [56, 94] on button "Barlow" at bounding box center [83, 91] width 130 height 16
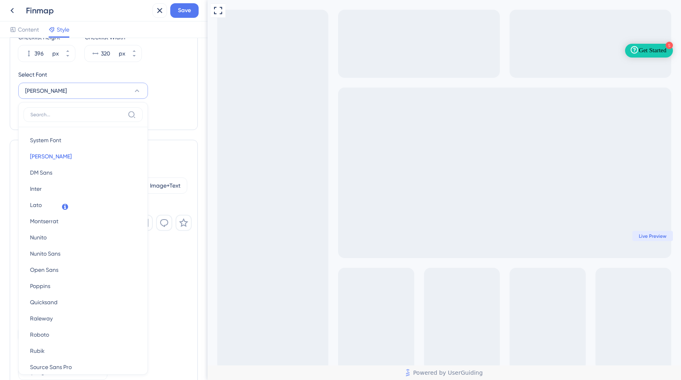
scroll to position [141, 0]
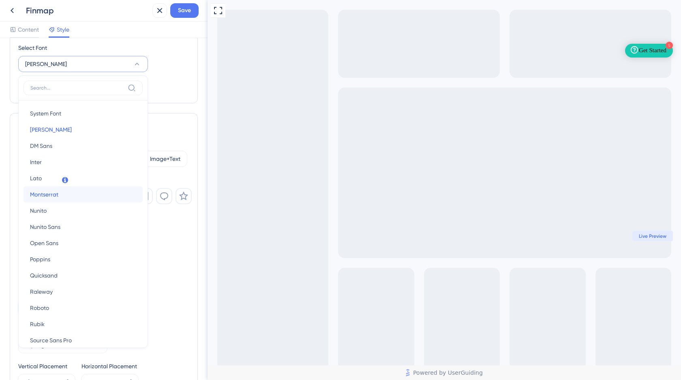
click at [49, 196] on span "Montserrat" at bounding box center [44, 195] width 28 height 10
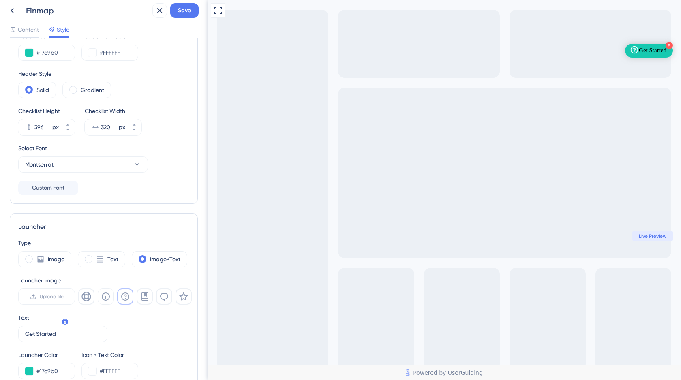
scroll to position [0, 0]
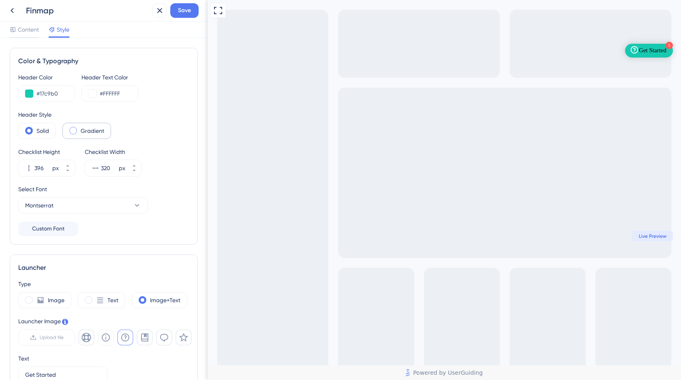
click at [75, 132] on span at bounding box center [73, 131] width 8 height 8
click at [79, 128] on input "radio" at bounding box center [79, 128] width 0 height 0
click at [68, 165] on icon at bounding box center [67, 165] width 5 height 5
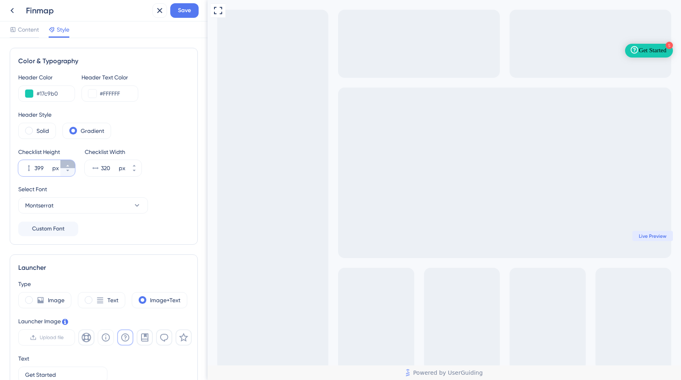
click at [68, 164] on icon at bounding box center [67, 165] width 5 height 5
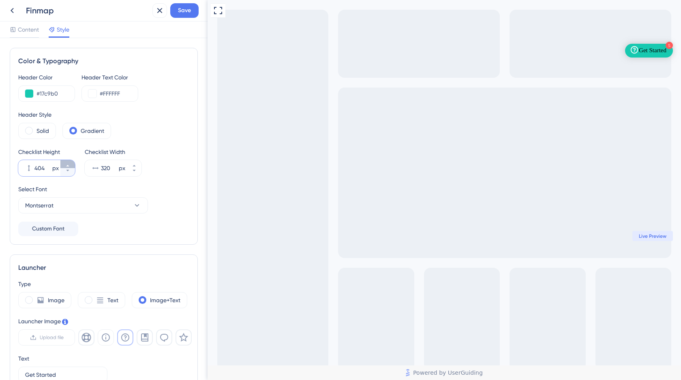
click at [68, 164] on icon at bounding box center [67, 165] width 5 height 5
click at [66, 174] on button "457 px" at bounding box center [67, 172] width 15 height 8
click at [66, 174] on button "456 px" at bounding box center [67, 172] width 15 height 8
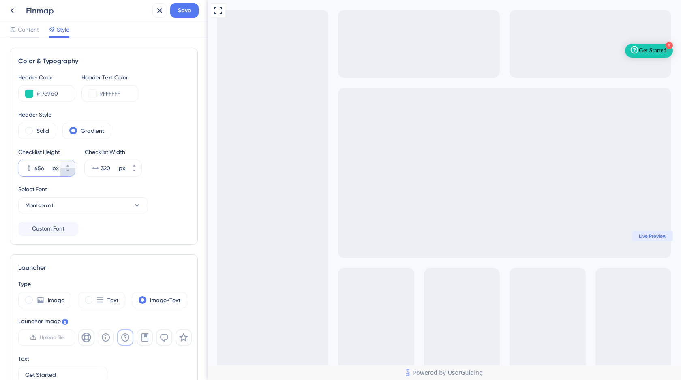
type input "455"
click at [135, 166] on icon at bounding box center [134, 165] width 5 height 5
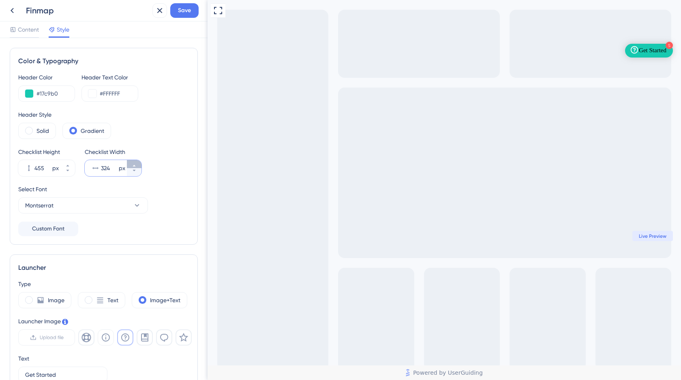
click at [135, 166] on icon at bounding box center [134, 165] width 5 height 5
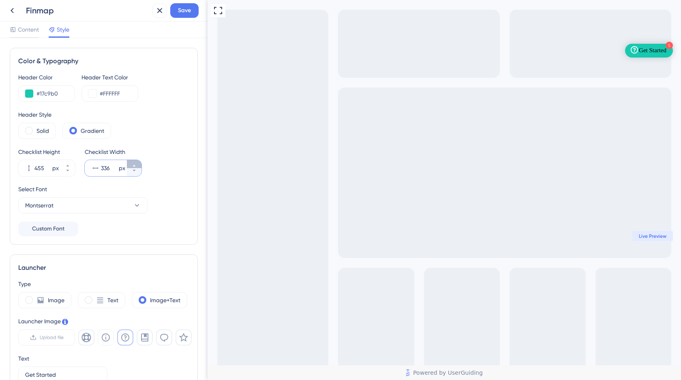
click at [135, 166] on icon at bounding box center [134, 165] width 5 height 5
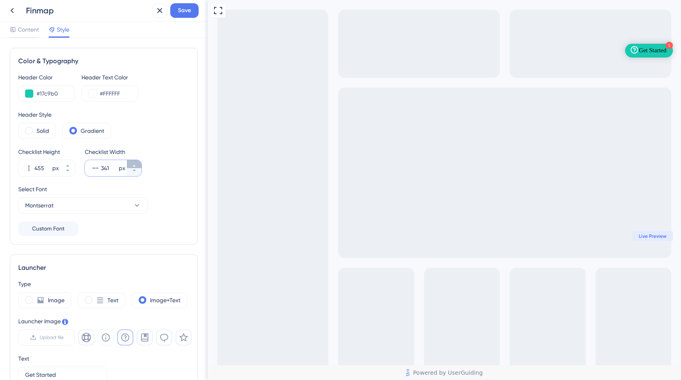
click at [135, 166] on icon at bounding box center [134, 165] width 5 height 5
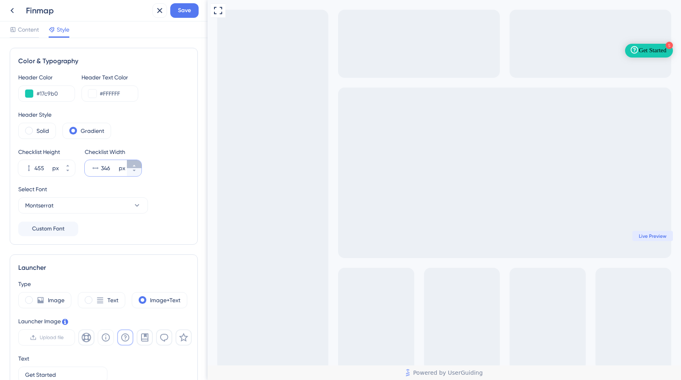
click at [135, 166] on icon at bounding box center [134, 165] width 5 height 5
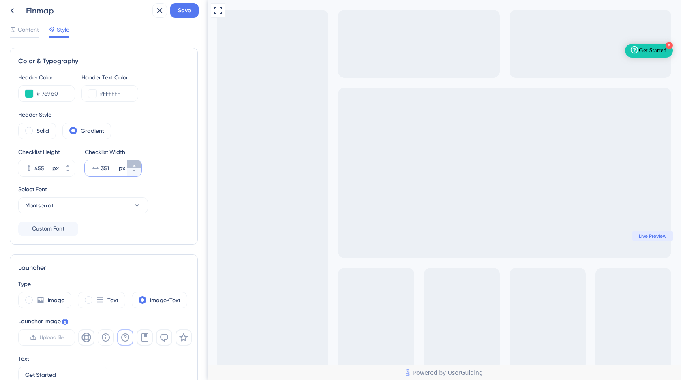
click at [135, 166] on icon at bounding box center [134, 165] width 5 height 5
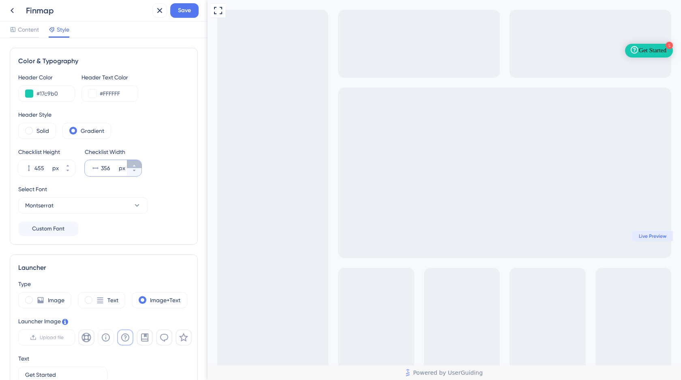
click at [135, 166] on icon at bounding box center [134, 165] width 5 height 5
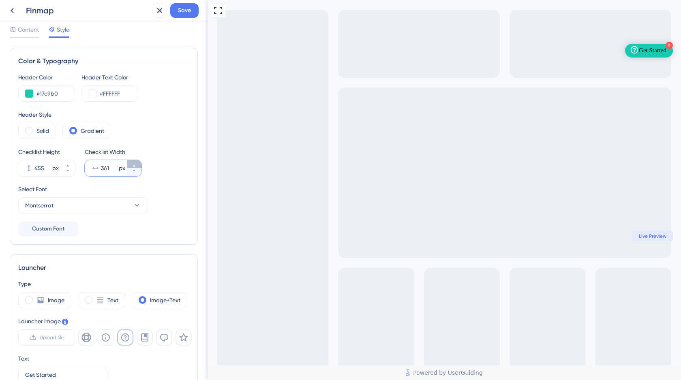
click at [135, 166] on icon at bounding box center [134, 165] width 5 height 5
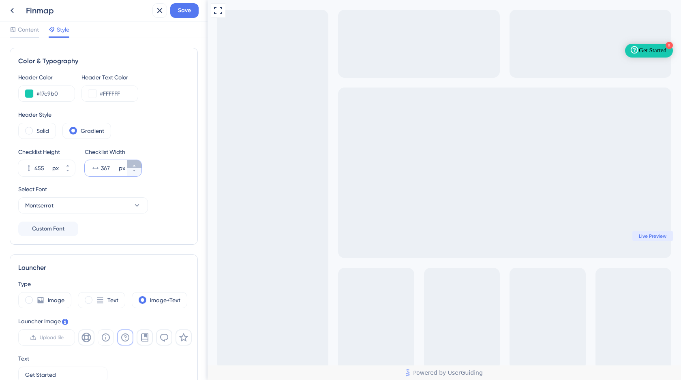
click at [135, 166] on icon at bounding box center [134, 165] width 5 height 5
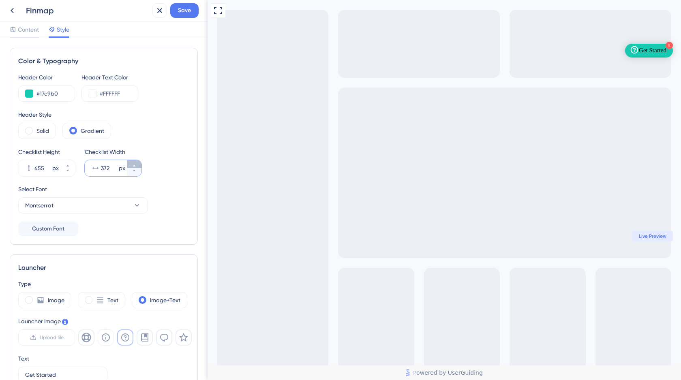
click at [135, 166] on icon at bounding box center [134, 165] width 5 height 5
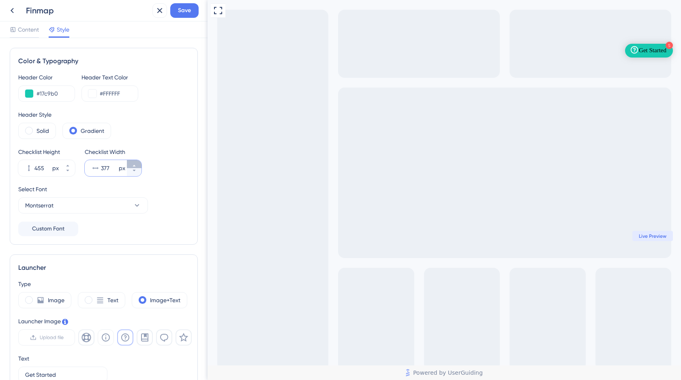
click at [135, 166] on icon at bounding box center [134, 165] width 5 height 5
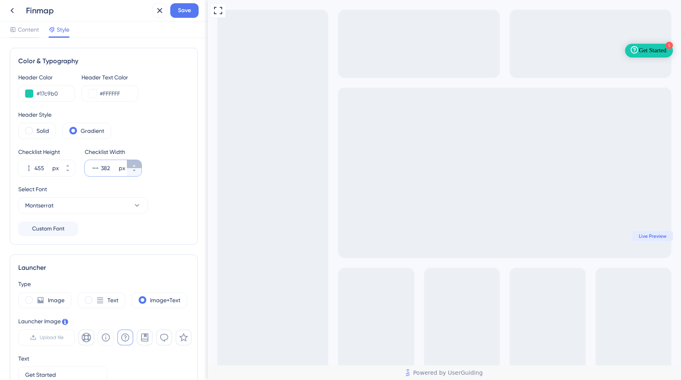
click at [135, 166] on icon at bounding box center [134, 165] width 5 height 5
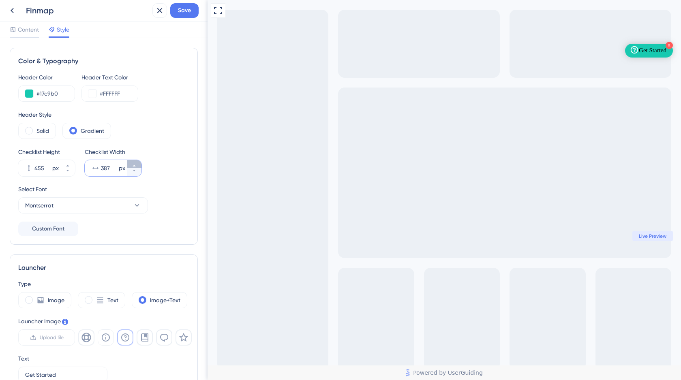
click at [135, 166] on icon at bounding box center [134, 165] width 5 height 5
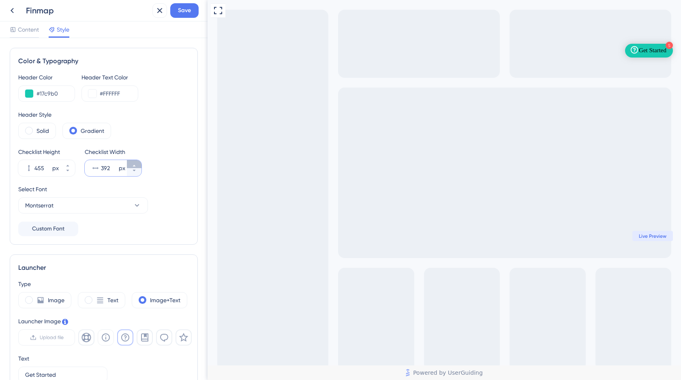
click at [135, 166] on icon at bounding box center [134, 165] width 5 height 5
click at [135, 169] on icon at bounding box center [134, 170] width 5 height 5
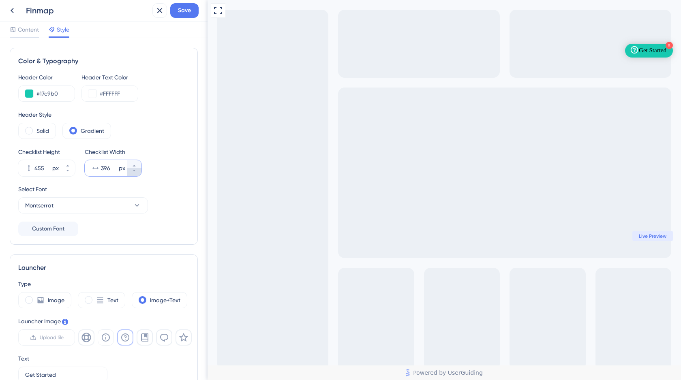
type input "395"
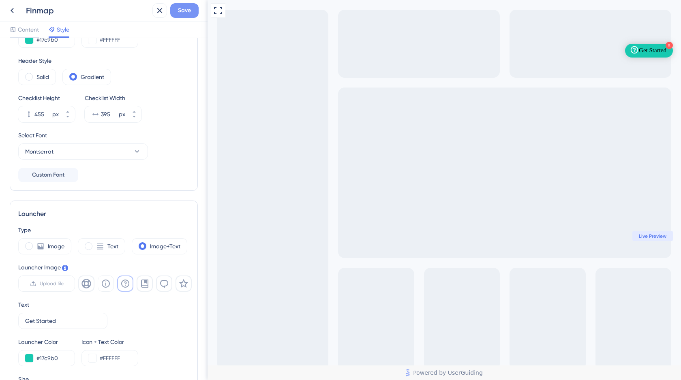
click at [184, 8] on span "Save" at bounding box center [184, 11] width 13 height 10
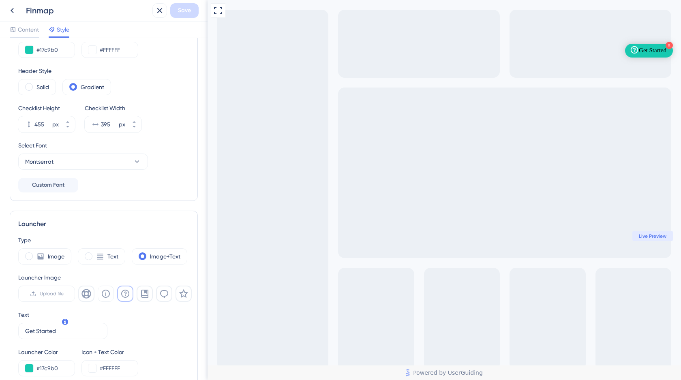
scroll to position [0, 0]
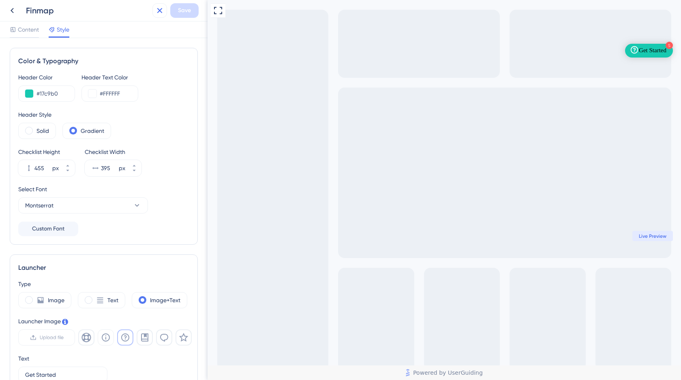
click at [162, 11] on icon at bounding box center [160, 11] width 10 height 10
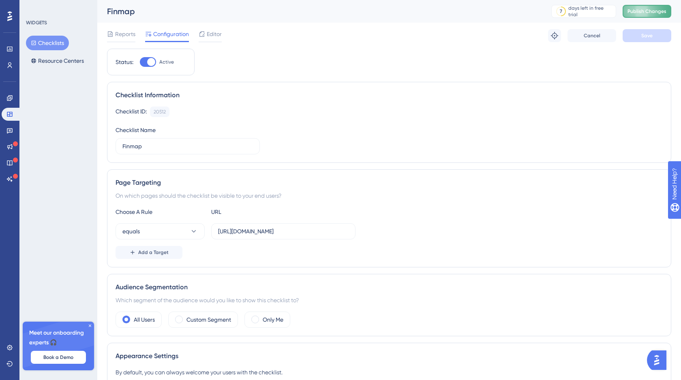
click at [641, 13] on span "Publish Changes" at bounding box center [647, 11] width 39 height 6
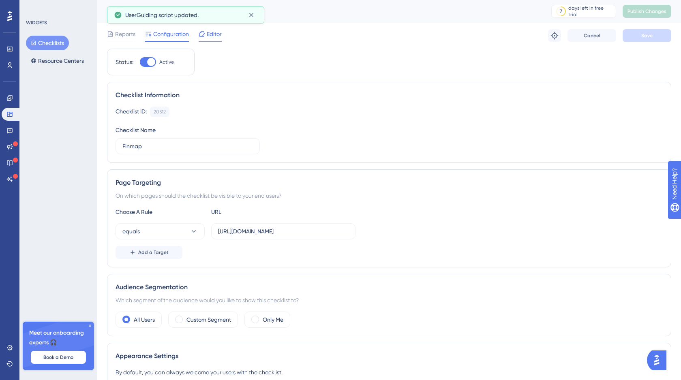
click at [215, 34] on span "Editor" at bounding box center [214, 34] width 15 height 10
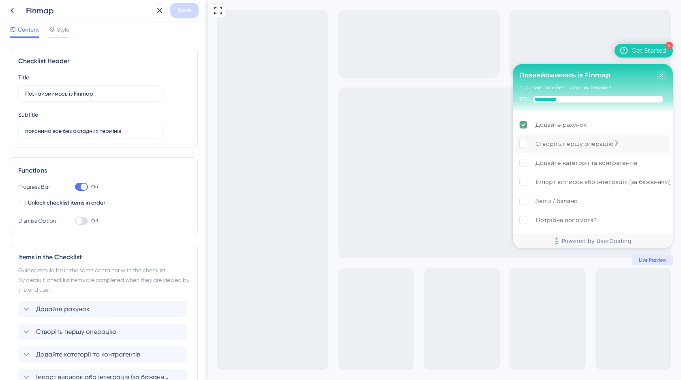
click at [613, 144] on div "Створіть першу операцію" at bounding box center [593, 144] width 154 height 18
click at [593, 127] on div "Додайте рахунок is complete." at bounding box center [590, 125] width 6 height 8
